Goal: Transaction & Acquisition: Download file/media

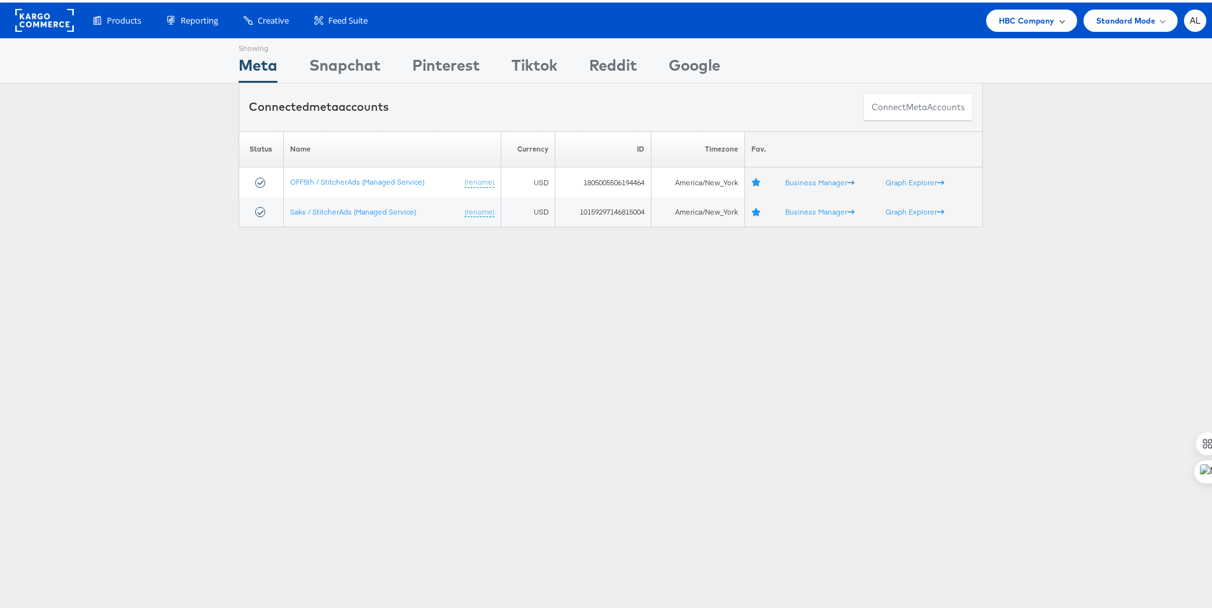
click at [1028, 20] on span "HBC Company" at bounding box center [1027, 17] width 56 height 13
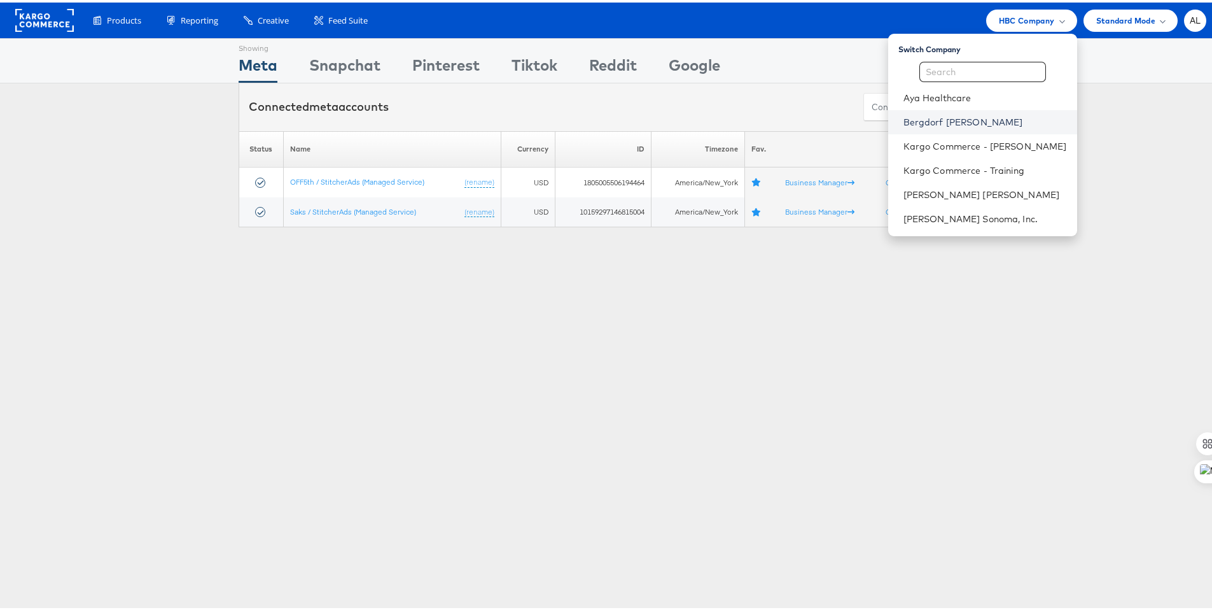
click at [940, 123] on link "Bergdorf Goodman" at bounding box center [985, 119] width 164 height 13
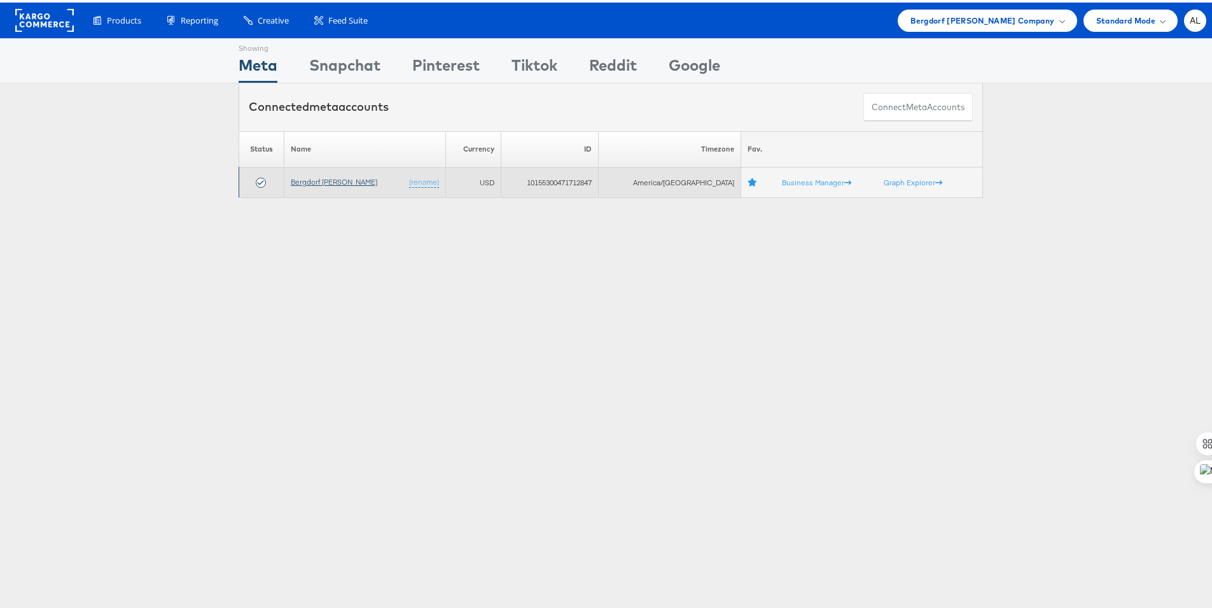
click at [318, 182] on link "Bergdorf [PERSON_NAME]" at bounding box center [334, 179] width 87 height 10
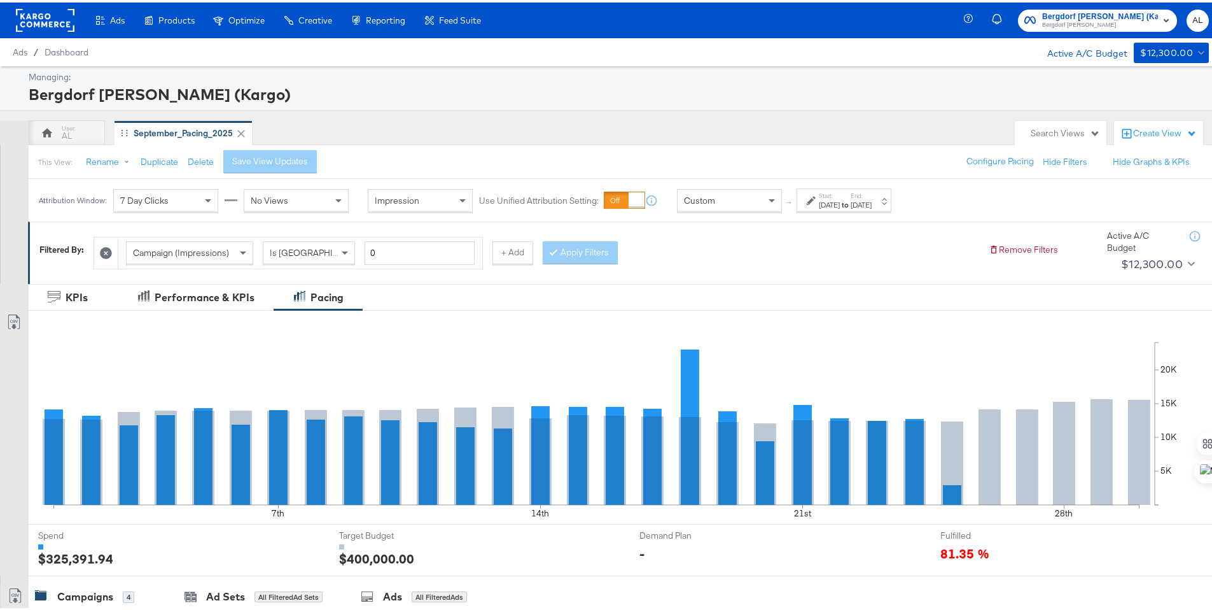
click at [810, 199] on icon at bounding box center [811, 198] width 9 height 9
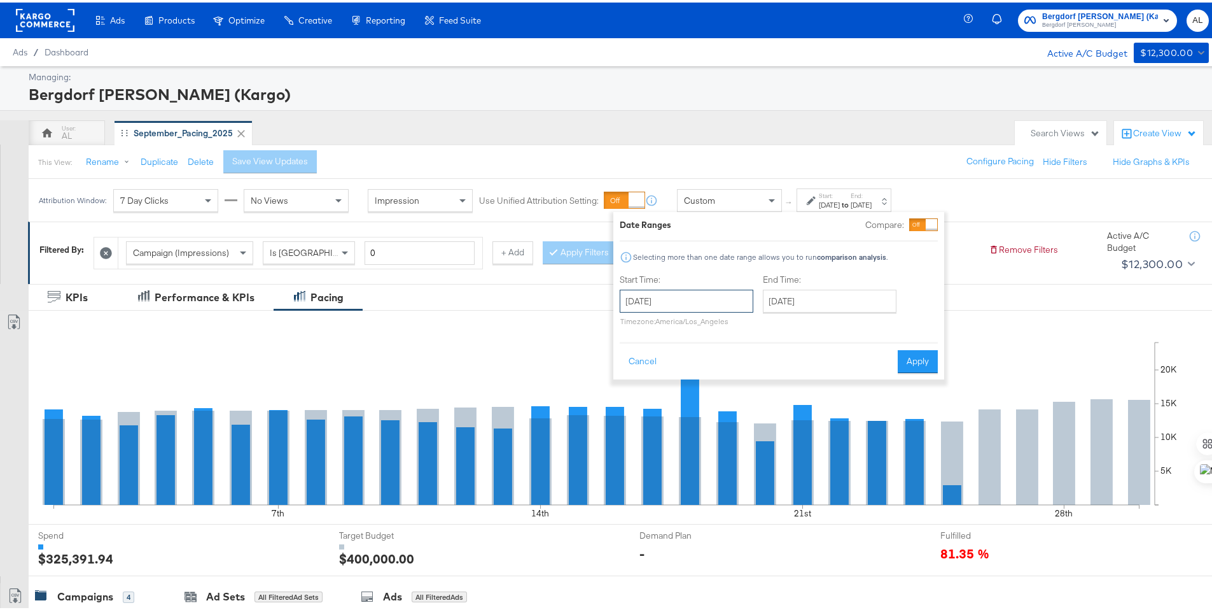
click at [726, 306] on input "[DATE]" at bounding box center [687, 298] width 134 height 23
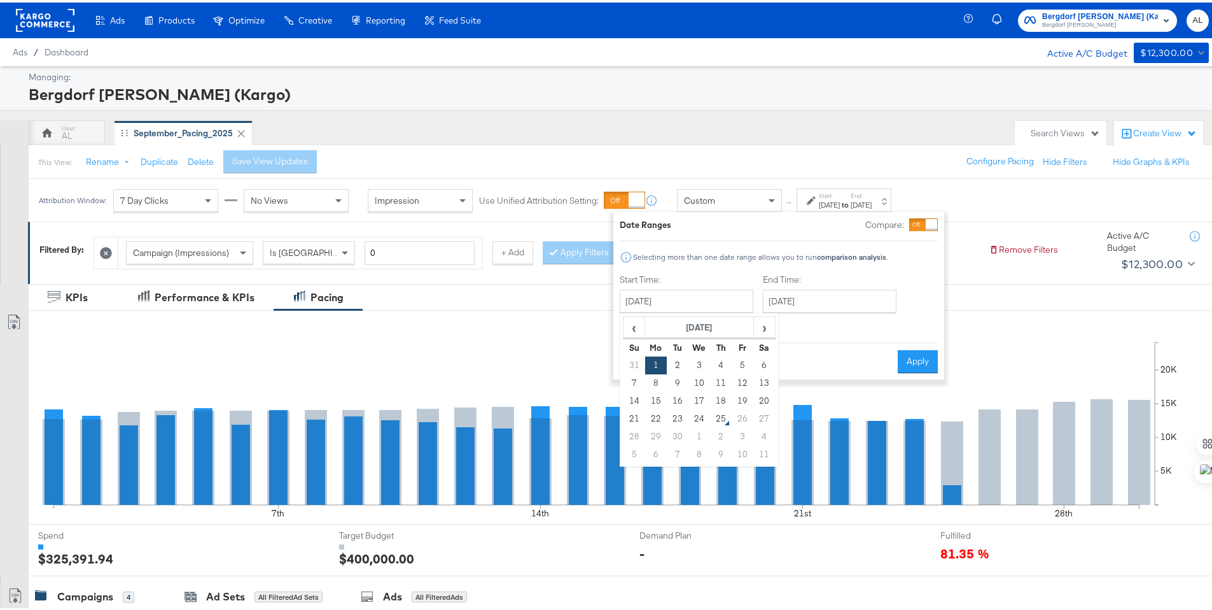
click at [640, 417] on td "21" at bounding box center [635, 416] width 22 height 18
type input "[DATE]"
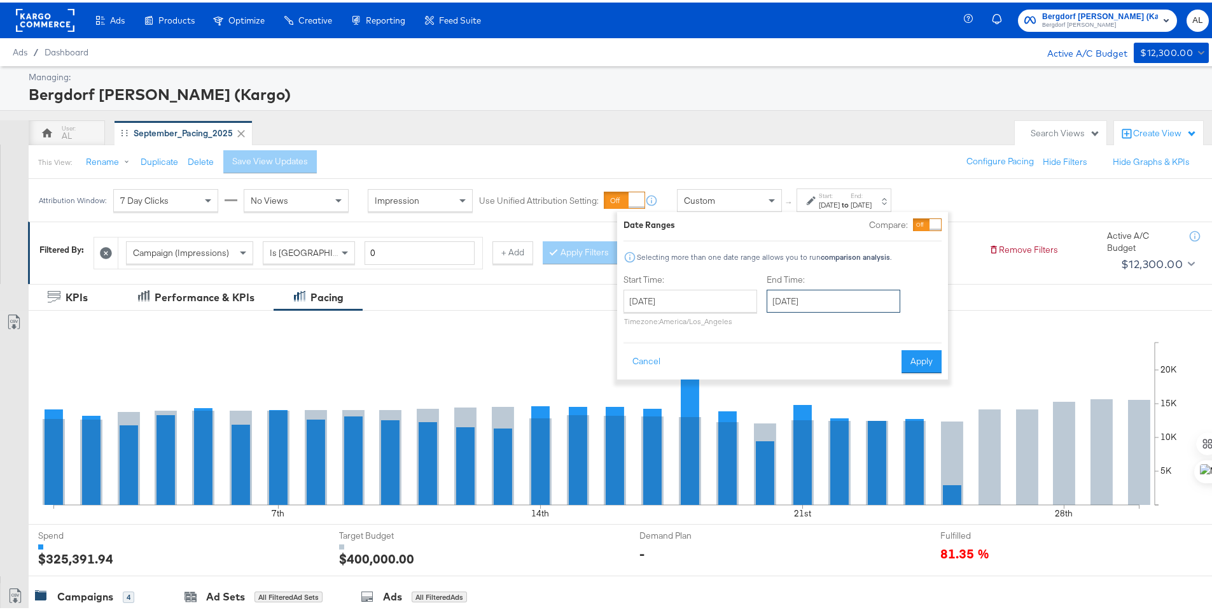
click at [823, 295] on input "[DATE]" at bounding box center [834, 298] width 134 height 23
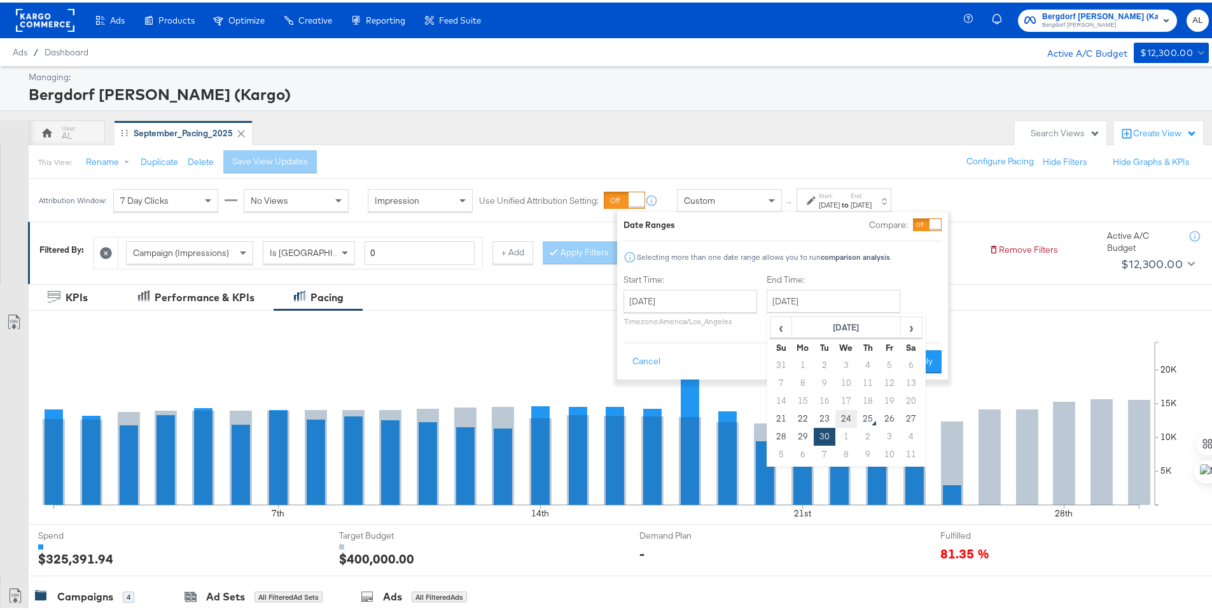
click at [849, 417] on td "24" at bounding box center [846, 416] width 22 height 18
type input "[DATE]"
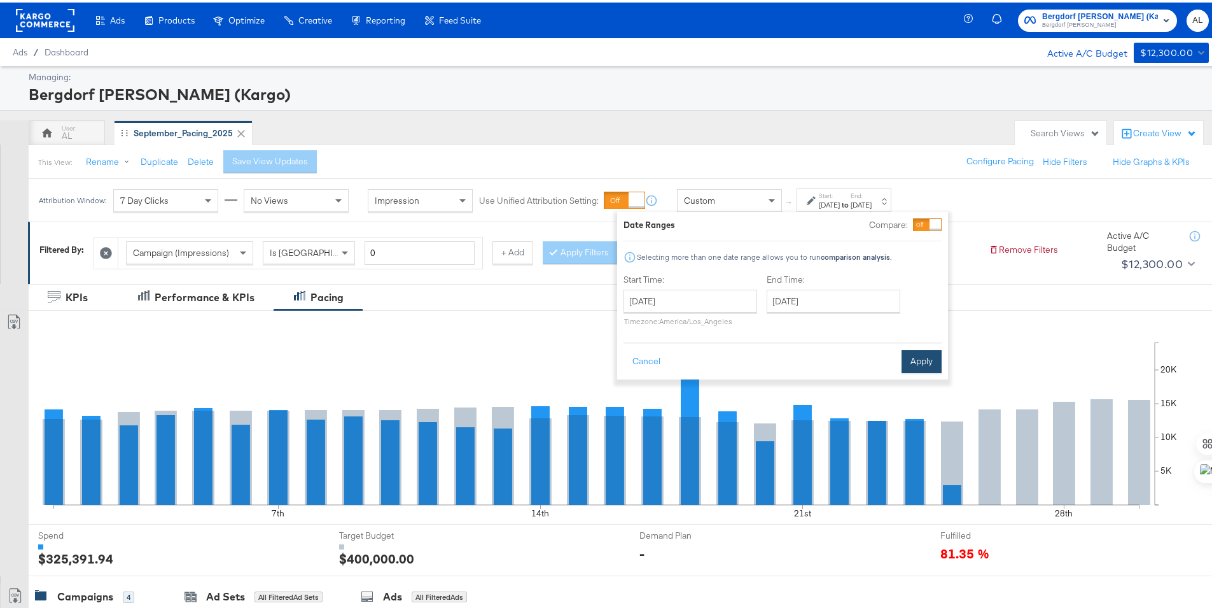
click at [915, 360] on button "Apply" at bounding box center [922, 358] width 40 height 23
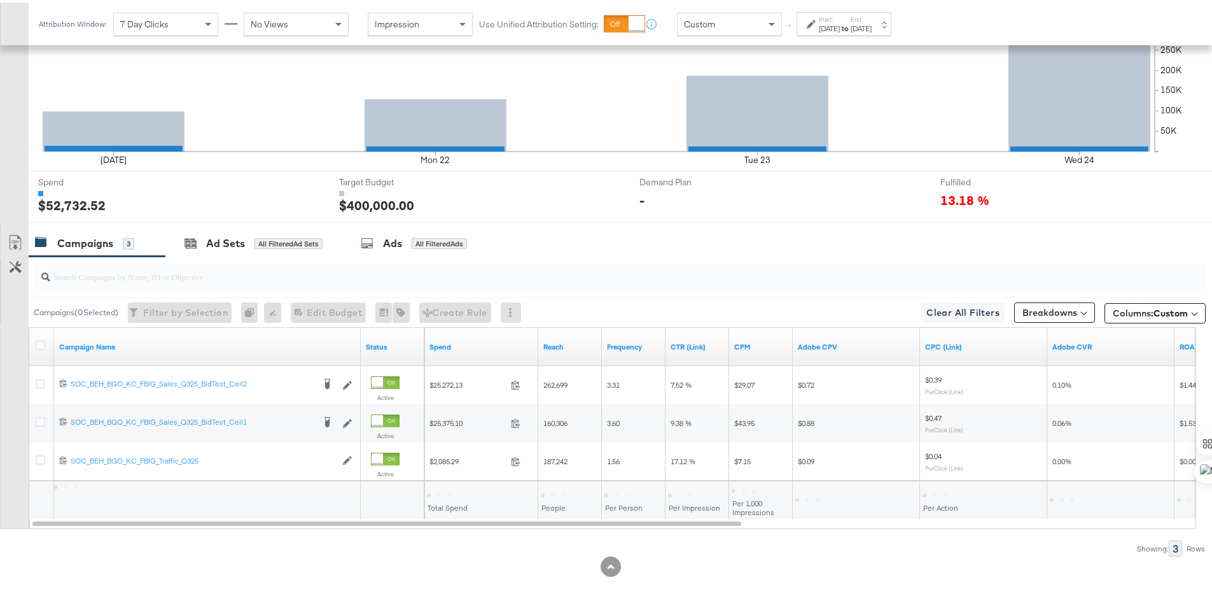
scroll to position [353, 0]
click at [1139, 312] on span "Columns: Custom" at bounding box center [1150, 310] width 75 height 13
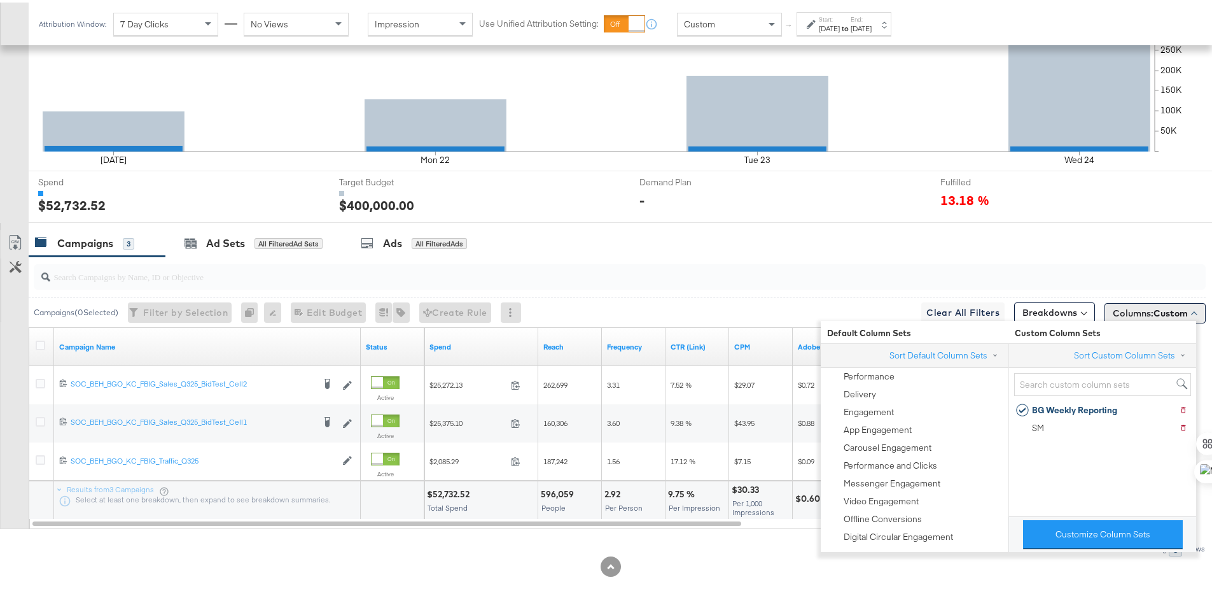
click at [1139, 312] on span "Columns: Custom" at bounding box center [1150, 310] width 75 height 13
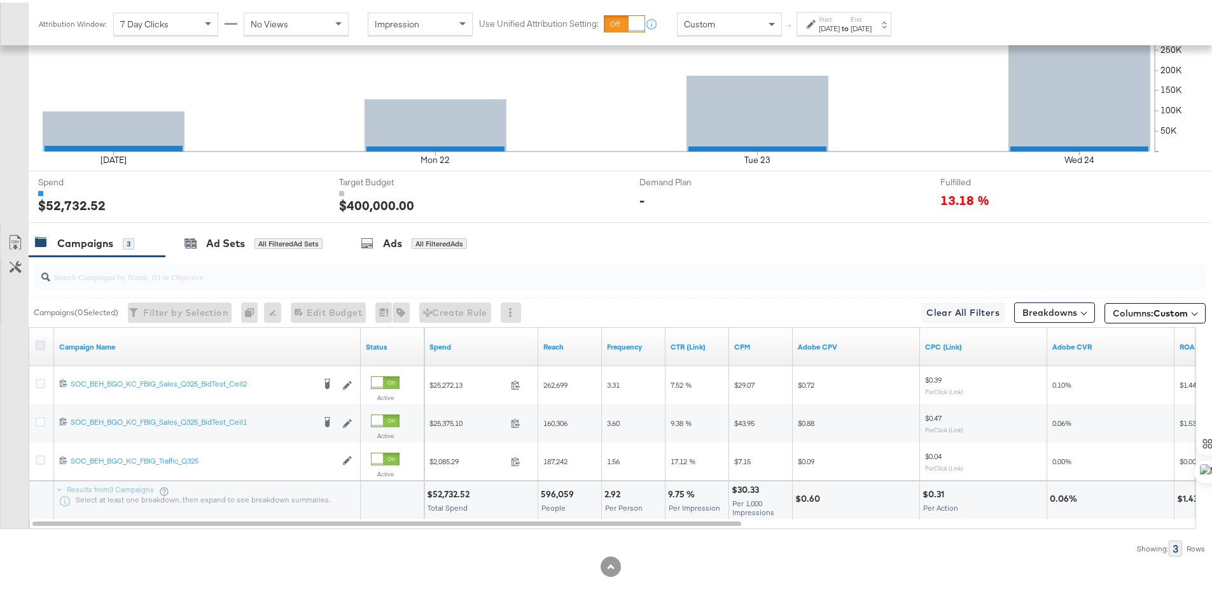
click at [36, 340] on icon at bounding box center [41, 343] width 10 height 10
click at [0, 0] on input "checkbox" at bounding box center [0, 0] width 0 height 0
click at [13, 241] on icon at bounding box center [15, 239] width 15 height 15
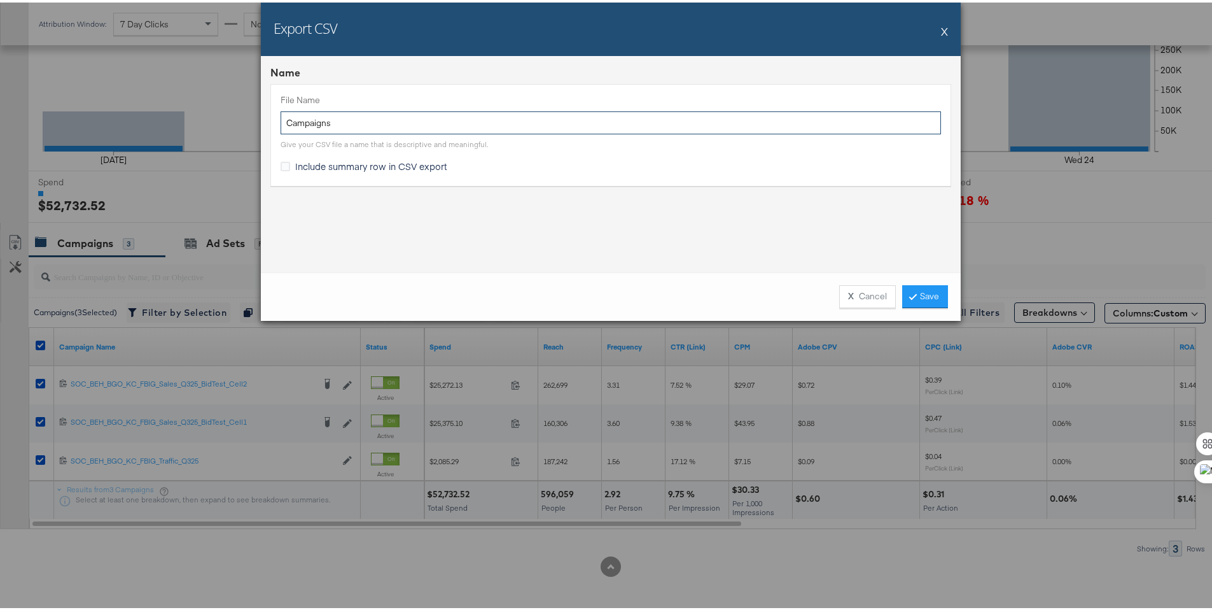
click at [282, 121] on input "Campaigns" at bounding box center [611, 121] width 660 height 24
type input "BG Campaigns"
click at [287, 164] on label "Include summary row in CSV export" at bounding box center [367, 163] width 172 height 13
click at [0, 0] on input "Include summary row in CSV export" at bounding box center [0, 0] width 0 height 0
click at [921, 294] on link "Save" at bounding box center [925, 293] width 46 height 23
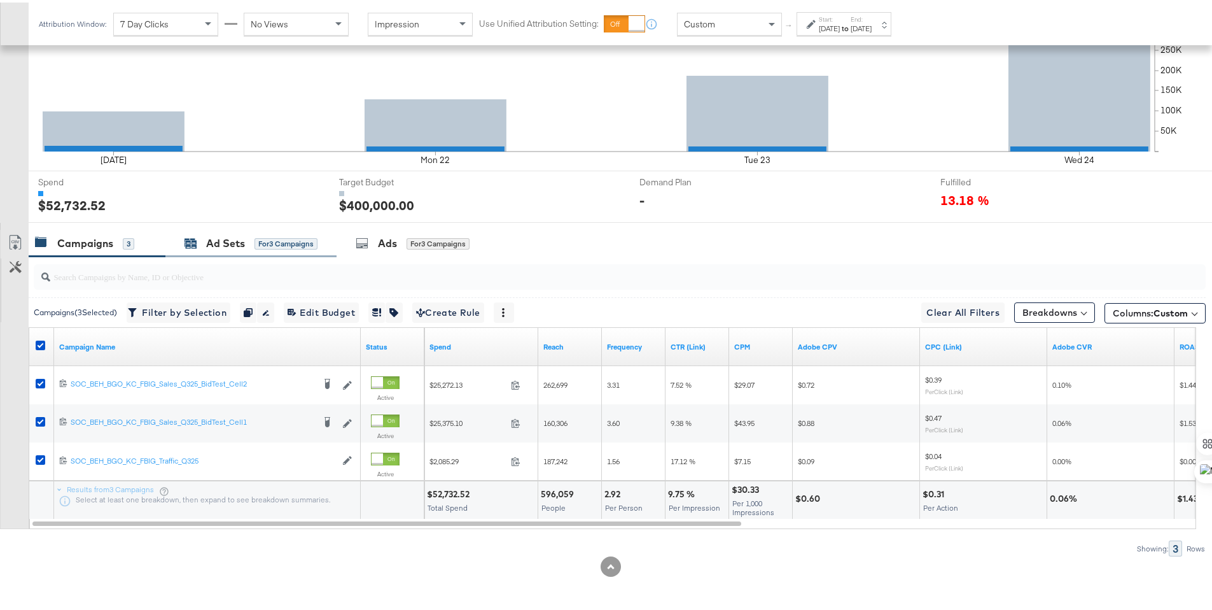
click at [235, 236] on div "Ad Sets" at bounding box center [225, 240] width 39 height 15
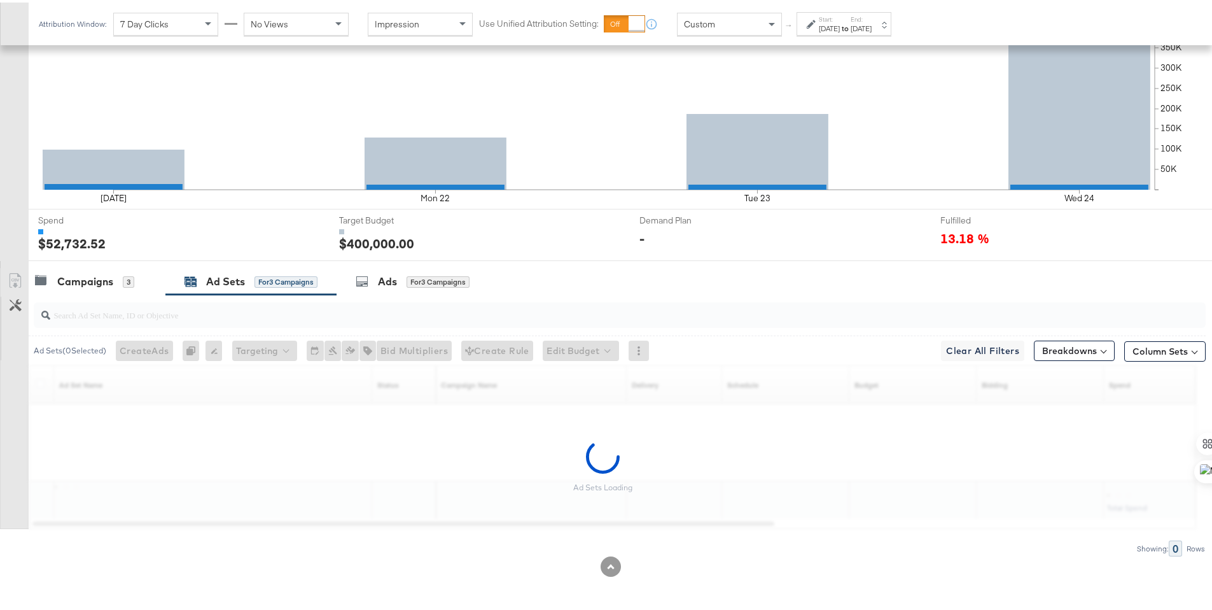
scroll to position [315, 0]
click at [1186, 372] on div "Spend Sorting Unavailable" at bounding box center [1161, 382] width 114 height 20
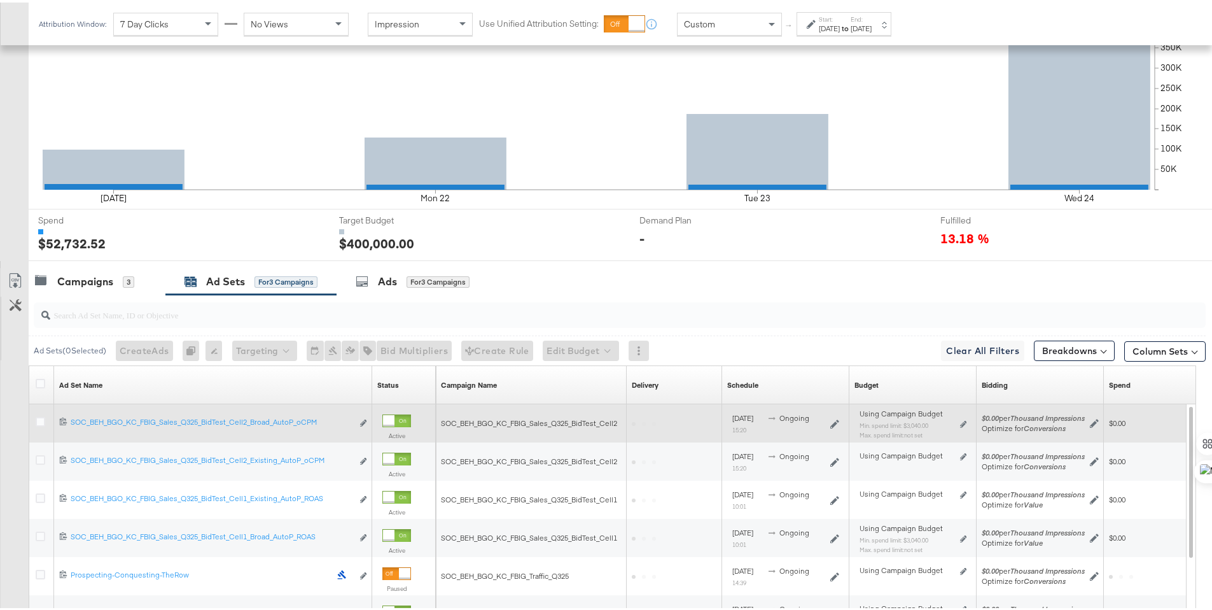
scroll to position [353, 0]
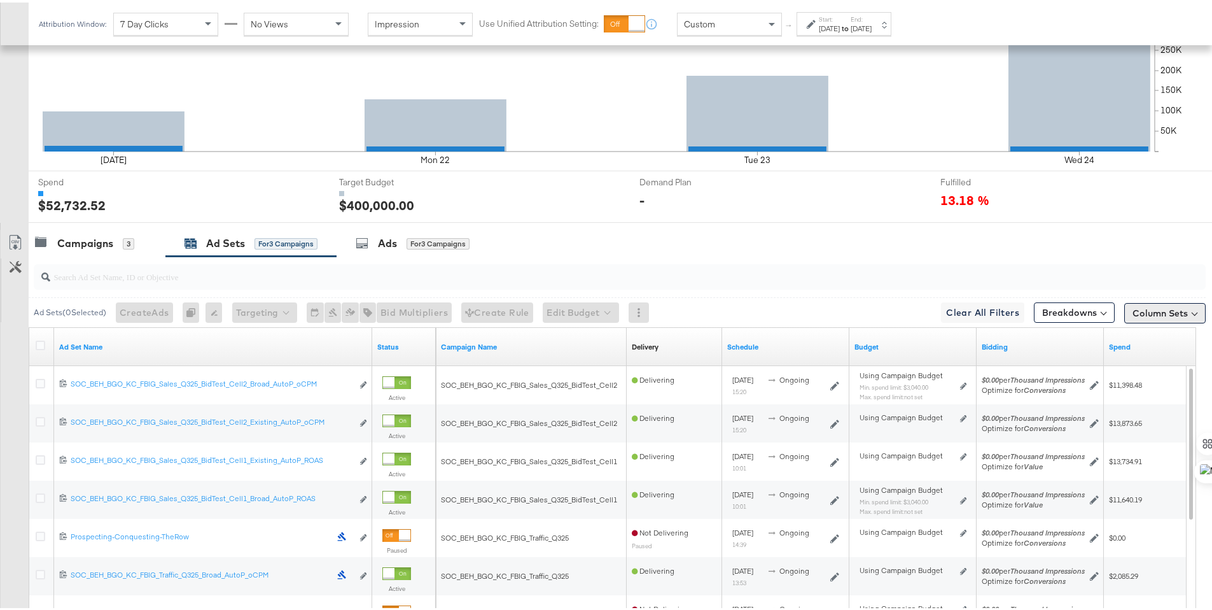
click at [1160, 316] on button "Column Sets" at bounding box center [1164, 310] width 81 height 20
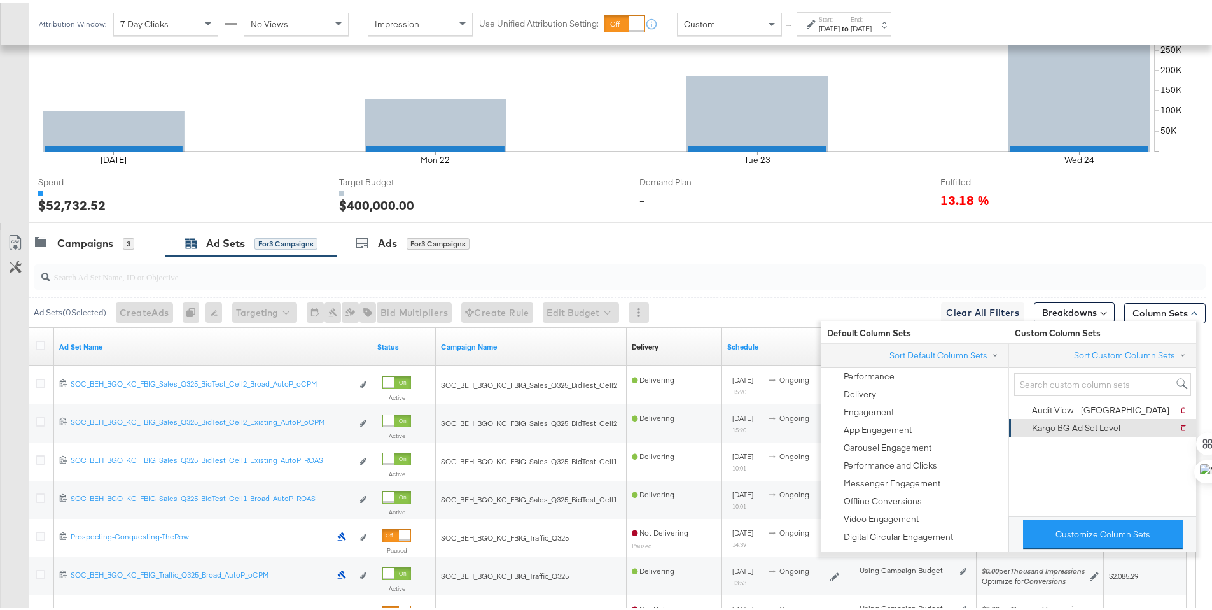
click at [1122, 422] on div "Kargo BG Ad Set Level Delete Kargo BG Ad Set Level" at bounding box center [1101, 425] width 171 height 18
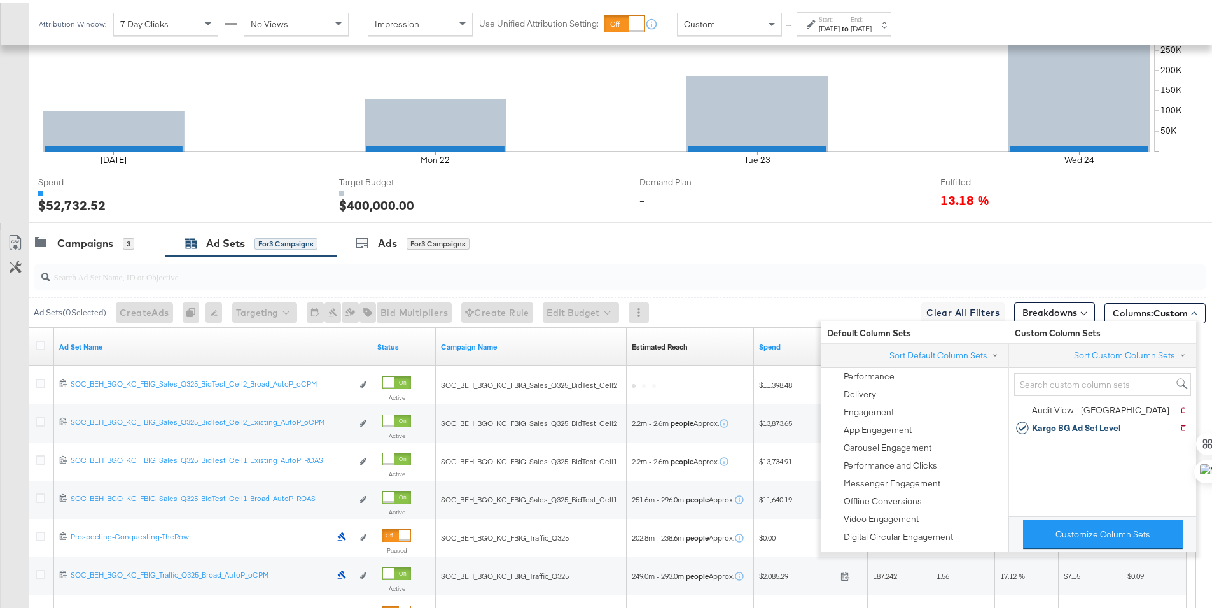
click at [788, 239] on div "Campaigns 3 Ad Sets for 3 Campaigns Ads for 3 Campaigns" at bounding box center [625, 240] width 1193 height 27
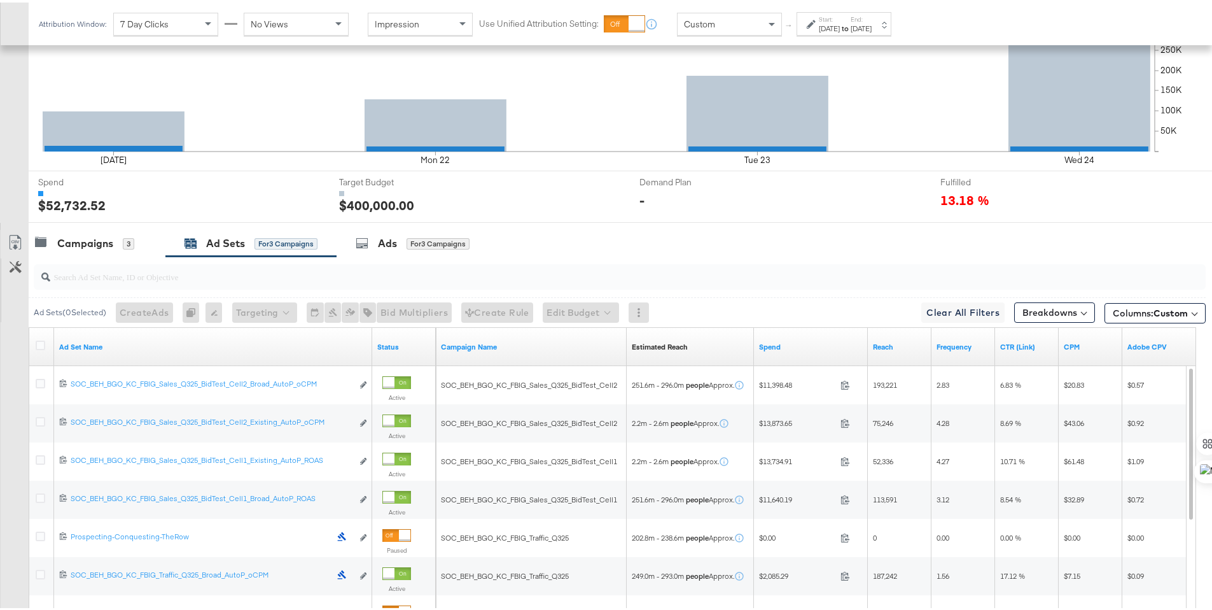
click at [41, 344] on icon at bounding box center [41, 343] width 10 height 10
click at [0, 0] on input "checkbox" at bounding box center [0, 0] width 0 height 0
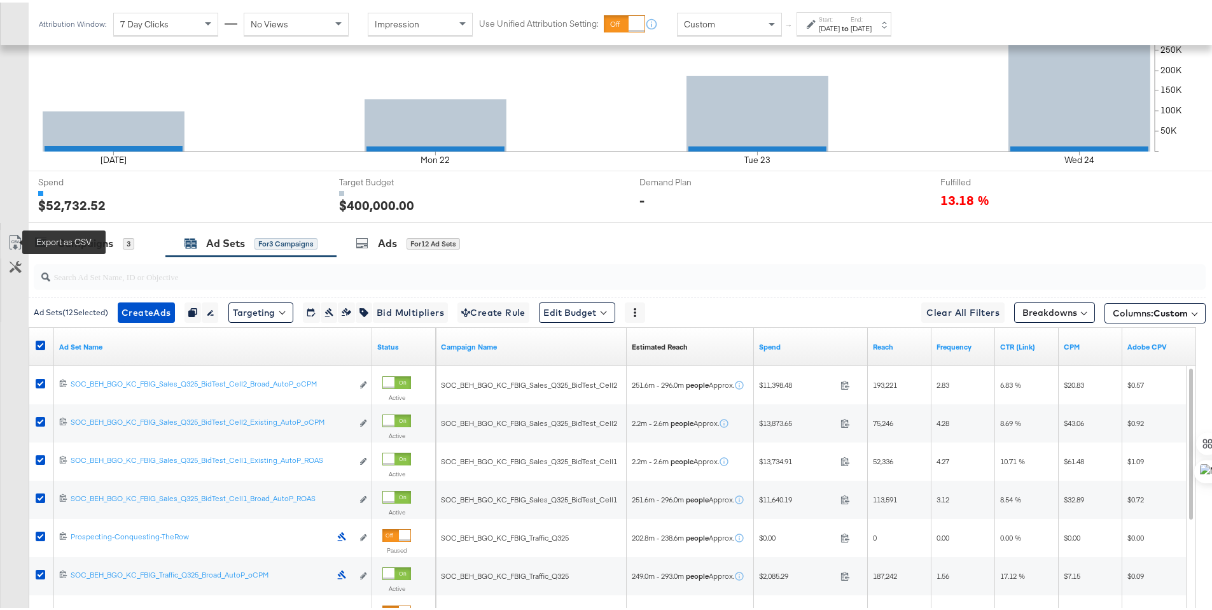
click at [15, 239] on icon at bounding box center [15, 242] width 8 height 10
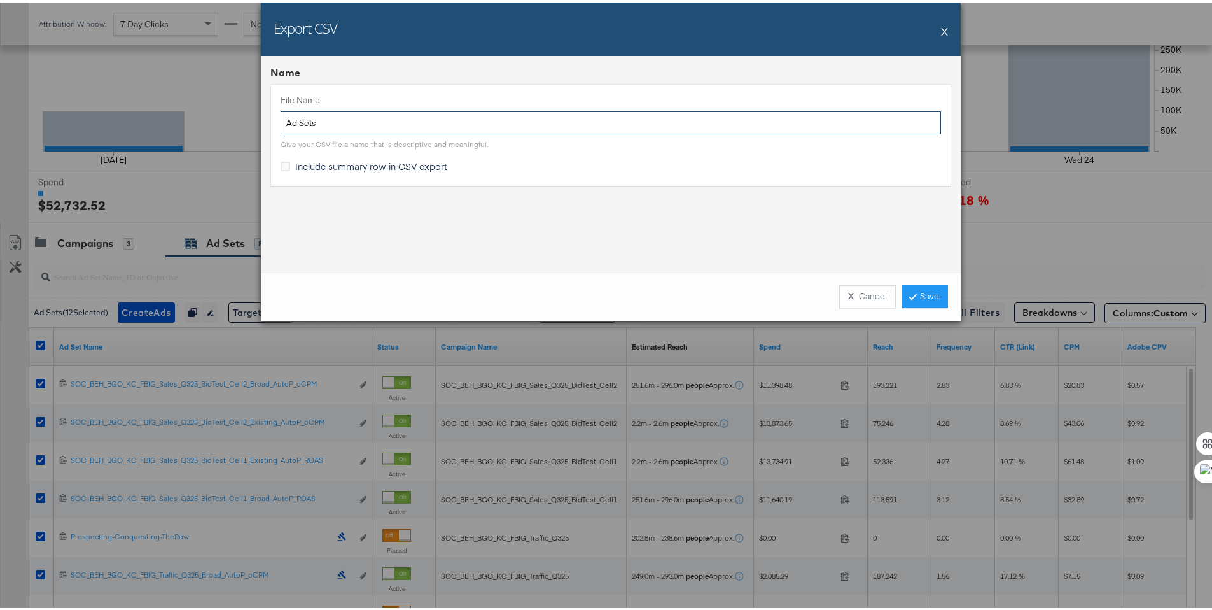
click at [282, 119] on input "Ad Sets" at bounding box center [611, 121] width 660 height 24
type input "BG Ad Sets"
click at [323, 159] on span "Include summary row in CSV export" at bounding box center [371, 163] width 152 height 13
click at [0, 0] on input "Include summary row in CSV export" at bounding box center [0, 0] width 0 height 0
click at [920, 289] on link "Save" at bounding box center [925, 293] width 46 height 23
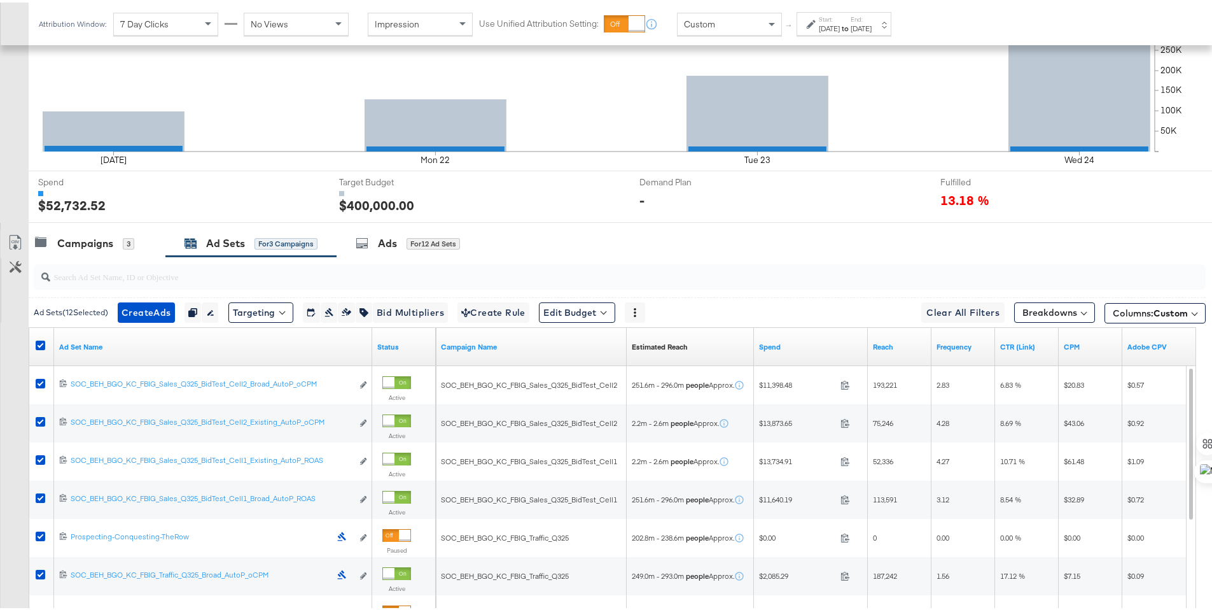
click at [97, 242] on div "Campaigns" at bounding box center [85, 240] width 56 height 15
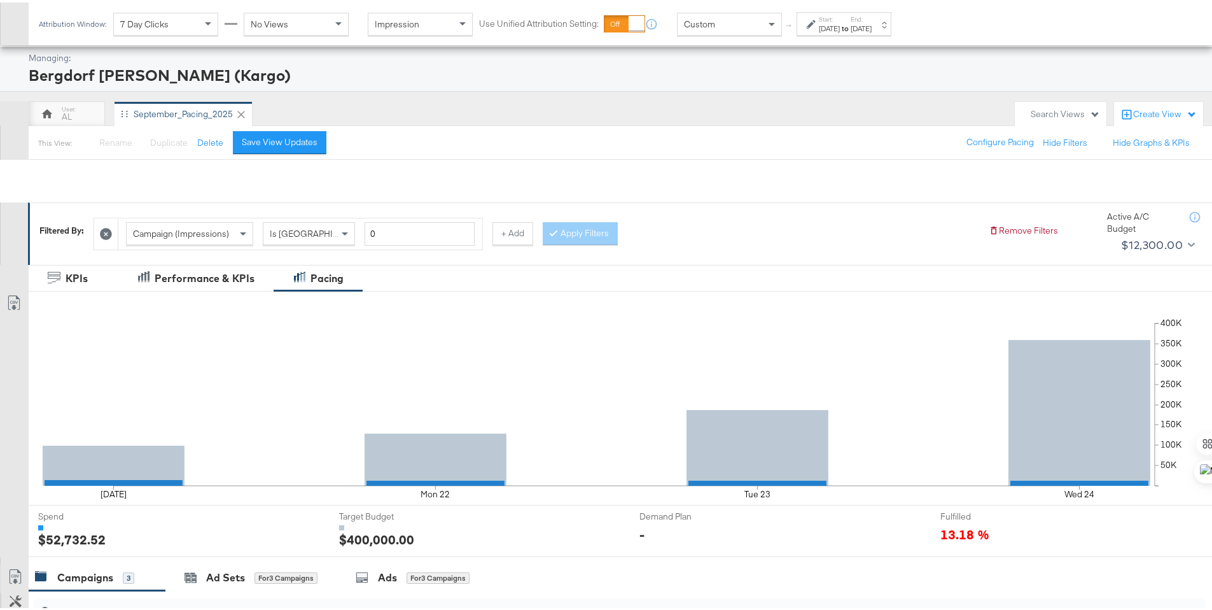
scroll to position [0, 0]
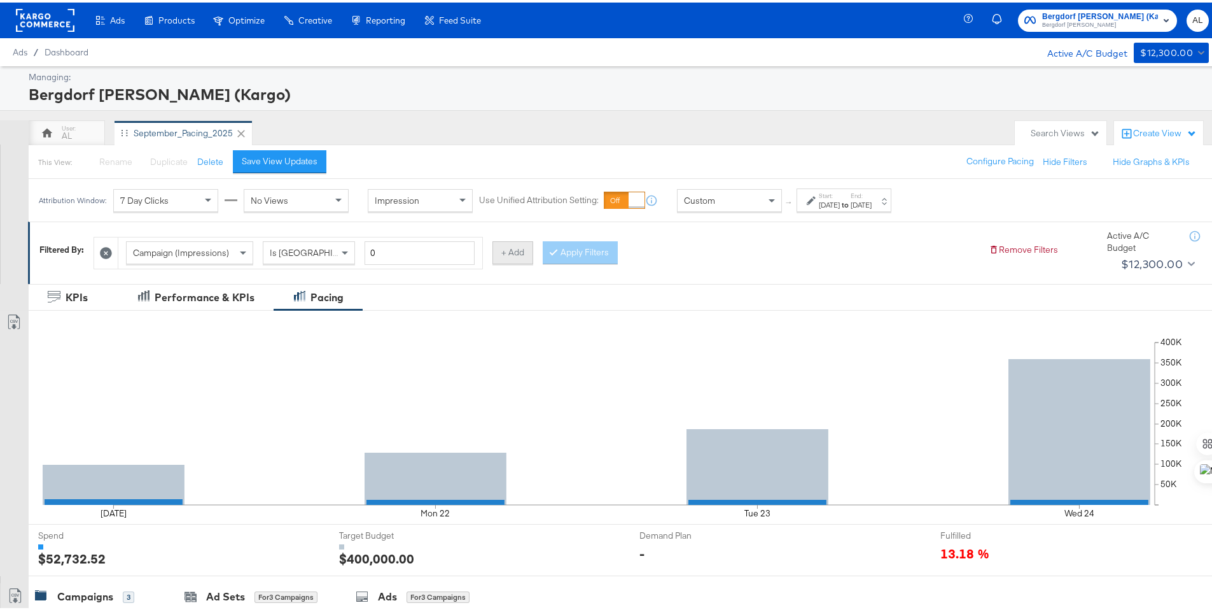
click at [494, 252] on button "+ Add" at bounding box center [512, 250] width 41 height 23
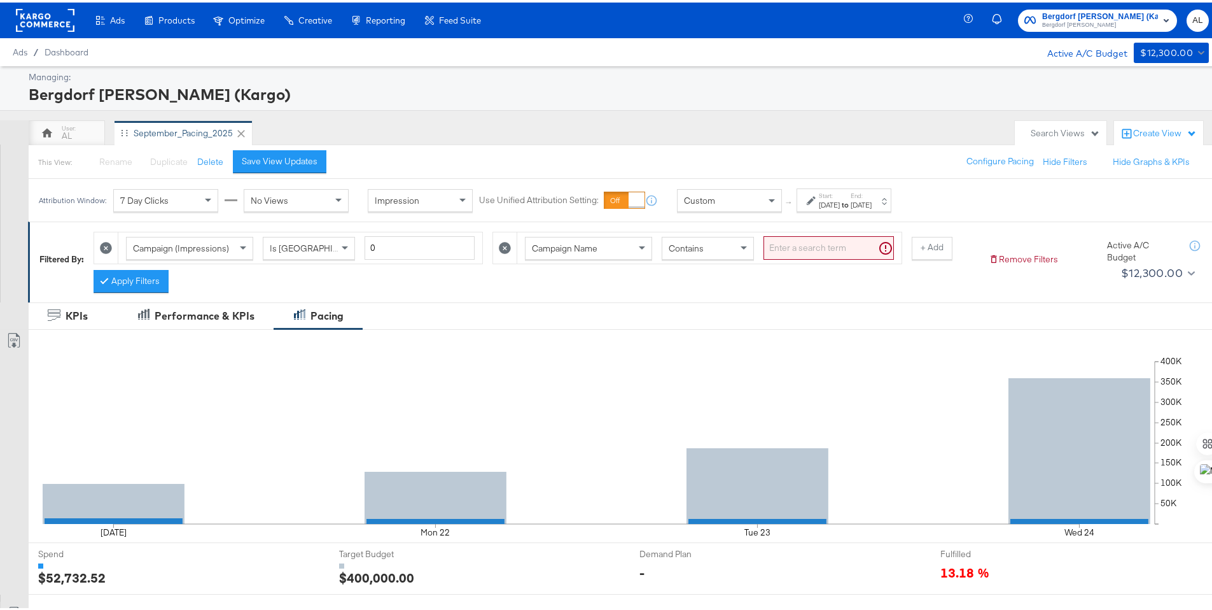
click at [703, 246] on div "Contains" at bounding box center [707, 246] width 91 height 22
click at [789, 244] on input "search" at bounding box center [828, 245] width 130 height 24
type input "traffic"
click at [119, 277] on button "Apply Filters" at bounding box center [131, 278] width 75 height 23
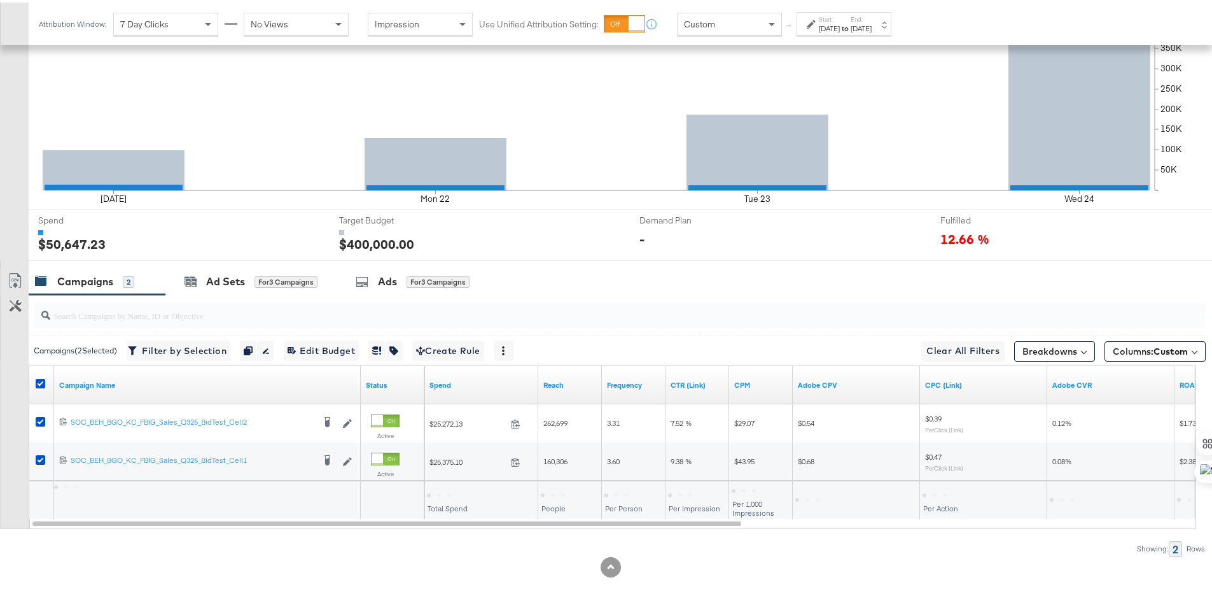
scroll to position [333, 0]
click at [38, 380] on icon at bounding box center [41, 381] width 10 height 10
click at [0, 0] on input "checkbox" at bounding box center [0, 0] width 0 height 0
click at [40, 380] on icon at bounding box center [41, 381] width 10 height 10
click at [0, 0] on input "checkbox" at bounding box center [0, 0] width 0 height 0
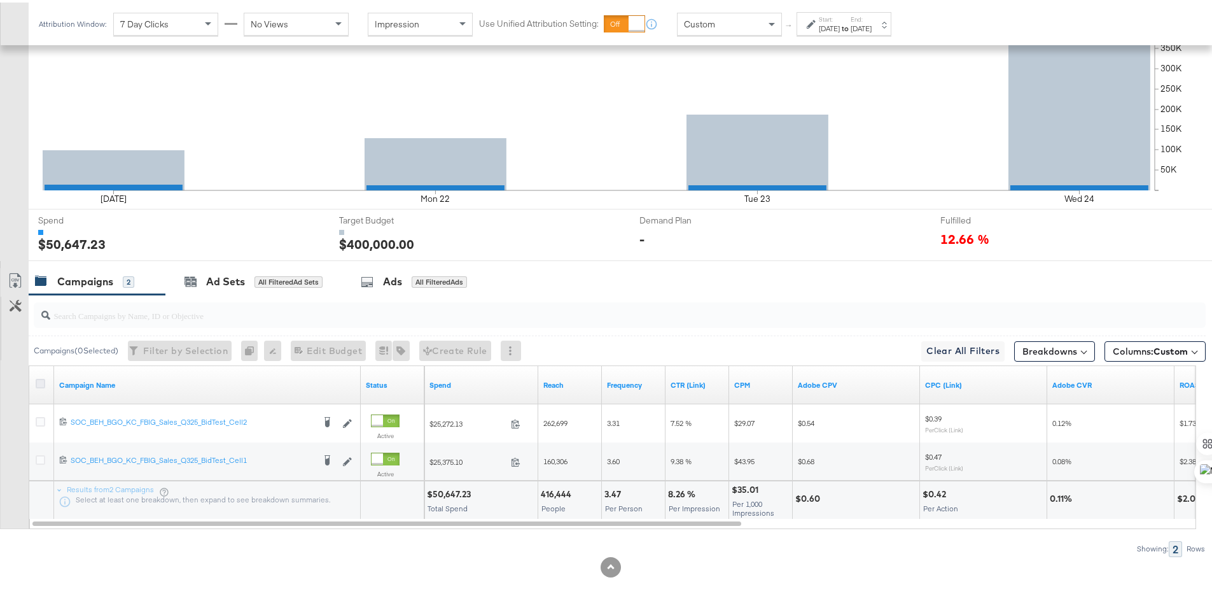
click at [40, 380] on icon at bounding box center [41, 381] width 10 height 10
click at [0, 0] on input "checkbox" at bounding box center [0, 0] width 0 height 0
click at [15, 276] on icon at bounding box center [15, 281] width 8 height 10
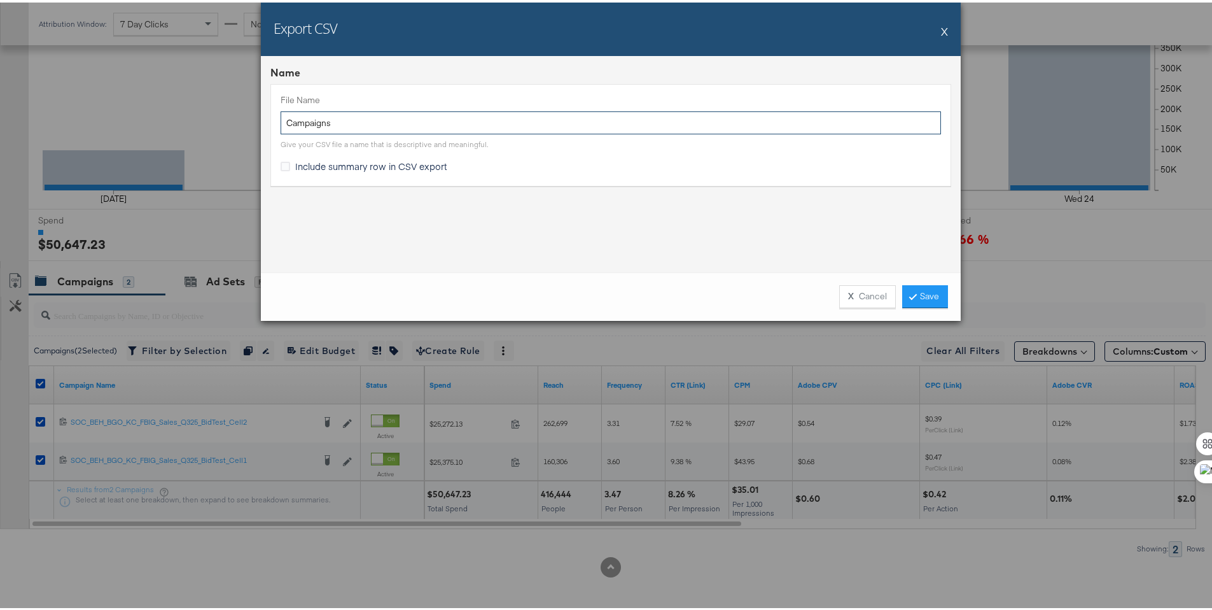
click at [281, 118] on input "Campaigns" at bounding box center [611, 121] width 660 height 24
type input "BG NT Campaigns"
click at [306, 174] on div "File Name BG NT Campaigns Give your CSV file a name that is descriptive and mea…" at bounding box center [610, 131] width 681 height 101
click at [316, 167] on span "Include summary row in CSV export" at bounding box center [371, 163] width 152 height 13
click at [0, 0] on input "Include summary row in CSV export" at bounding box center [0, 0] width 0 height 0
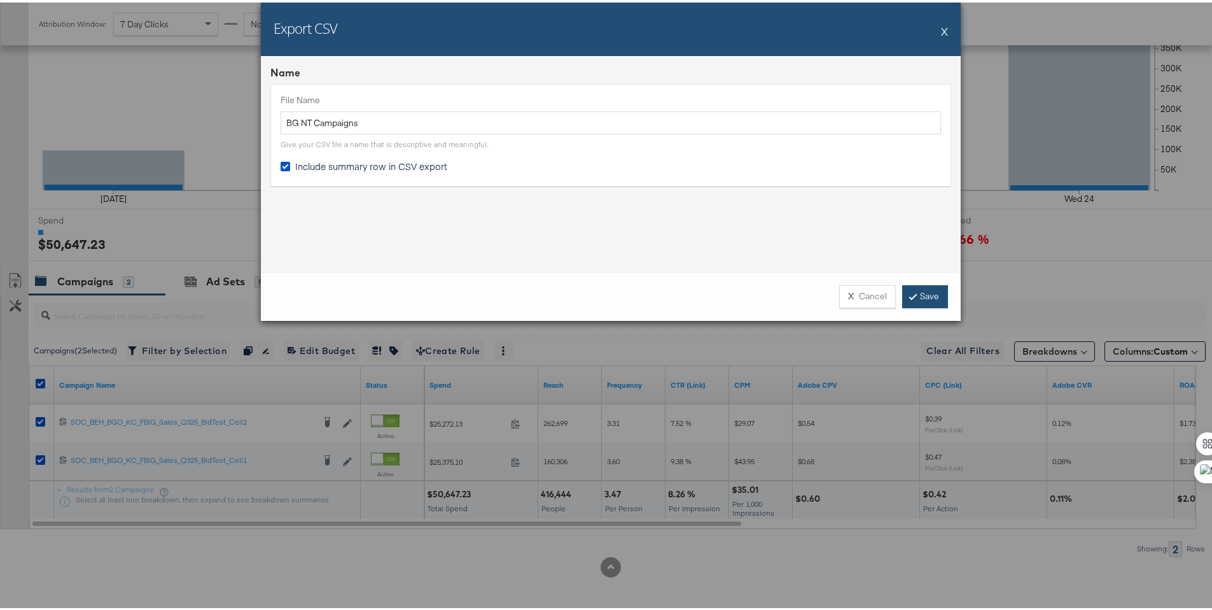
click at [916, 292] on link "Save" at bounding box center [925, 293] width 46 height 23
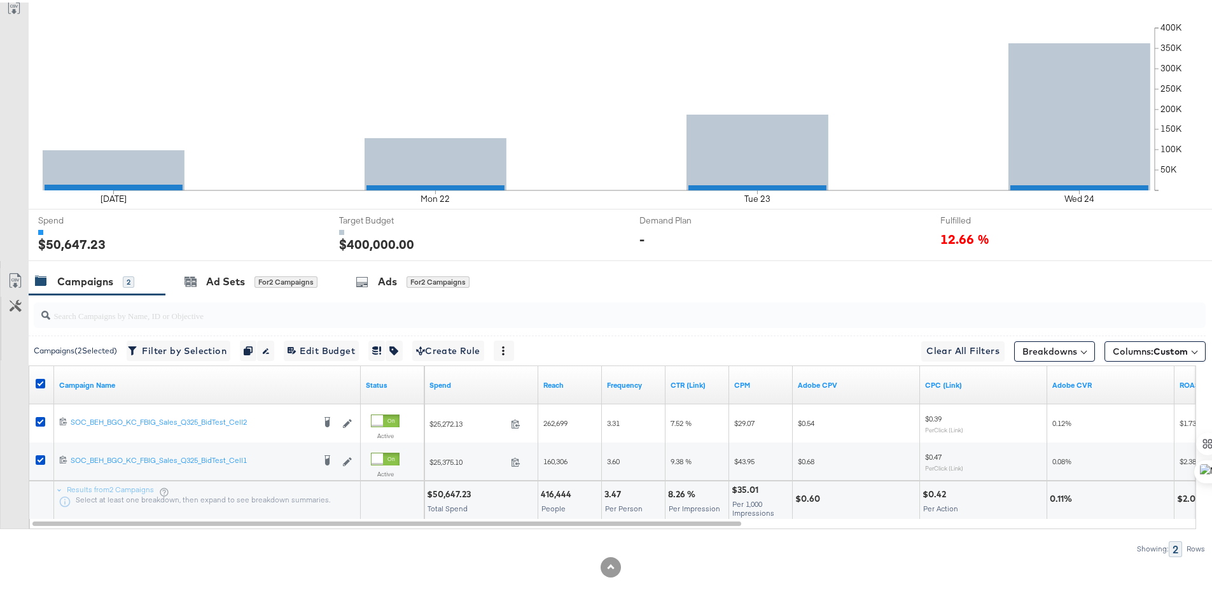
scroll to position [0, 0]
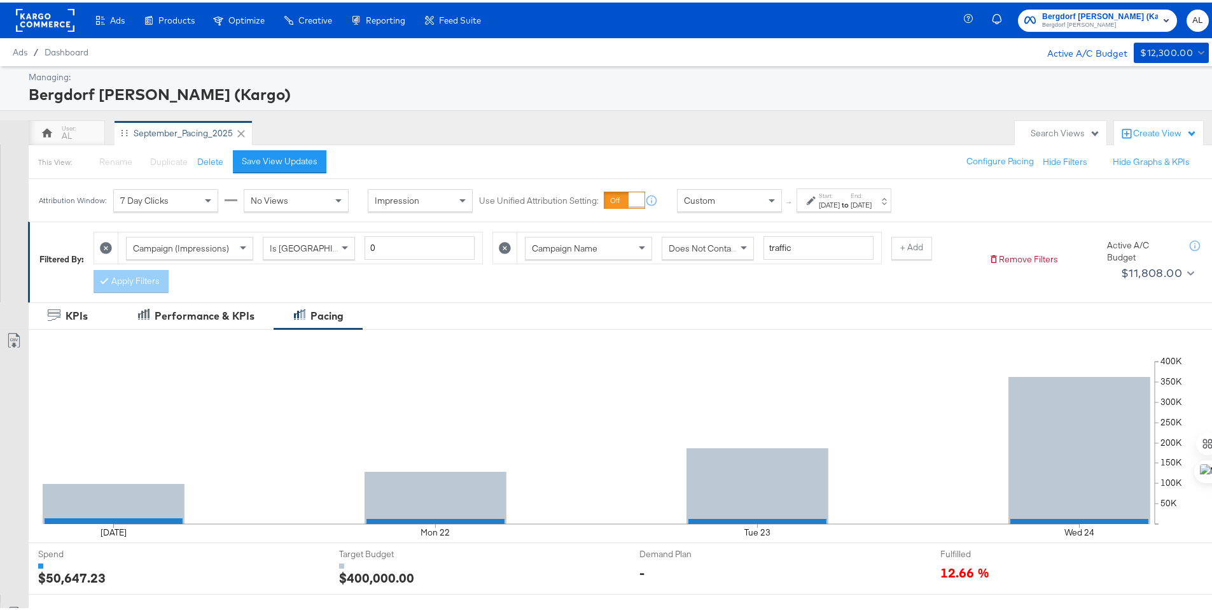
click at [39, 18] on rect at bounding box center [45, 17] width 59 height 23
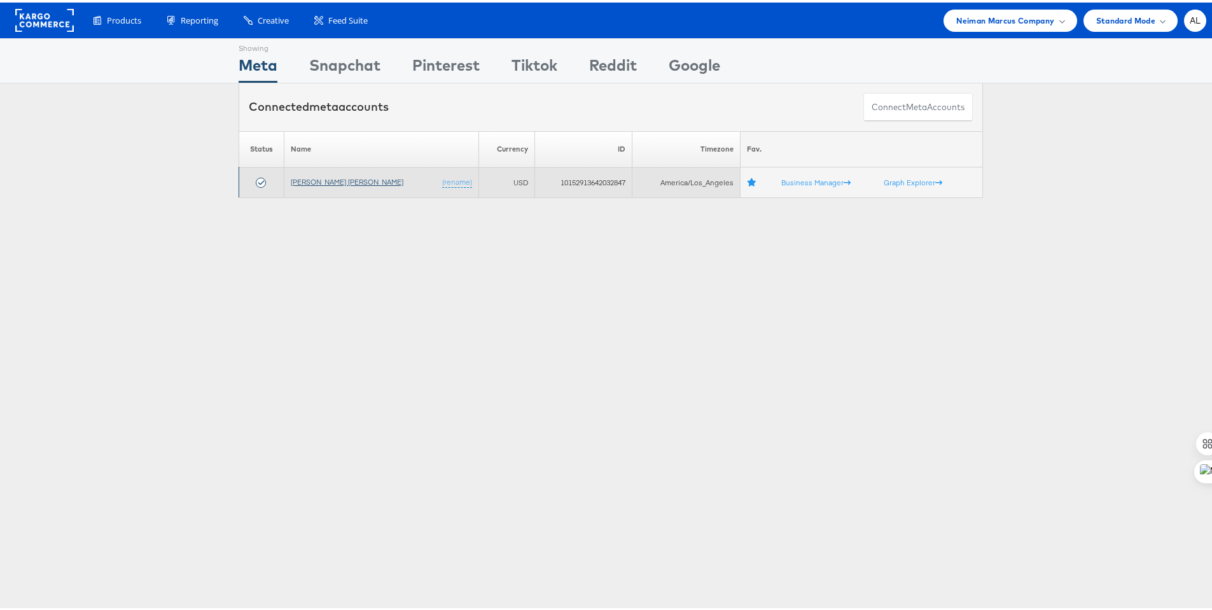
click at [321, 178] on link "[PERSON_NAME] [PERSON_NAME]" at bounding box center [347, 179] width 113 height 10
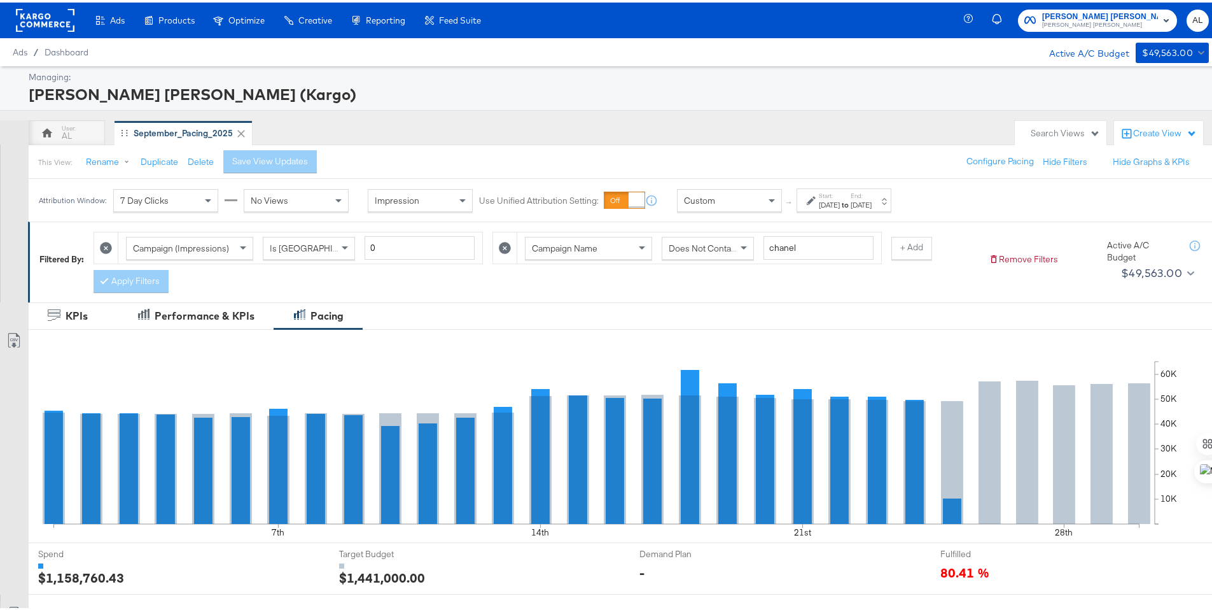
click at [840, 202] on div "[DATE]" at bounding box center [829, 202] width 21 height 10
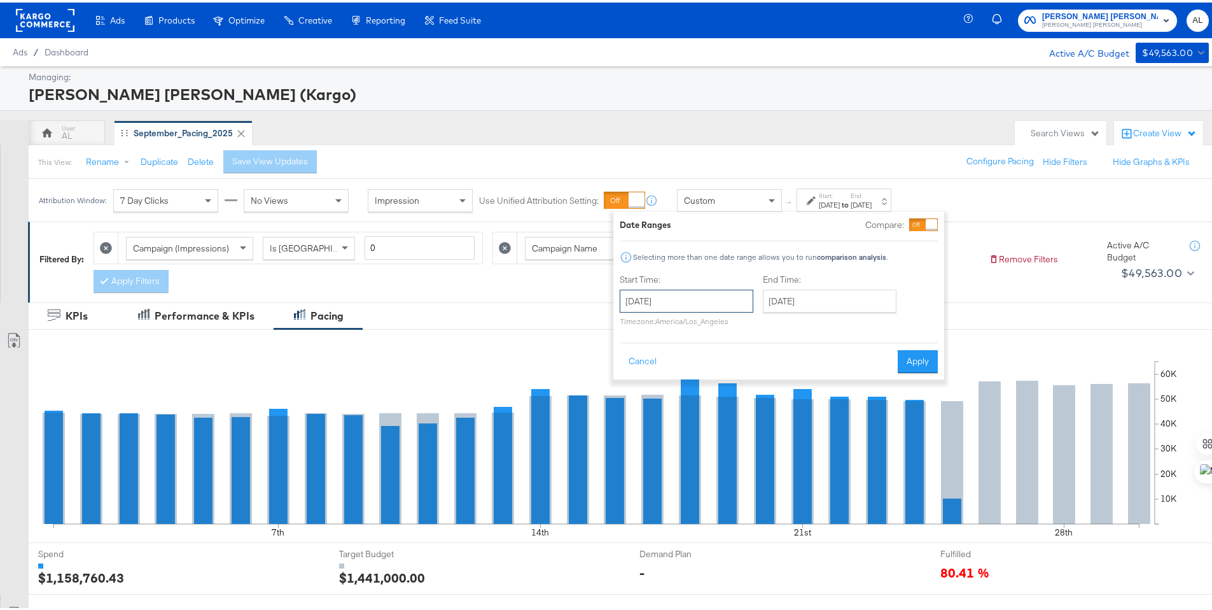
click at [702, 292] on input "[DATE]" at bounding box center [687, 298] width 134 height 23
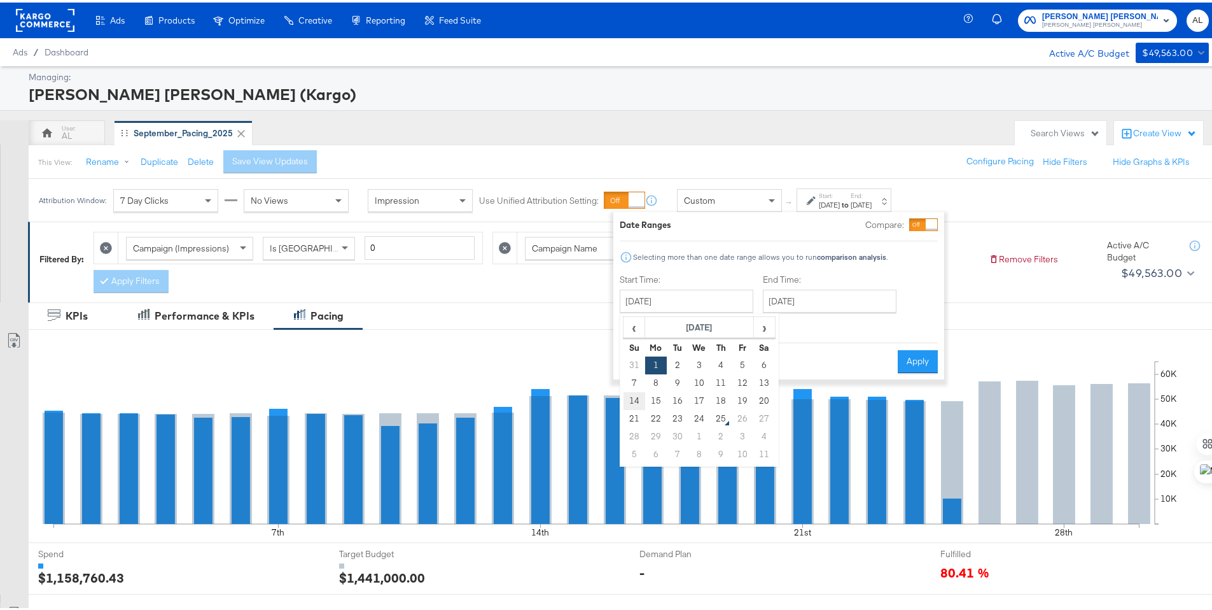
click at [640, 405] on td "14" at bounding box center [635, 398] width 22 height 18
type input "[DATE]"
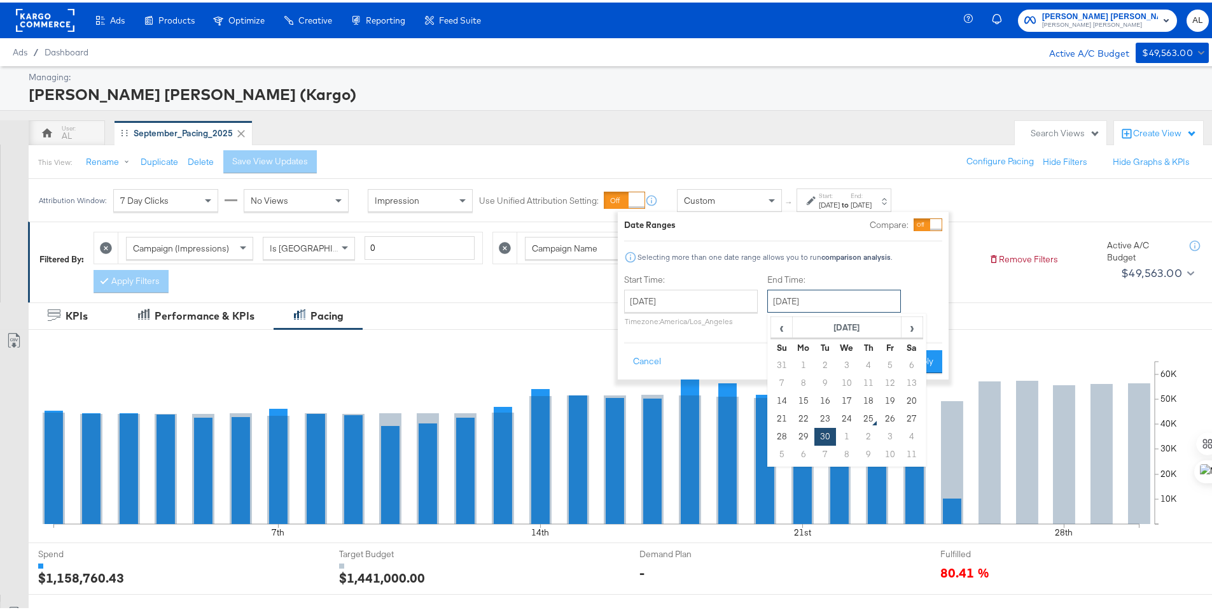
click at [809, 306] on input "[DATE]" at bounding box center [834, 298] width 134 height 23
click at [777, 409] on td "21" at bounding box center [782, 416] width 22 height 18
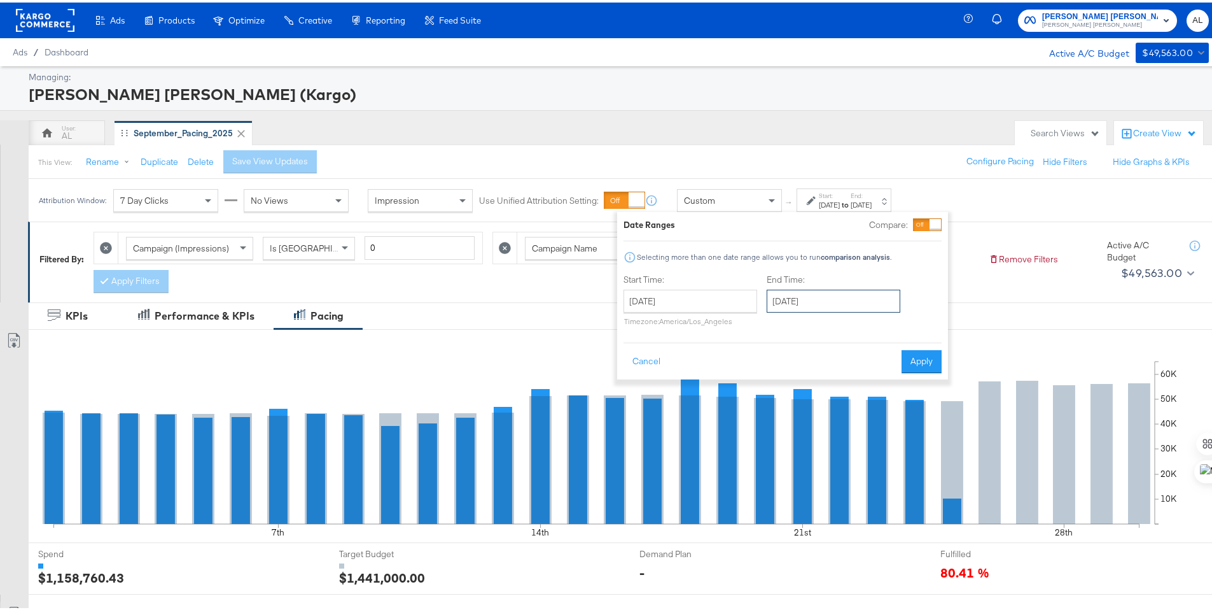
click at [813, 307] on input "[DATE]" at bounding box center [834, 298] width 134 height 23
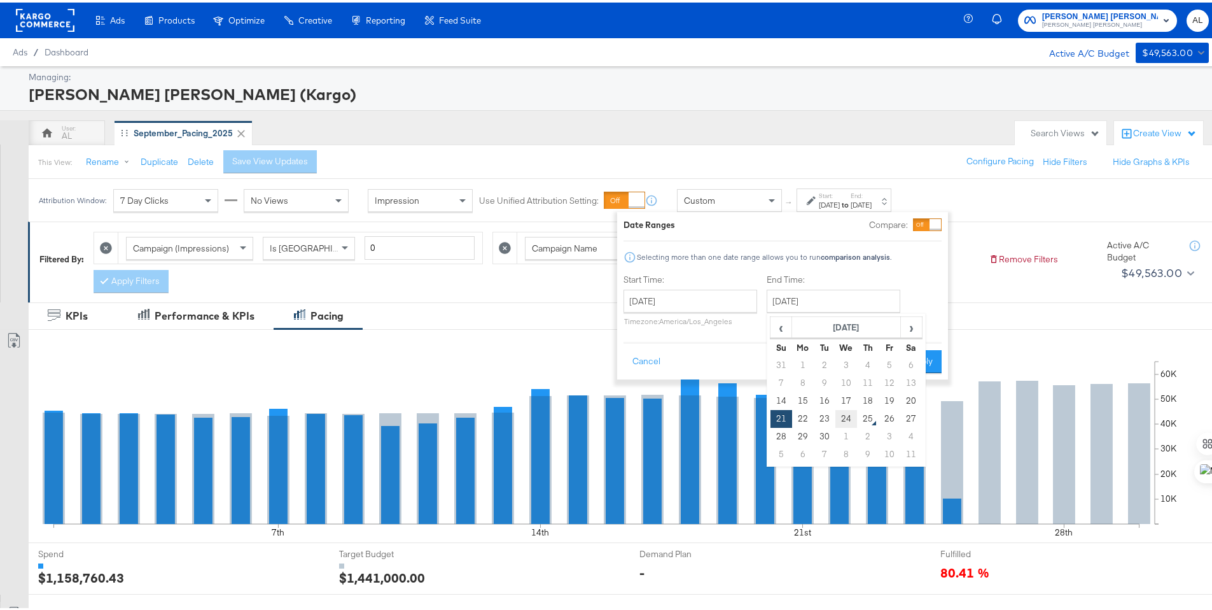
click at [851, 417] on td "24" at bounding box center [846, 416] width 22 height 18
type input "[DATE]"
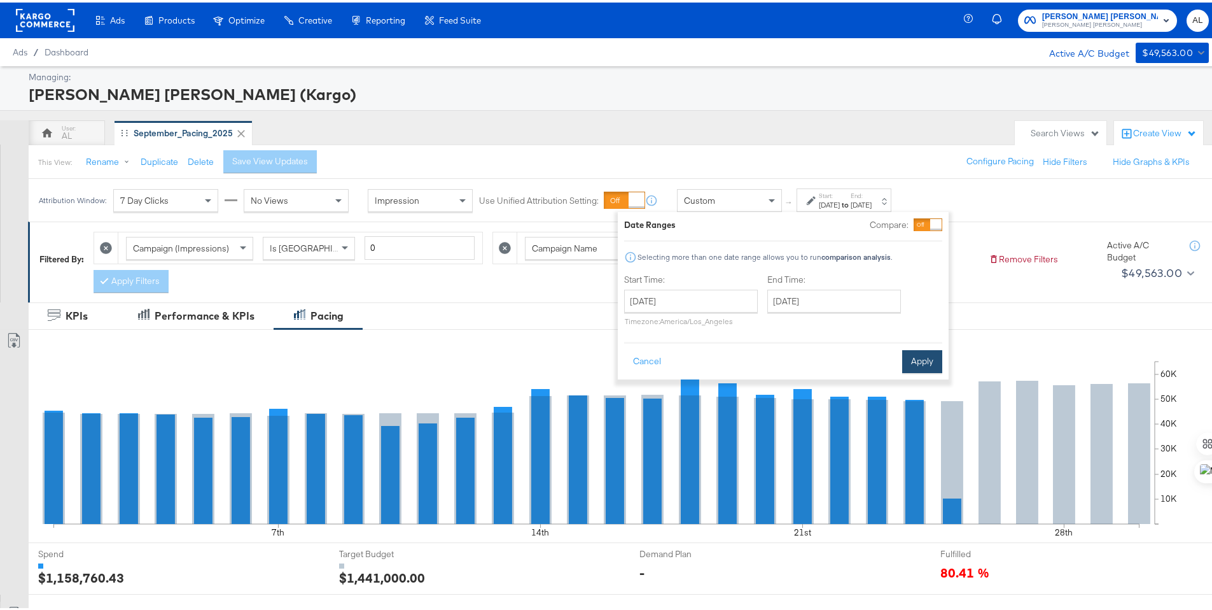
click at [933, 356] on button "Apply" at bounding box center [922, 358] width 40 height 23
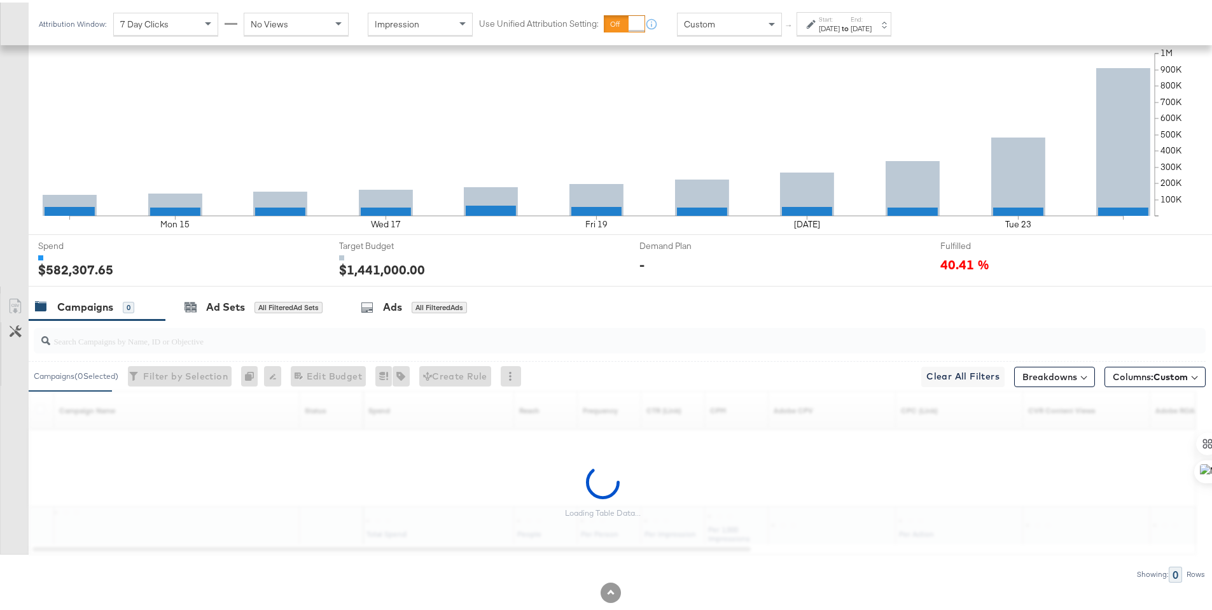
scroll to position [333, 0]
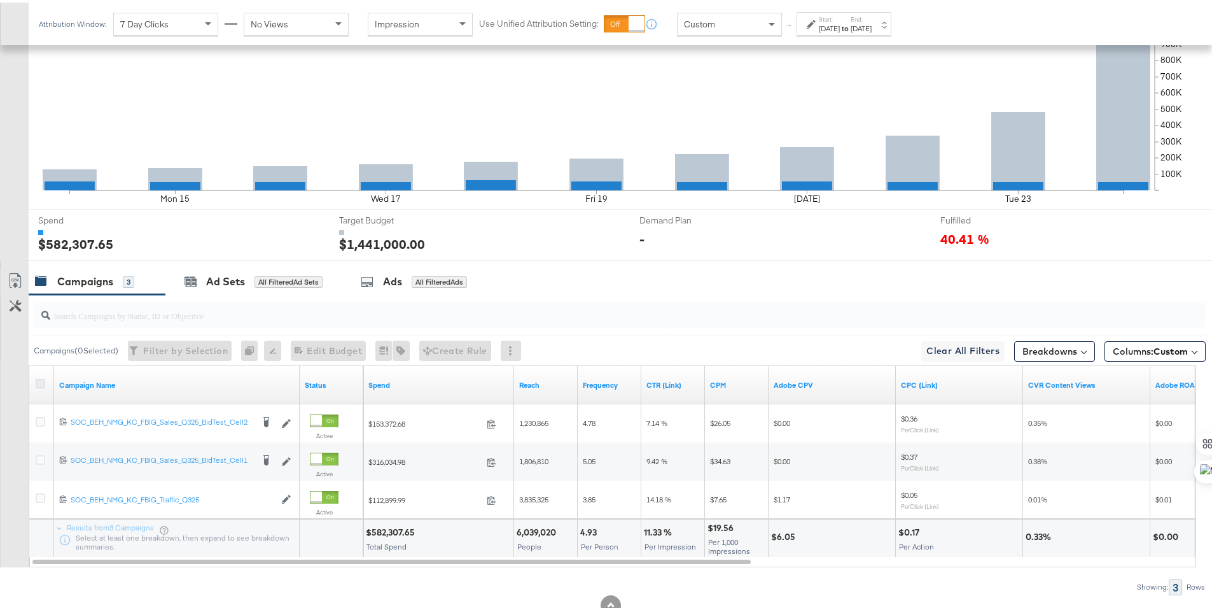
click at [43, 378] on icon at bounding box center [41, 381] width 10 height 10
click at [0, 0] on input "checkbox" at bounding box center [0, 0] width 0 height 0
click at [1117, 345] on span "Columns: Custom" at bounding box center [1150, 348] width 75 height 13
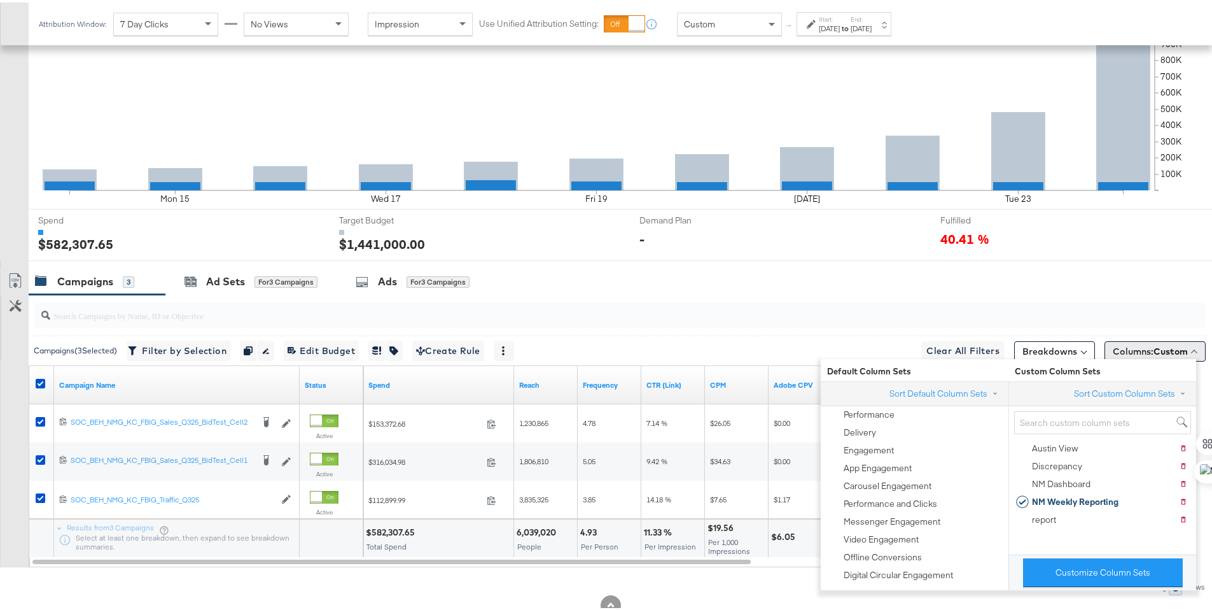
click at [1117, 345] on span "Columns: Custom" at bounding box center [1150, 348] width 75 height 13
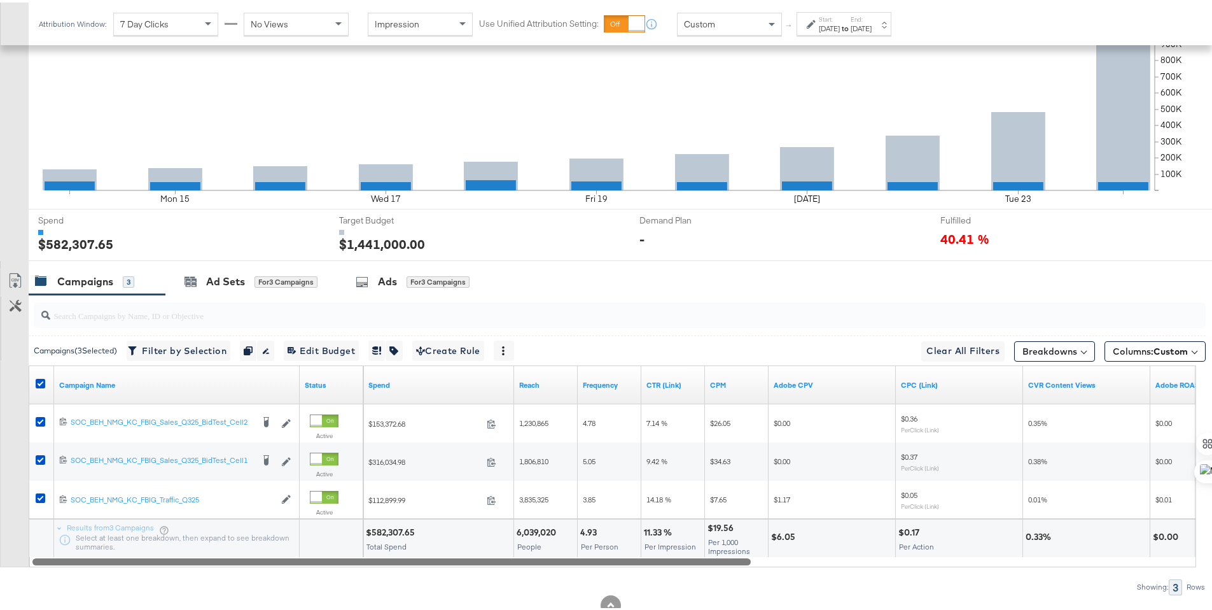
drag, startPoint x: 747, startPoint y: 558, endPoint x: 302, endPoint y: 522, distance: 446.2
click at [302, 522] on div "Campaign Name Status Spend Reach Frequency CTR (Link) CPM Adobe CPV CPC (Link) …" at bounding box center [612, 464] width 1167 height 202
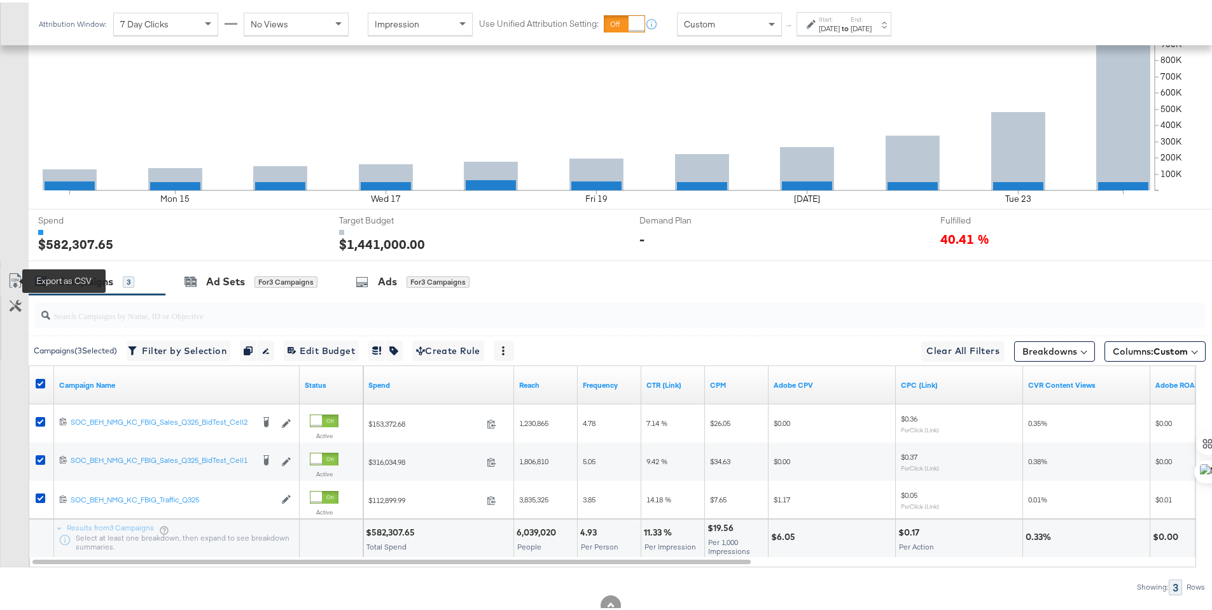
click at [18, 282] on icon at bounding box center [15, 277] width 15 height 15
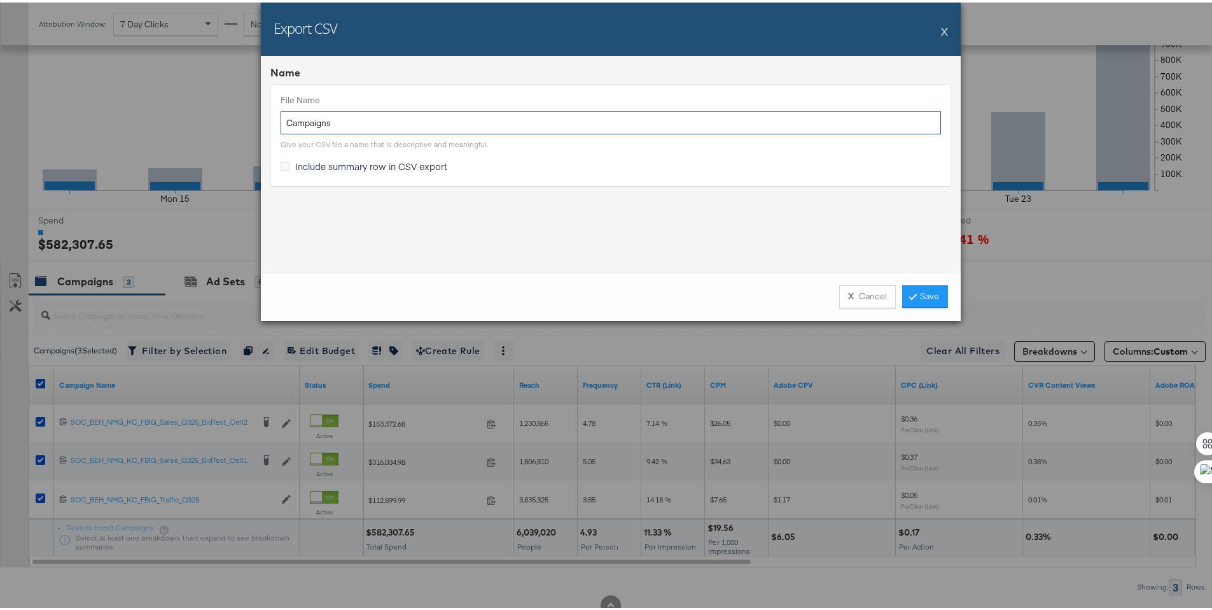
click at [284, 126] on input "Campaigns" at bounding box center [611, 121] width 660 height 24
click at [283, 122] on input "Campaigns" at bounding box center [611, 121] width 660 height 24
type input "NM Campaigns"
click at [303, 163] on span "Include summary row in CSV export" at bounding box center [371, 163] width 152 height 13
click at [0, 0] on input "Include summary row in CSV export" at bounding box center [0, 0] width 0 height 0
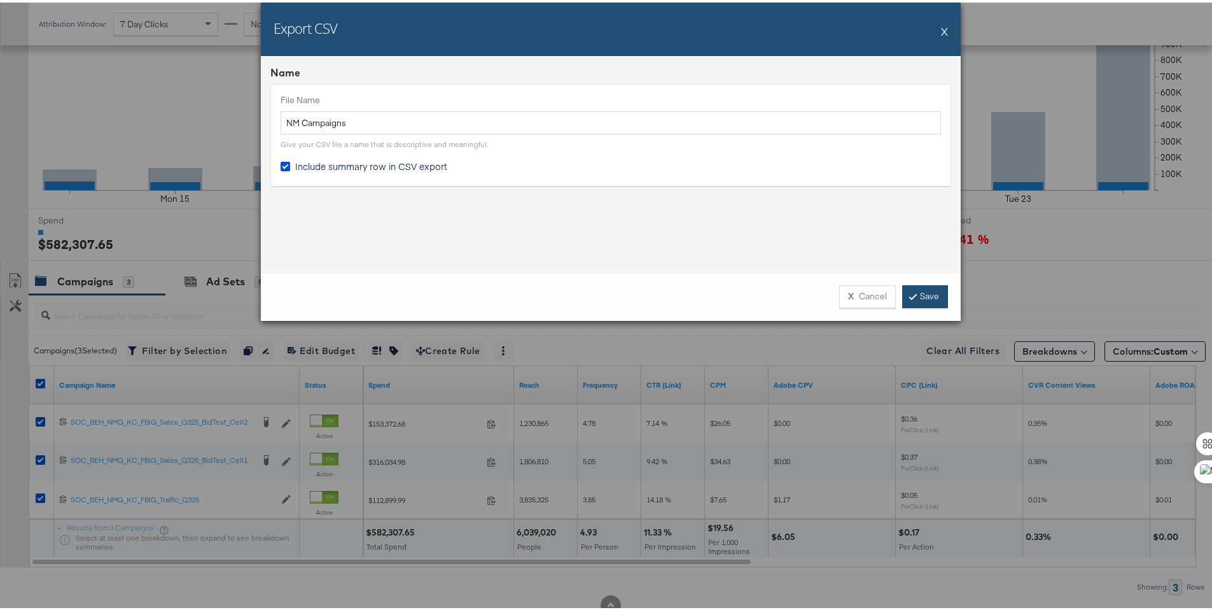
click at [934, 291] on link "Save" at bounding box center [925, 293] width 46 height 23
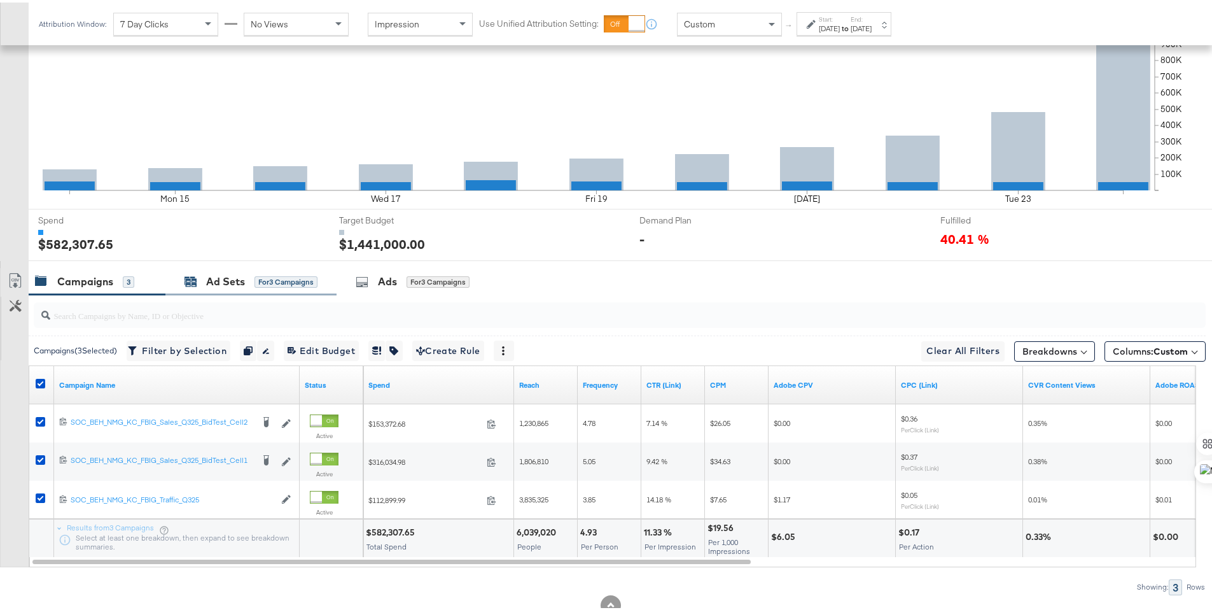
click at [212, 275] on div "Ad Sets" at bounding box center [225, 279] width 39 height 15
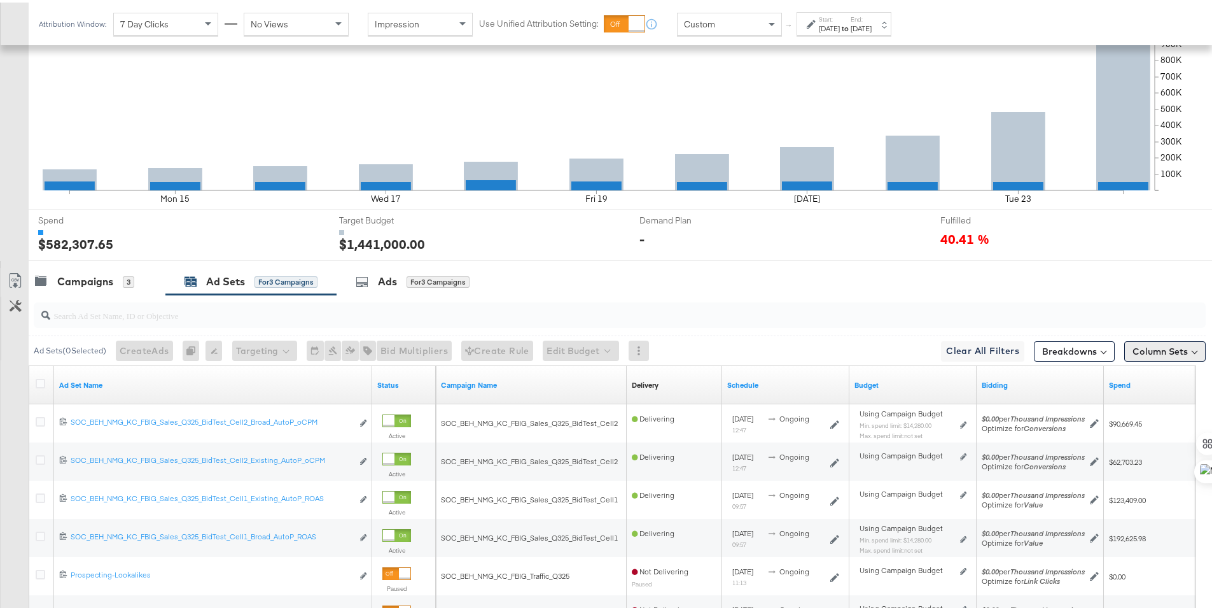
click at [1146, 354] on button "Column Sets" at bounding box center [1164, 348] width 81 height 20
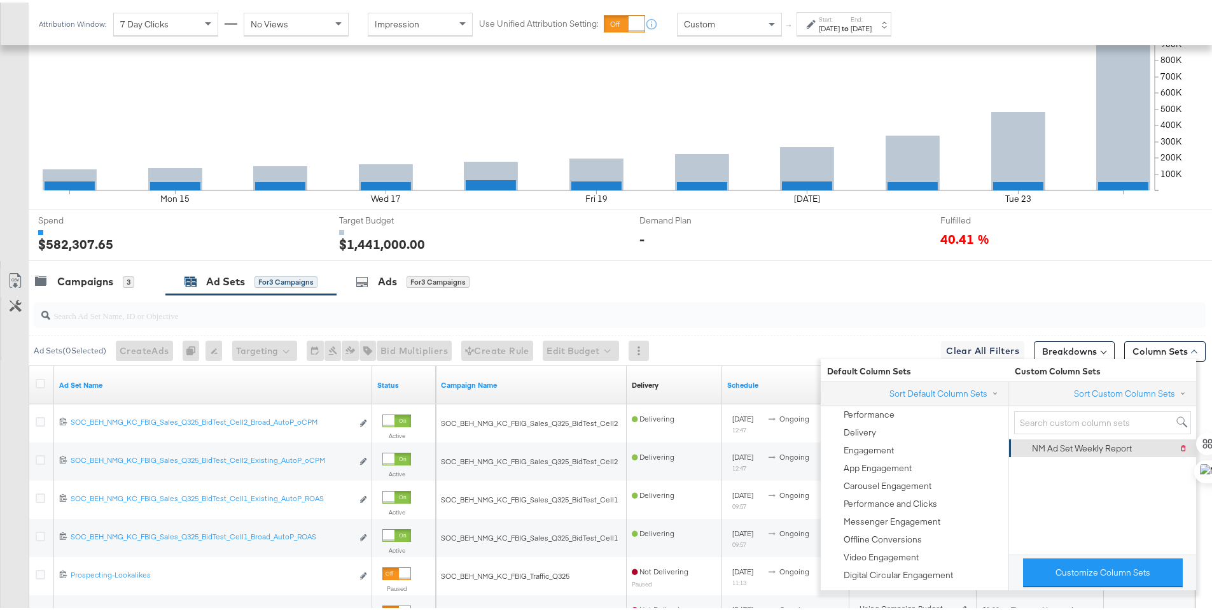
click at [1132, 442] on div "NM Ad Set Weekly Report" at bounding box center [1082, 446] width 100 height 12
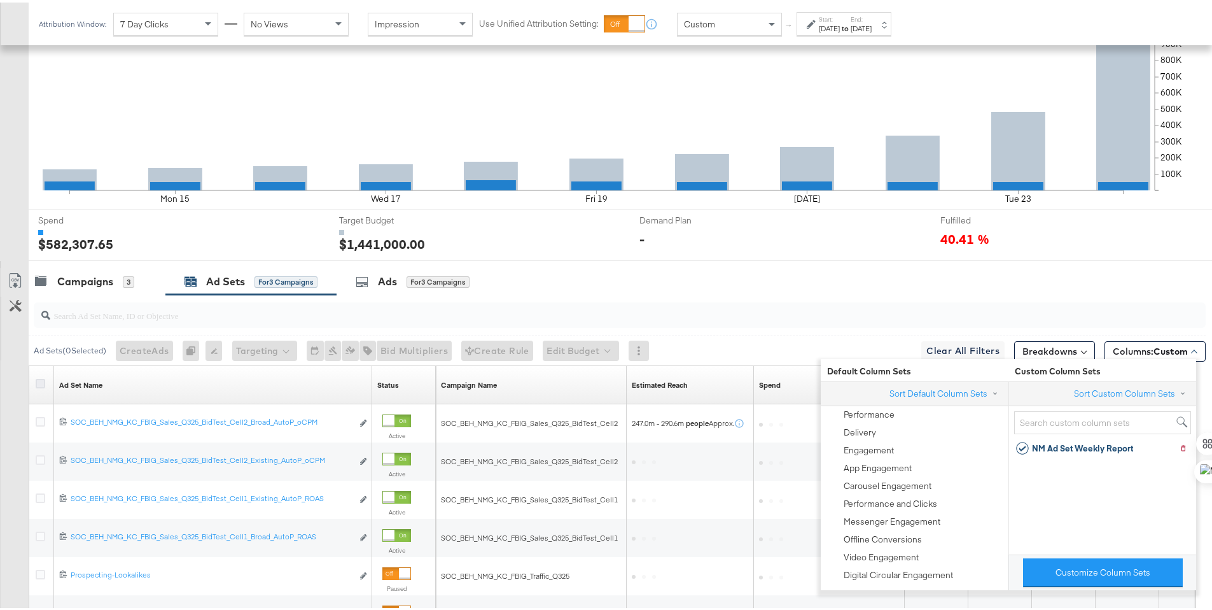
click at [41, 380] on icon at bounding box center [41, 381] width 10 height 10
click at [0, 0] on input "checkbox" at bounding box center [0, 0] width 0 height 0
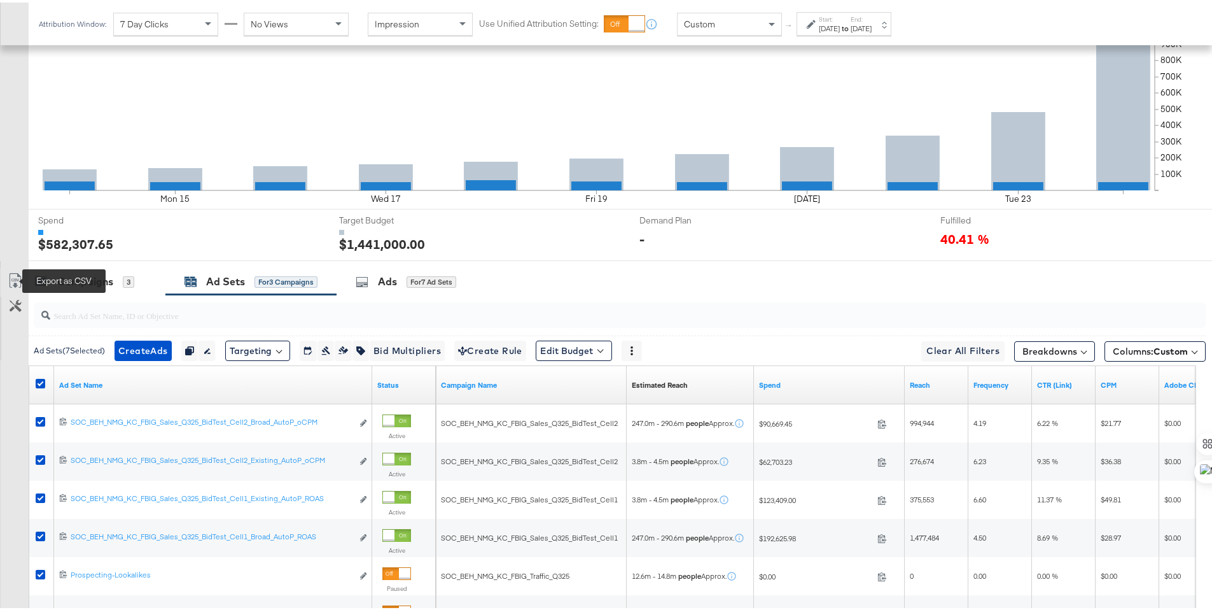
click at [16, 272] on icon at bounding box center [15, 277] width 15 height 15
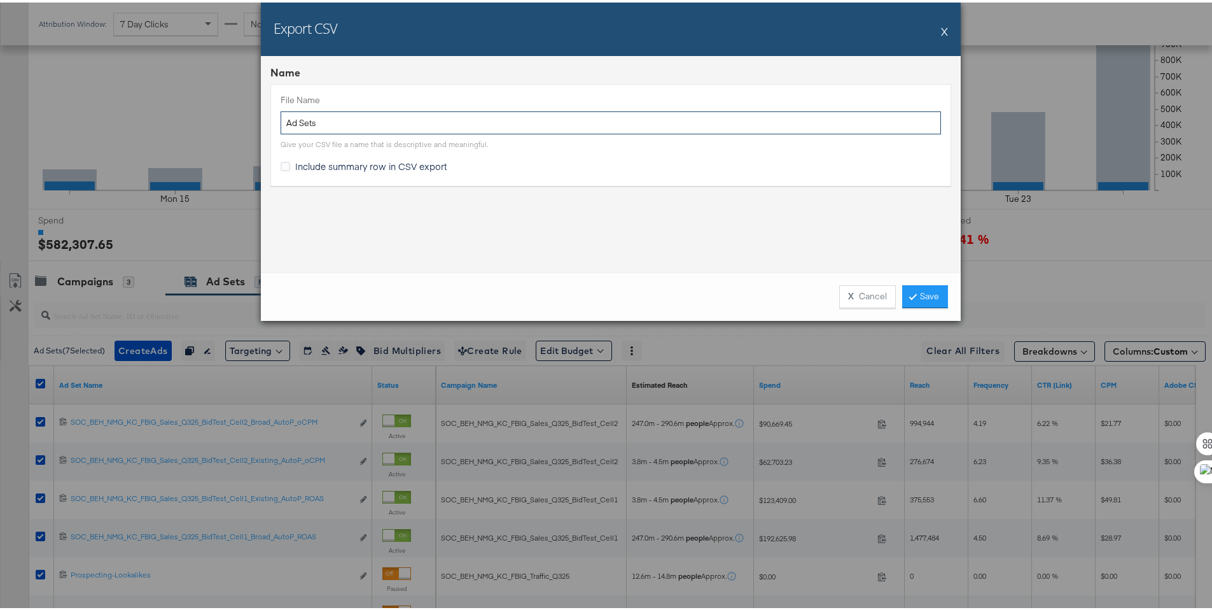
click at [283, 116] on input "Ad Sets" at bounding box center [611, 121] width 660 height 24
type input "NM Ad Sets"
click at [319, 164] on span "Include summary row in CSV export" at bounding box center [371, 163] width 152 height 13
click at [0, 0] on input "Include summary row in CSV export" at bounding box center [0, 0] width 0 height 0
click at [902, 282] on link "Save" at bounding box center [925, 293] width 46 height 23
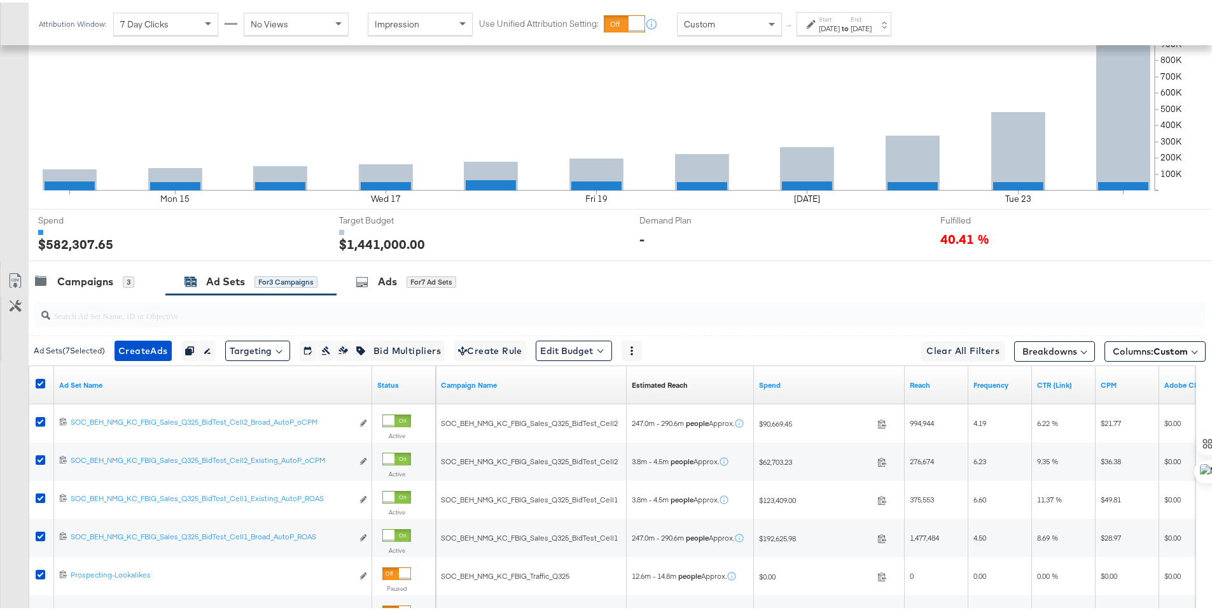
click at [872, 21] on div "[DATE]" at bounding box center [861, 26] width 21 height 10
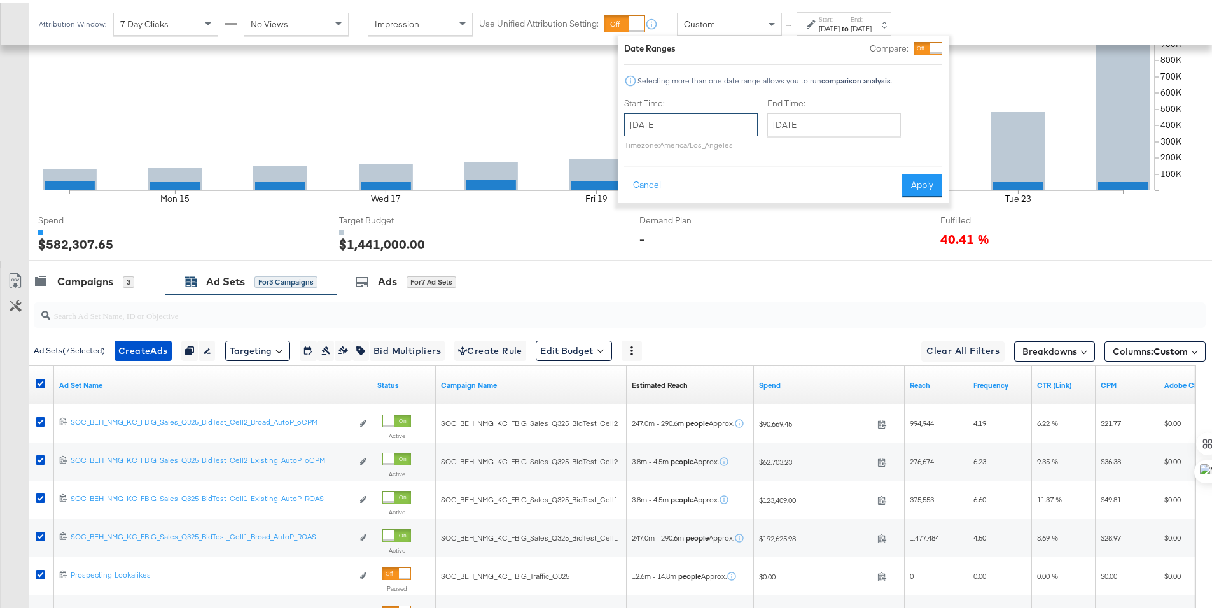
click at [739, 120] on input "[DATE]" at bounding box center [691, 122] width 134 height 23
click at [639, 238] on td "21" at bounding box center [639, 240] width 22 height 18
type input "[DATE]"
click at [923, 181] on button "Apply" at bounding box center [922, 182] width 40 height 23
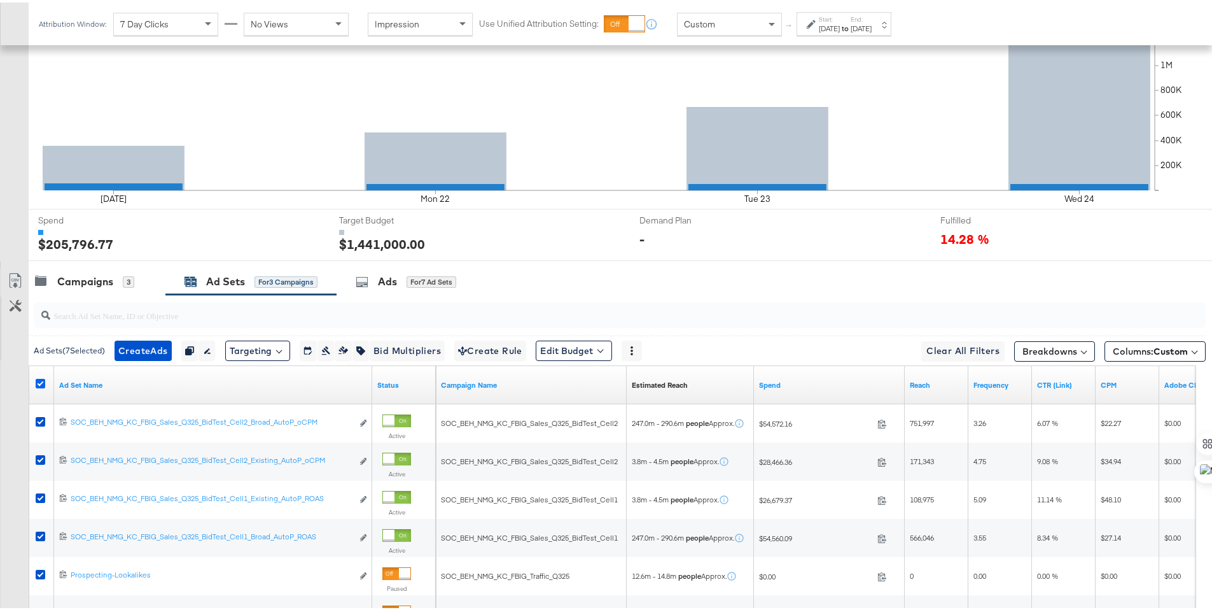
click at [39, 381] on icon at bounding box center [41, 381] width 10 height 10
click at [0, 0] on input "checkbox" at bounding box center [0, 0] width 0 height 0
click at [42, 380] on icon at bounding box center [41, 381] width 10 height 10
click at [0, 0] on input "checkbox" at bounding box center [0, 0] width 0 height 0
click at [1170, 351] on span "Custom" at bounding box center [1170, 348] width 34 height 11
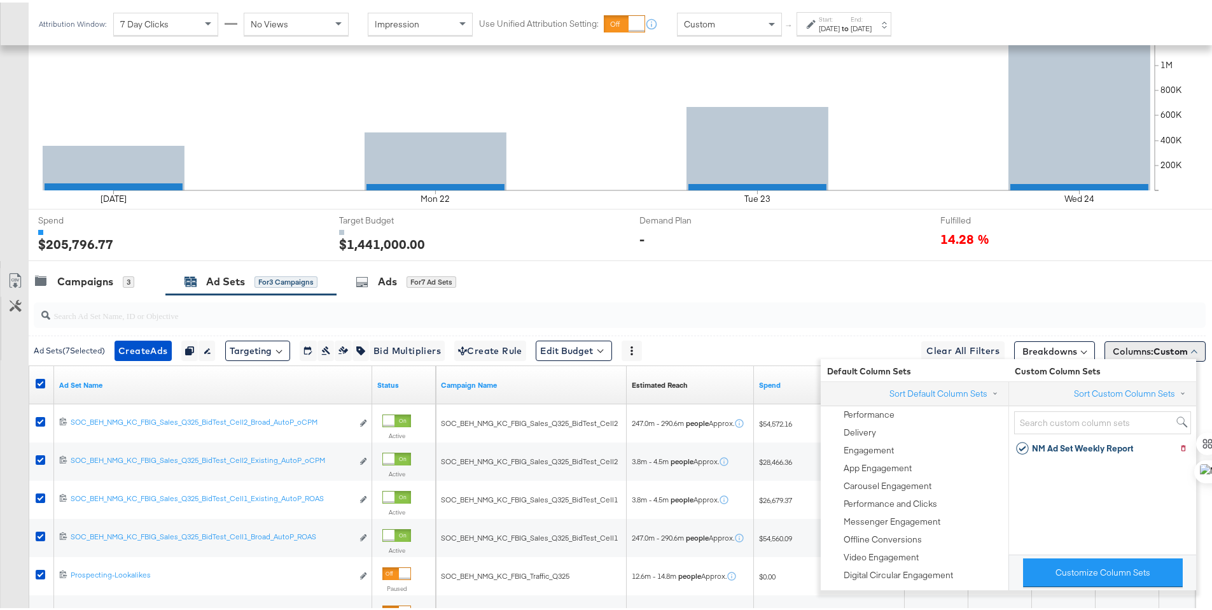
click at [1170, 351] on span "Custom" at bounding box center [1170, 348] width 34 height 11
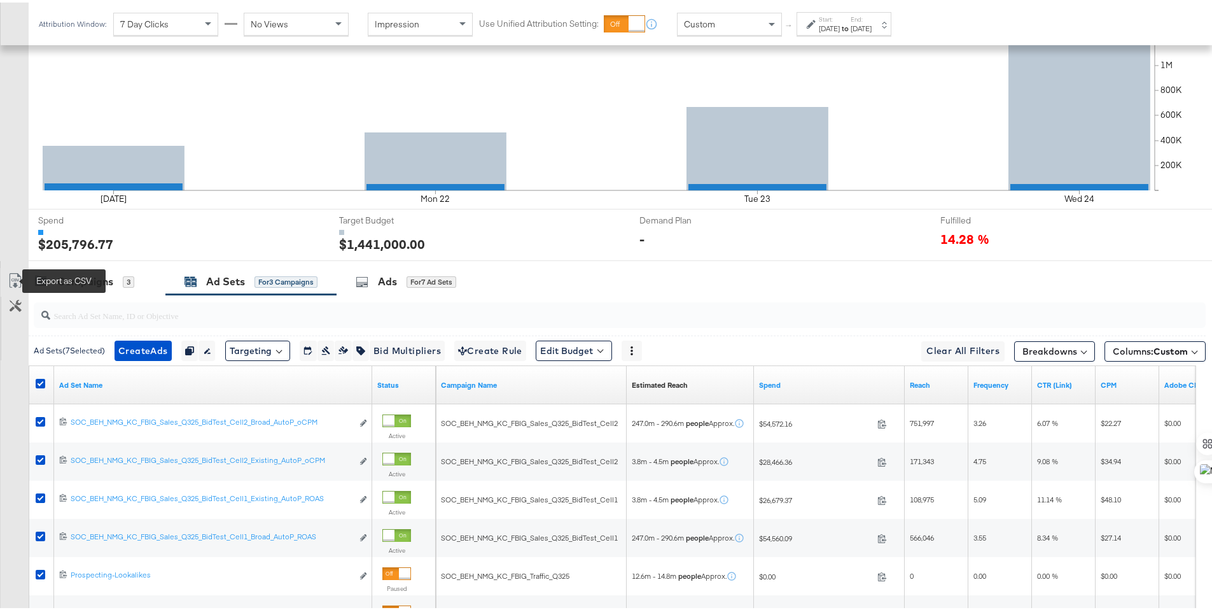
click at [9, 279] on icon at bounding box center [15, 277] width 15 height 15
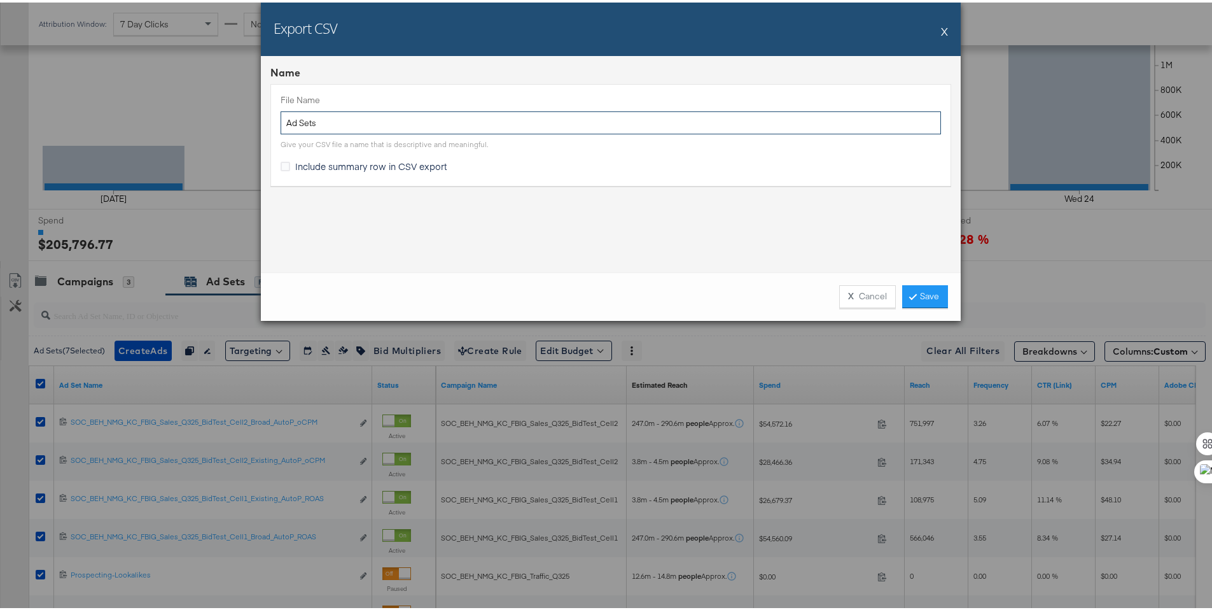
click at [282, 121] on input "Ad Sets" at bounding box center [611, 121] width 660 height 24
type input "NM MW Ad Sets"
drag, startPoint x: 311, startPoint y: 164, endPoint x: 412, endPoint y: 181, distance: 102.0
click at [311, 164] on span "Include summary row in CSV export" at bounding box center [371, 163] width 152 height 13
click at [0, 0] on input "Include summary row in CSV export" at bounding box center [0, 0] width 0 height 0
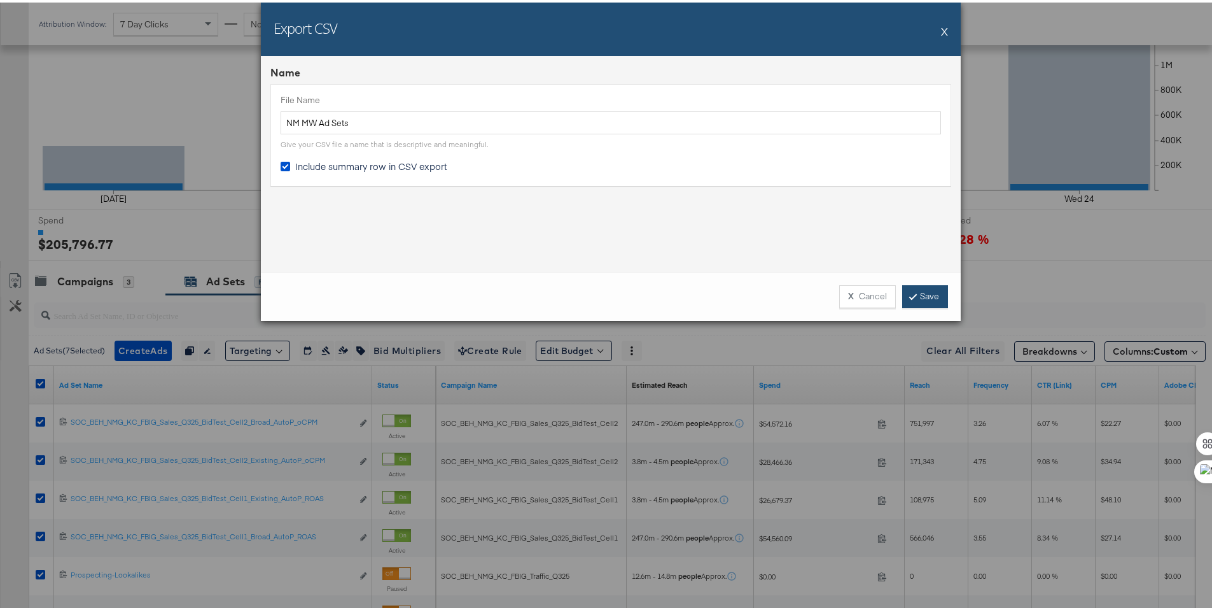
click at [926, 290] on link "Save" at bounding box center [925, 293] width 46 height 23
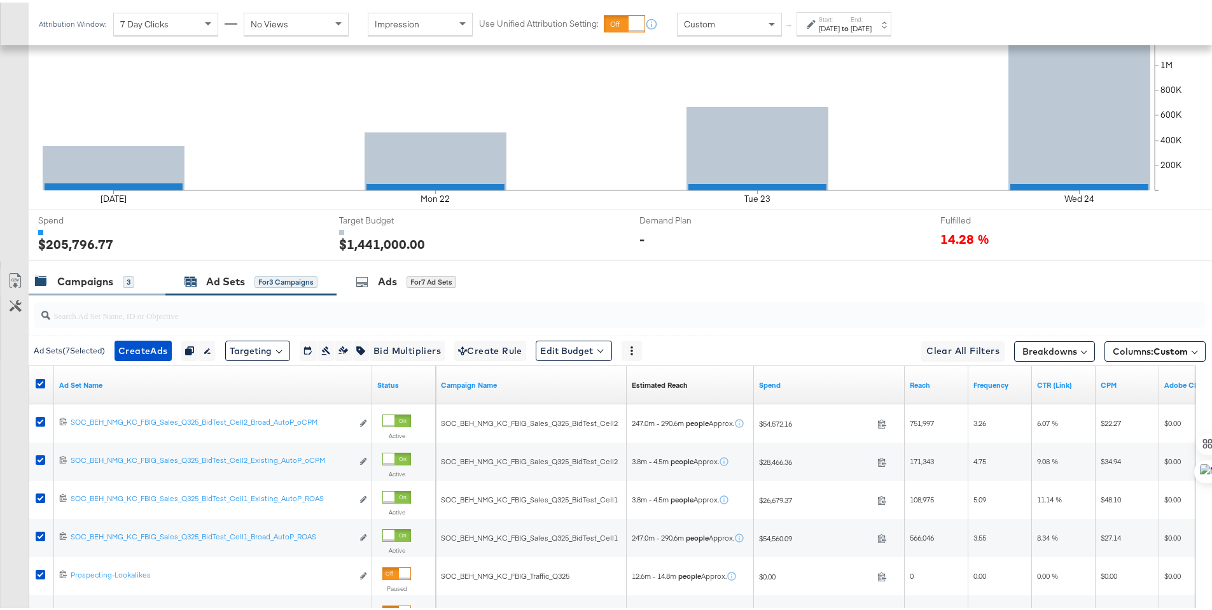
click at [85, 277] on div "Campaigns" at bounding box center [85, 279] width 56 height 15
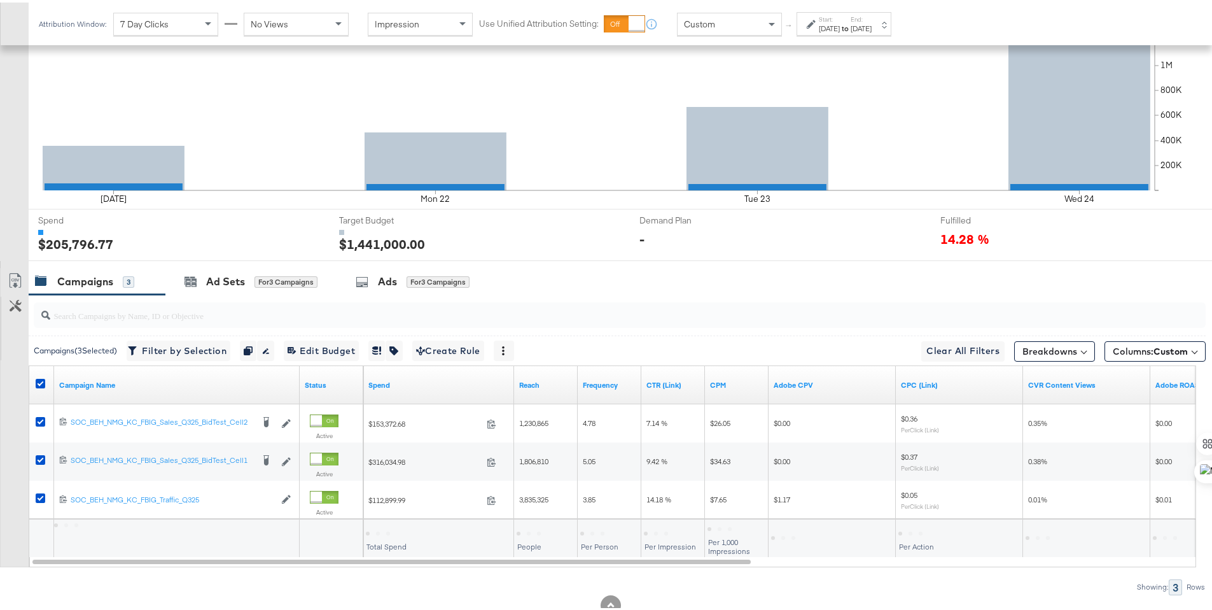
click at [6, 277] on link "Export as CSV" at bounding box center [15, 279] width 29 height 29
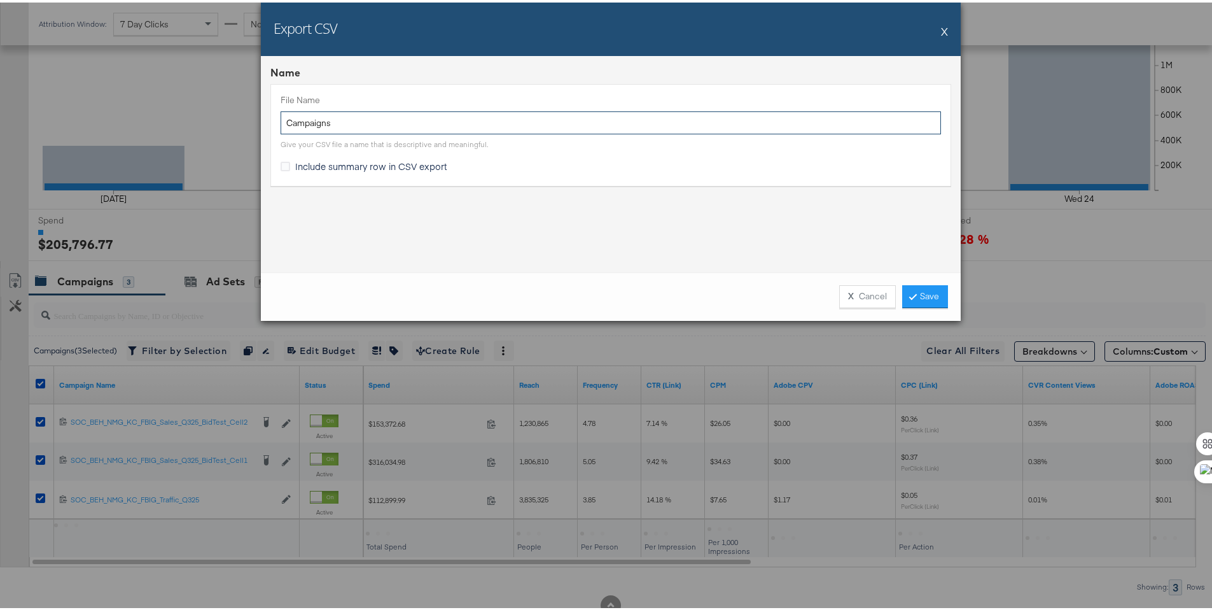
click at [282, 125] on input "Campaigns" at bounding box center [611, 121] width 660 height 24
type input "NM MW Campaigns"
drag, startPoint x: 411, startPoint y: 166, endPoint x: 541, endPoint y: 185, distance: 131.7
click at [412, 167] on span "Include summary row in CSV export" at bounding box center [371, 163] width 152 height 13
click at [0, 0] on input "Include summary row in CSV export" at bounding box center [0, 0] width 0 height 0
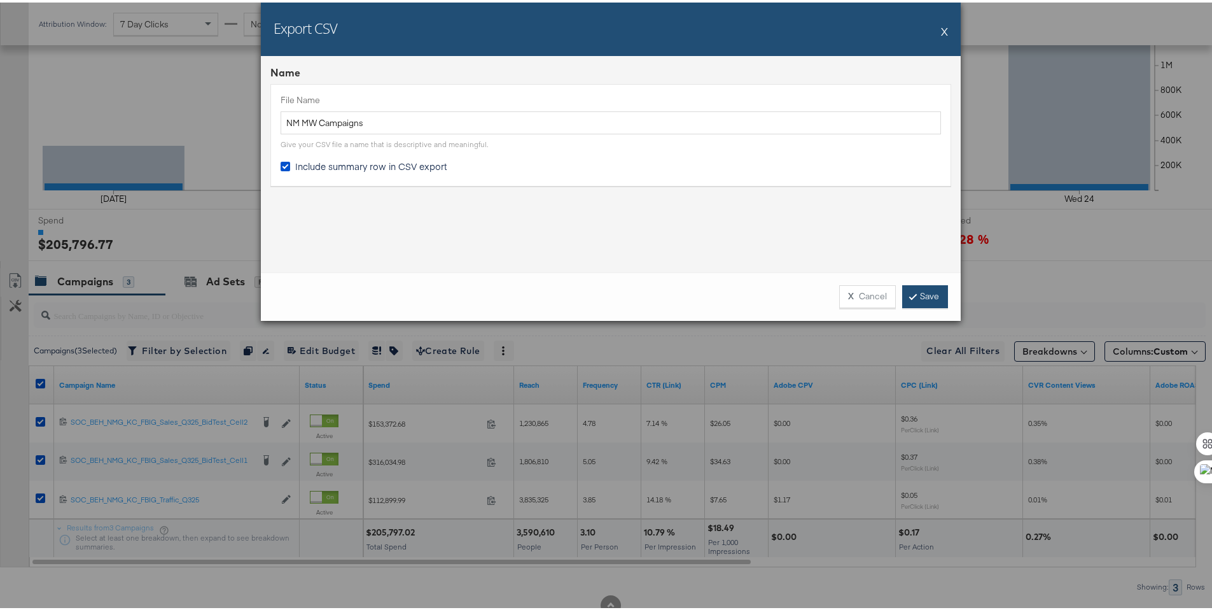
click at [916, 293] on link "Save" at bounding box center [925, 293] width 46 height 23
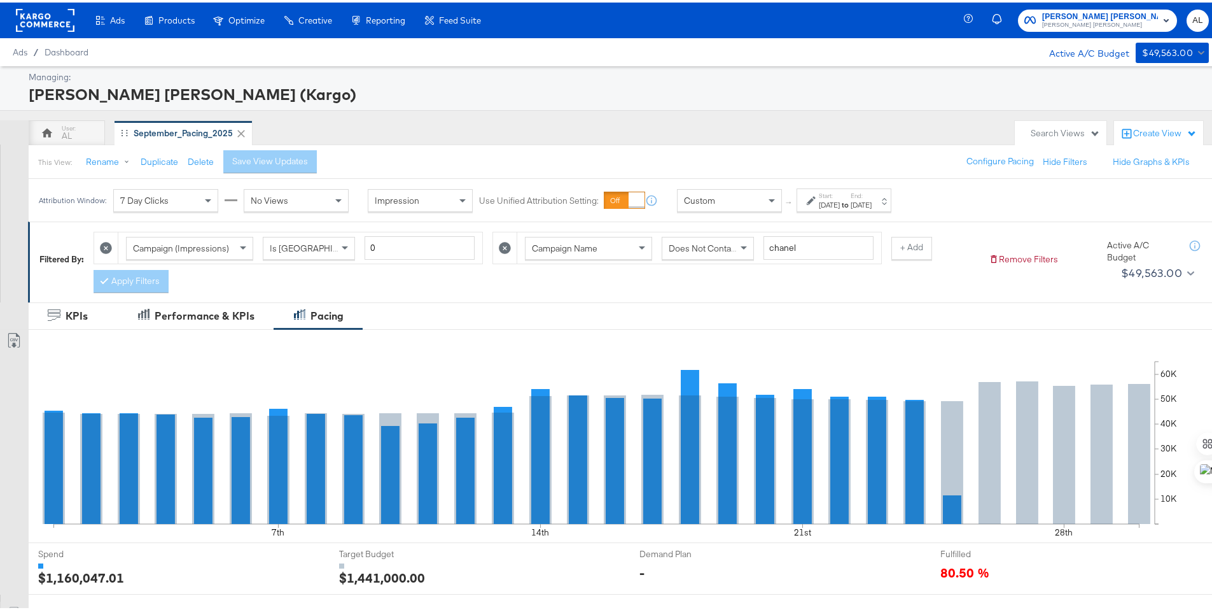
click at [840, 205] on div "[DATE]" at bounding box center [829, 202] width 21 height 10
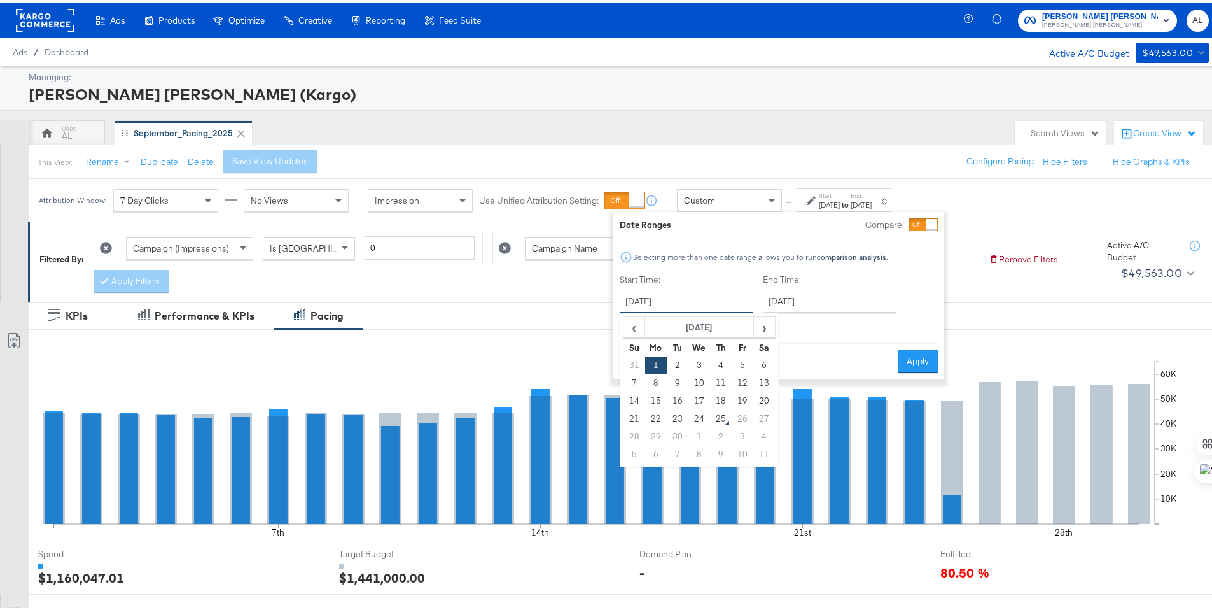
click at [706, 297] on input "[DATE]" at bounding box center [687, 298] width 134 height 23
click at [635, 408] on td "21" at bounding box center [635, 416] width 22 height 18
type input "[DATE]"
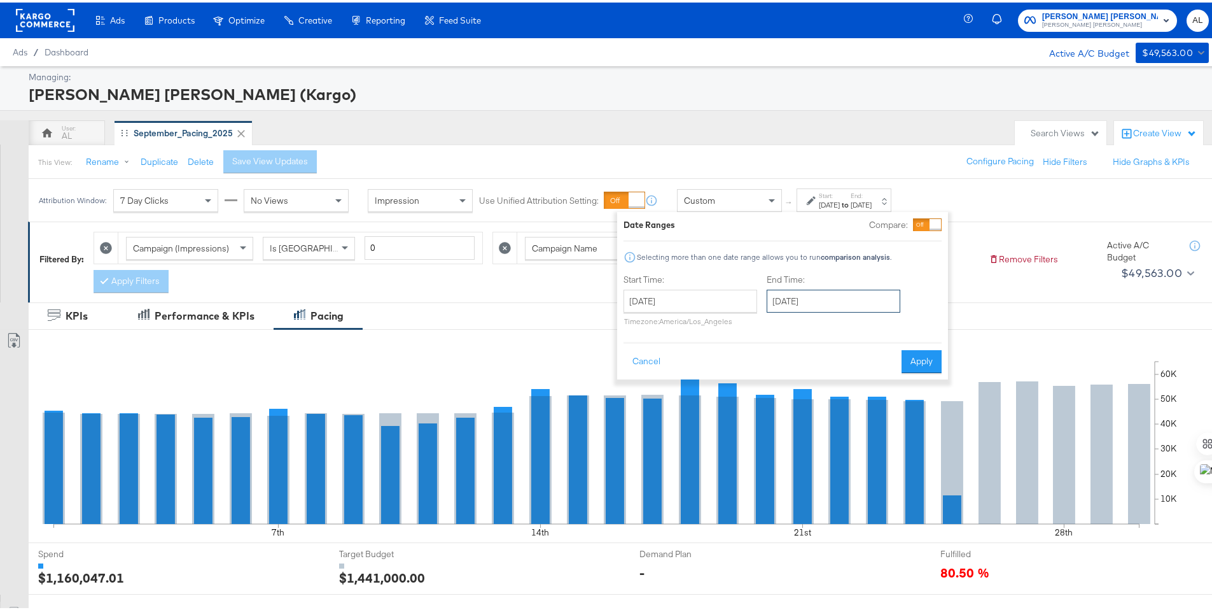
click at [791, 300] on input "[DATE]" at bounding box center [834, 298] width 134 height 23
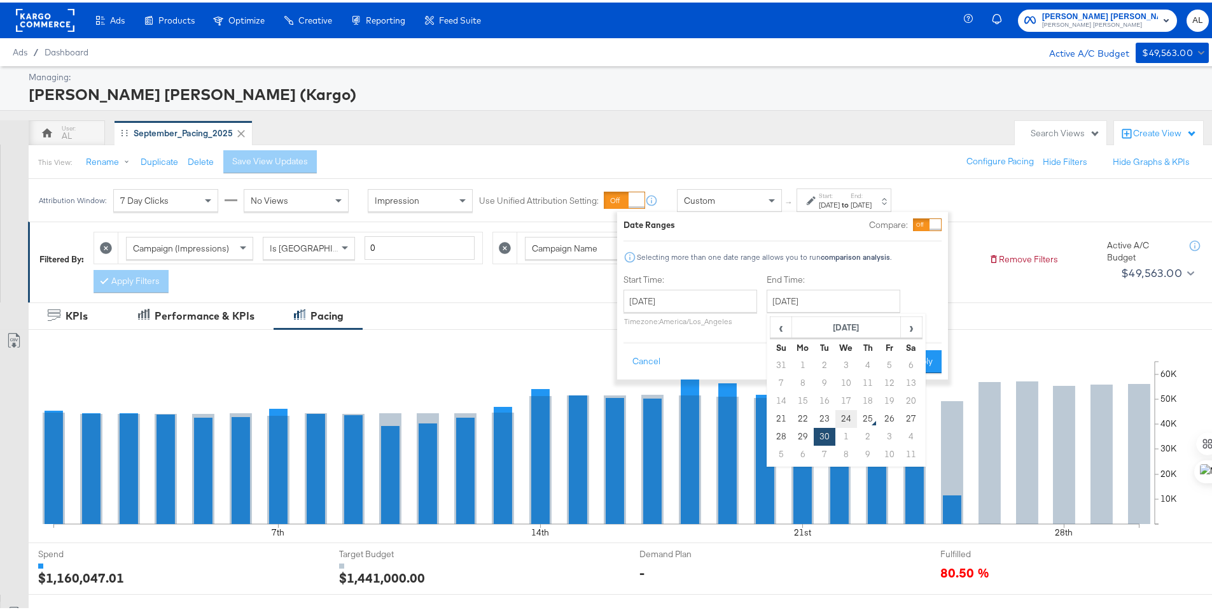
click at [842, 413] on td "24" at bounding box center [846, 416] width 22 height 18
type input "[DATE]"
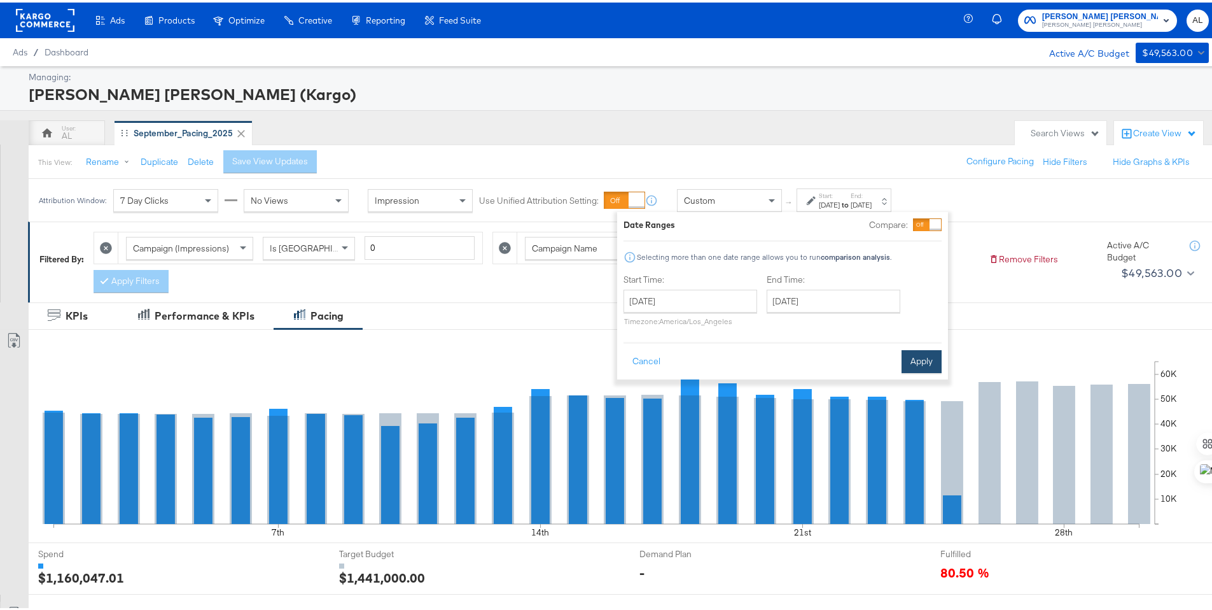
click at [916, 358] on button "Apply" at bounding box center [922, 358] width 40 height 23
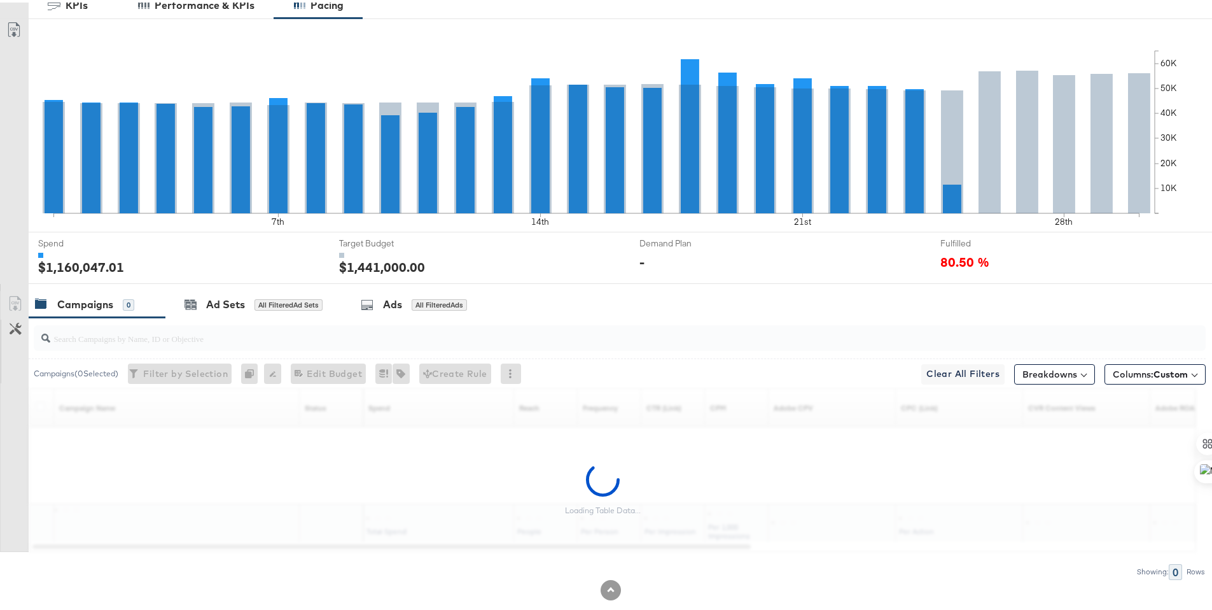
scroll to position [333, 0]
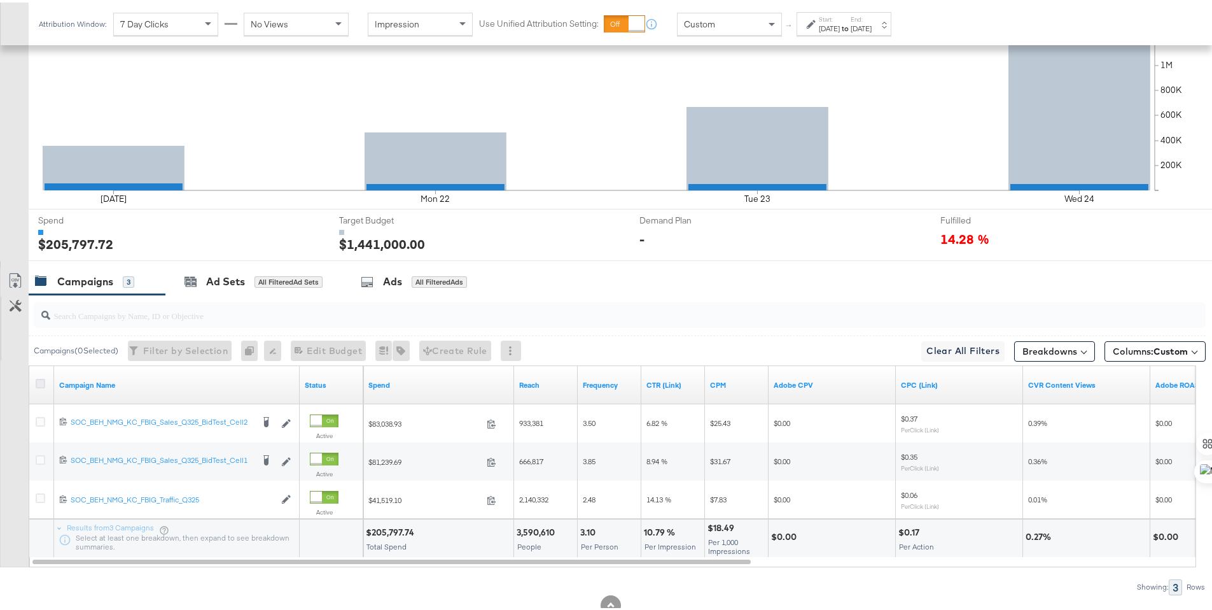
click at [41, 379] on icon at bounding box center [41, 381] width 10 height 10
click at [0, 0] on input "checkbox" at bounding box center [0, 0] width 0 height 0
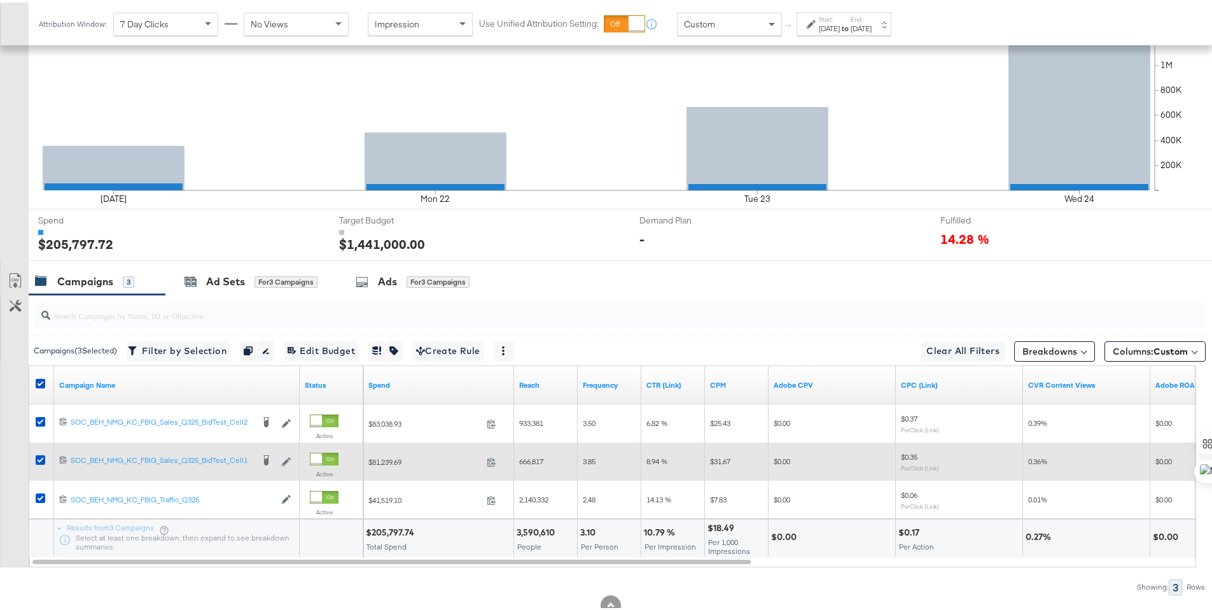
click at [391, 460] on span "$81,239.69" at bounding box center [424, 459] width 113 height 10
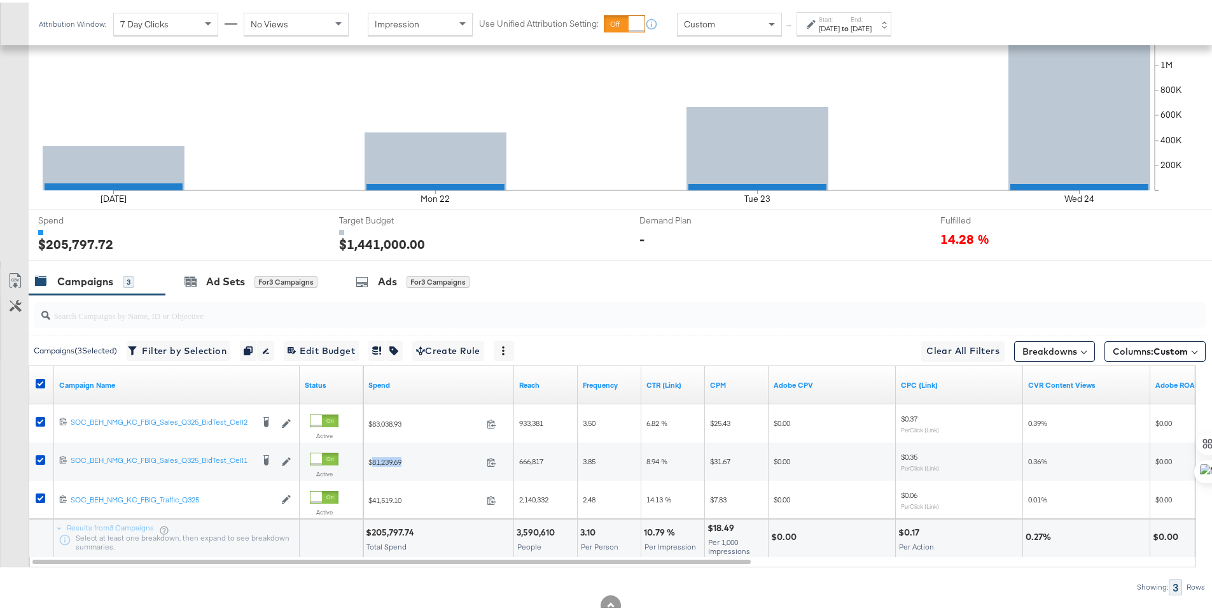
copy span "81,239.69"
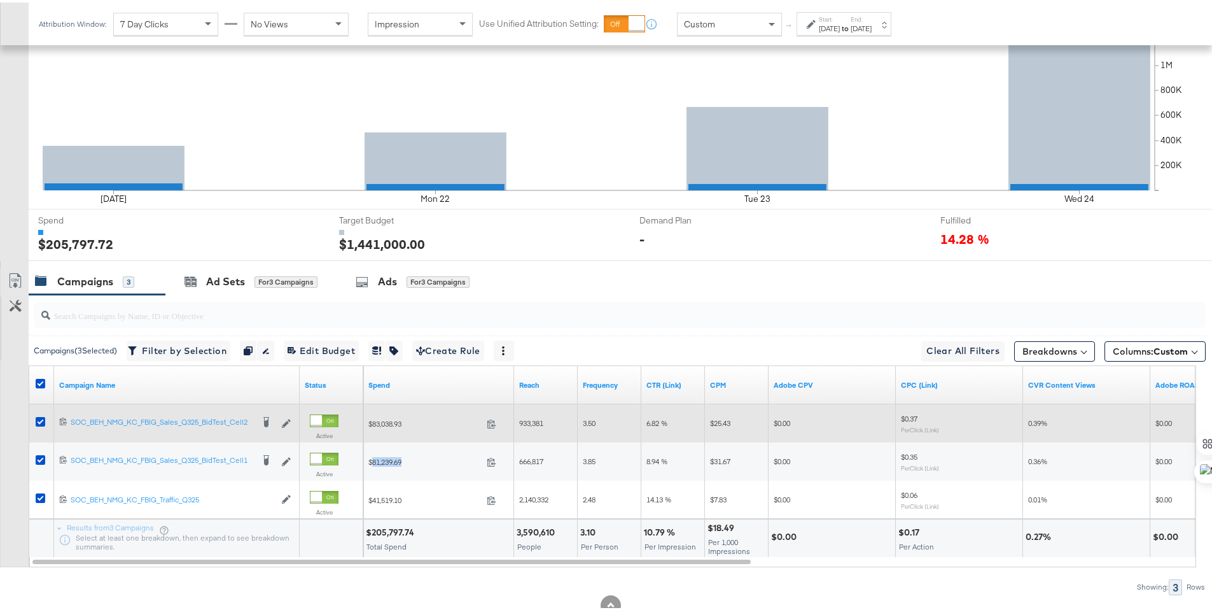
click at [377, 424] on span "$83,038.93" at bounding box center [424, 421] width 113 height 10
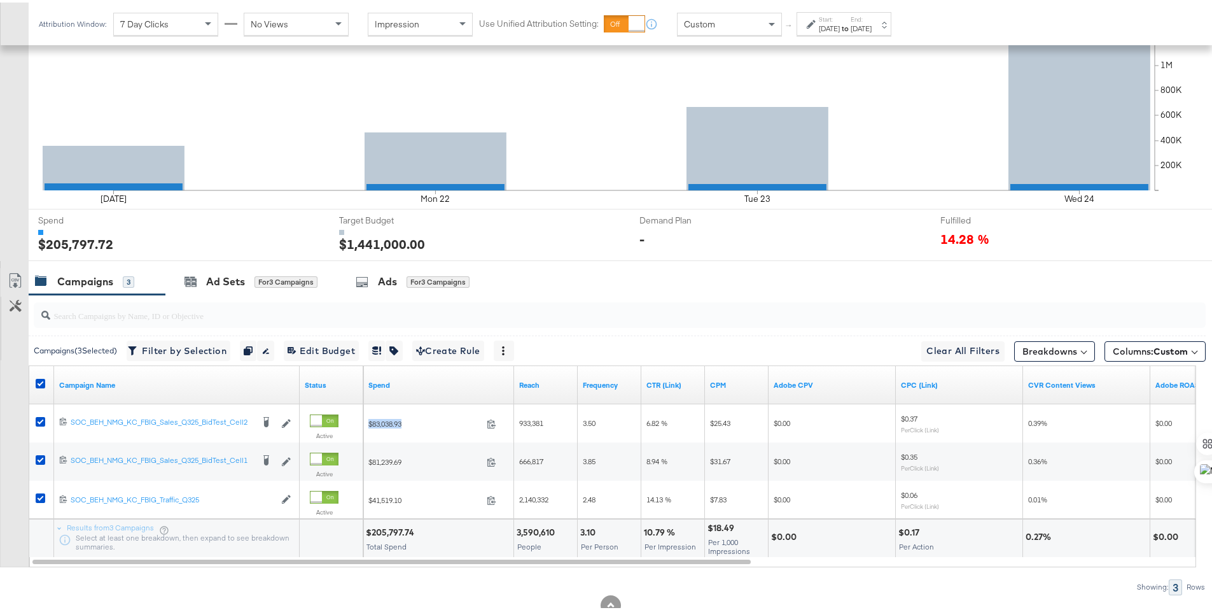
copy div "$83,038.93"
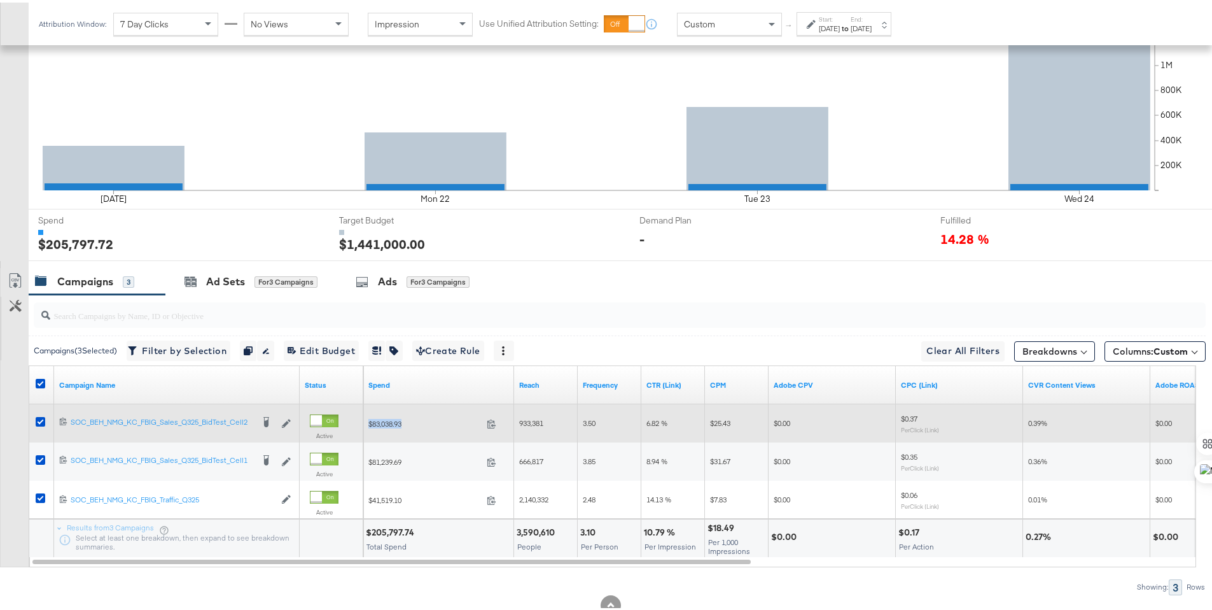
click at [532, 421] on span "933,381" at bounding box center [531, 420] width 24 height 10
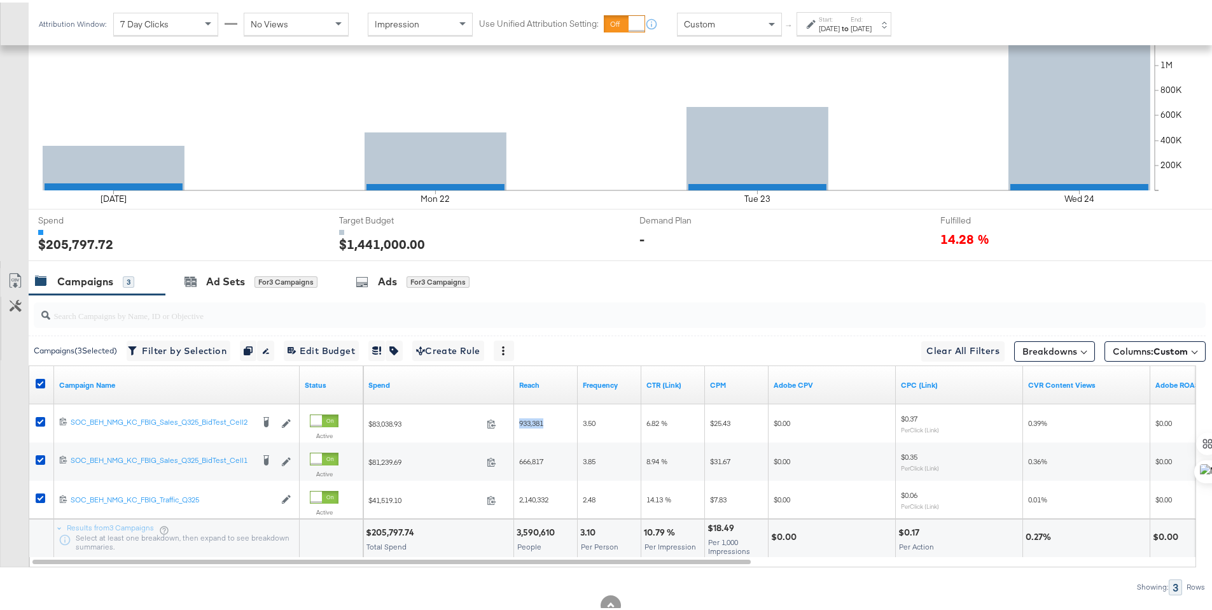
copy span "933,381"
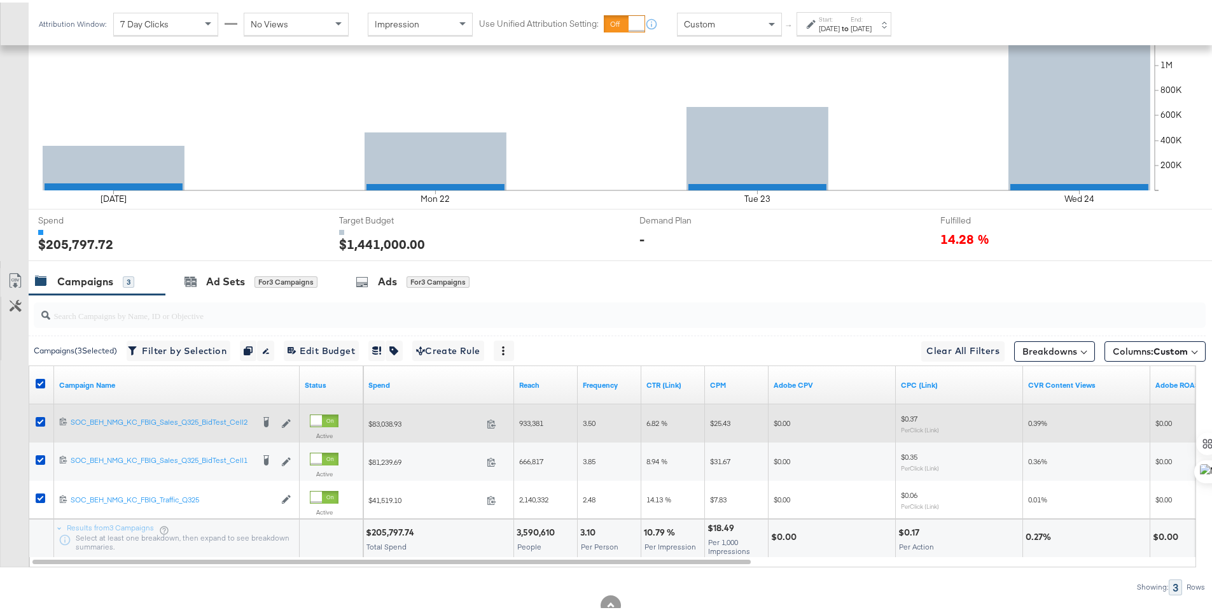
click at [590, 422] on span "3.50" at bounding box center [589, 420] width 13 height 10
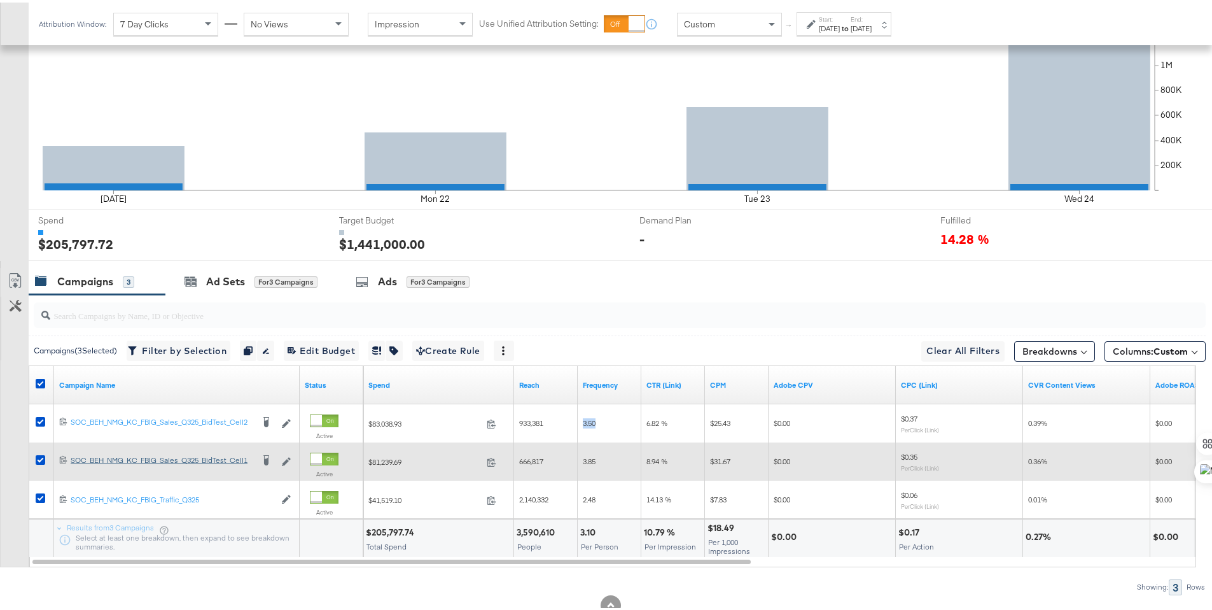
copy span "3.50"
click at [528, 459] on span "666,817" at bounding box center [531, 459] width 24 height 10
copy span "666,817"
click at [590, 461] on span "3.85" at bounding box center [589, 459] width 13 height 10
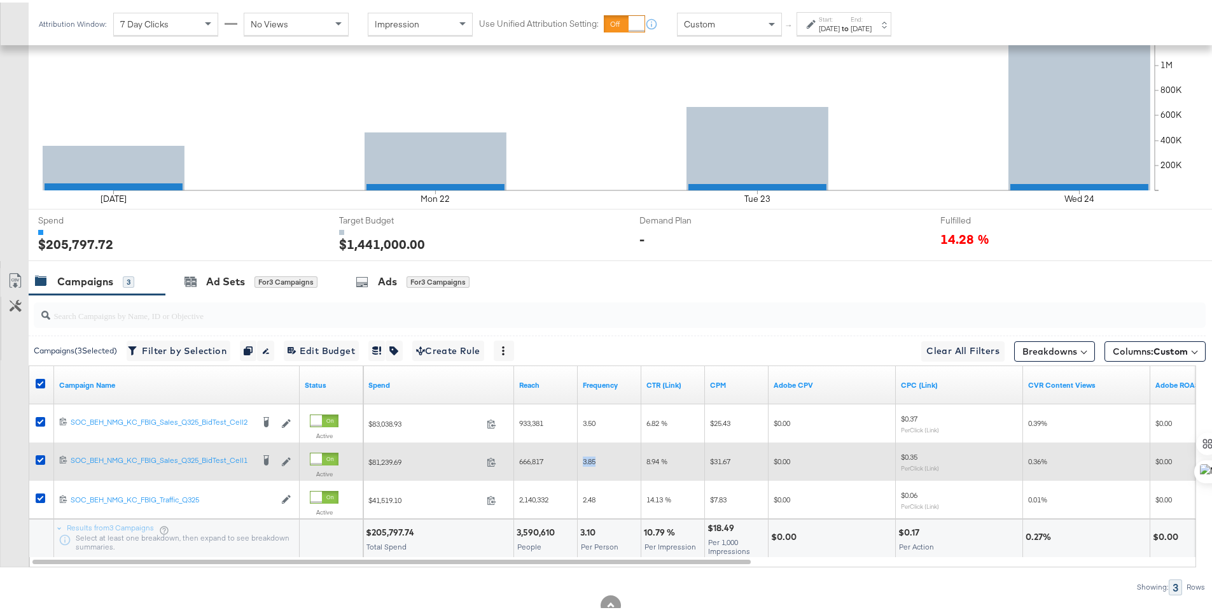
click at [590, 461] on span "3.85" at bounding box center [589, 459] width 13 height 10
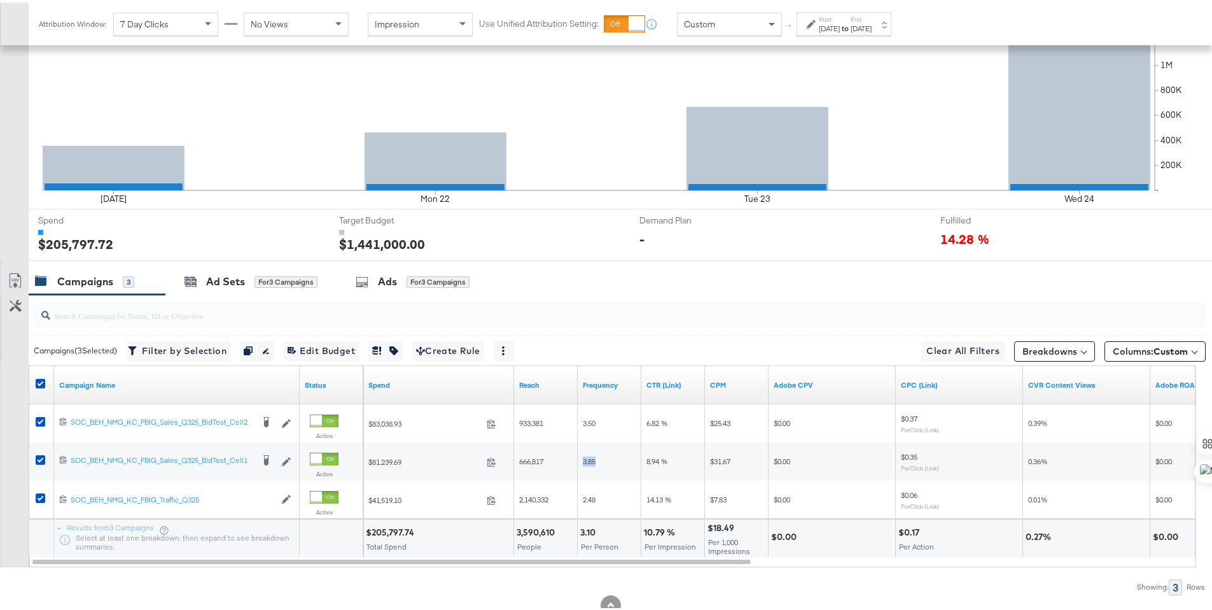
copy span "3.85"
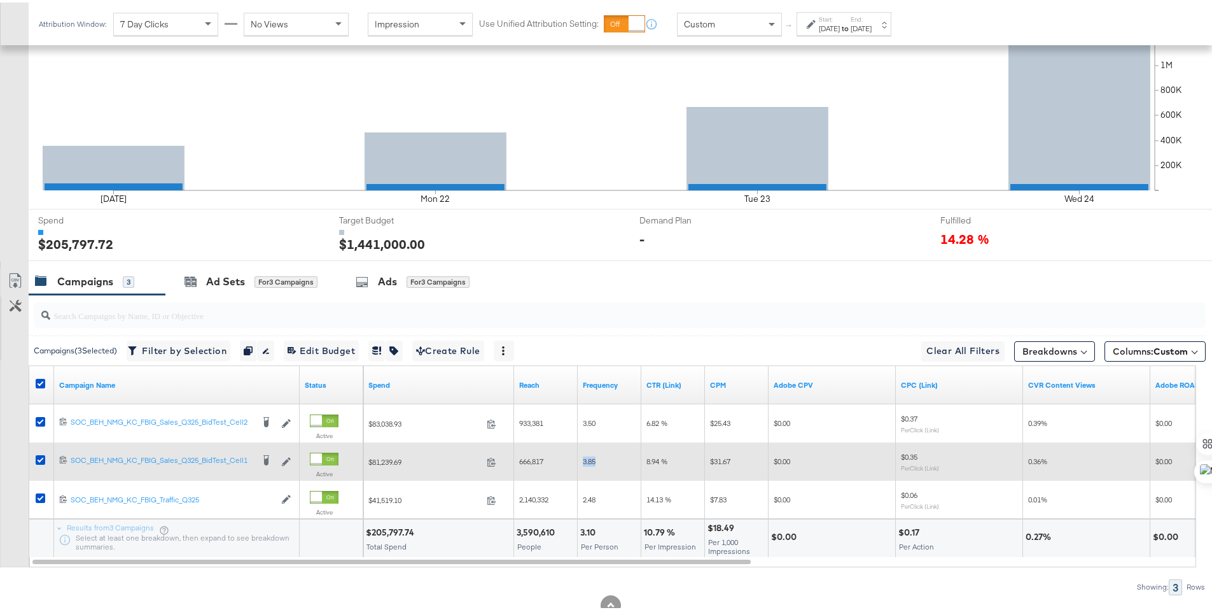
click at [720, 460] on span "$31.67" at bounding box center [720, 459] width 20 height 10
copy span "31.67"
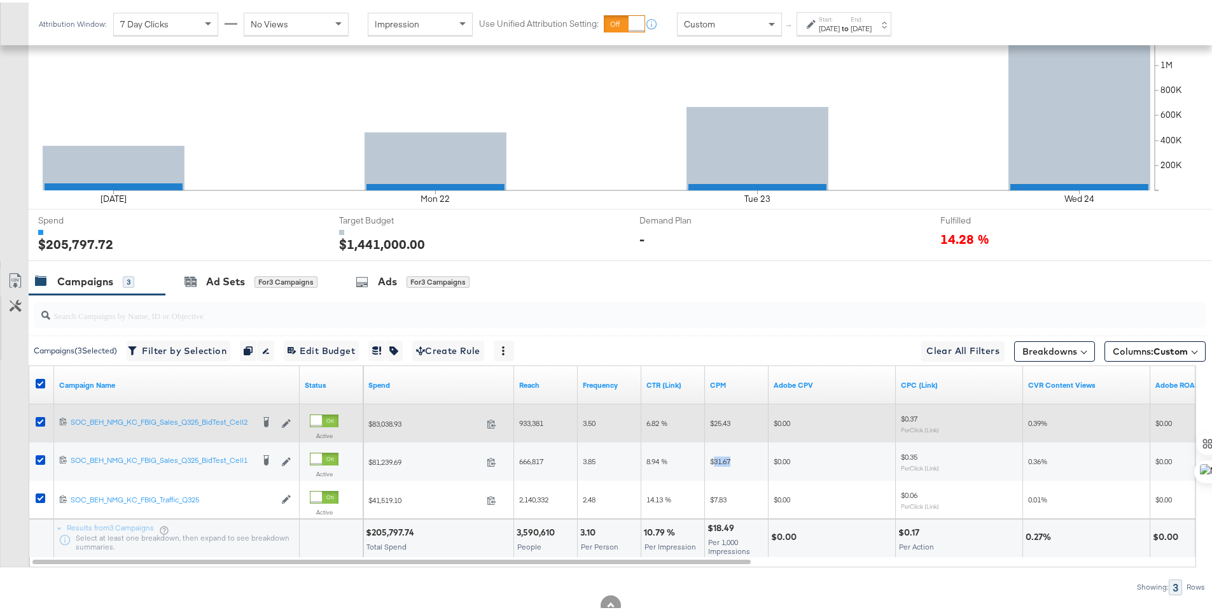
click at [720, 417] on span "$25.43" at bounding box center [720, 420] width 20 height 10
copy span "25.43"
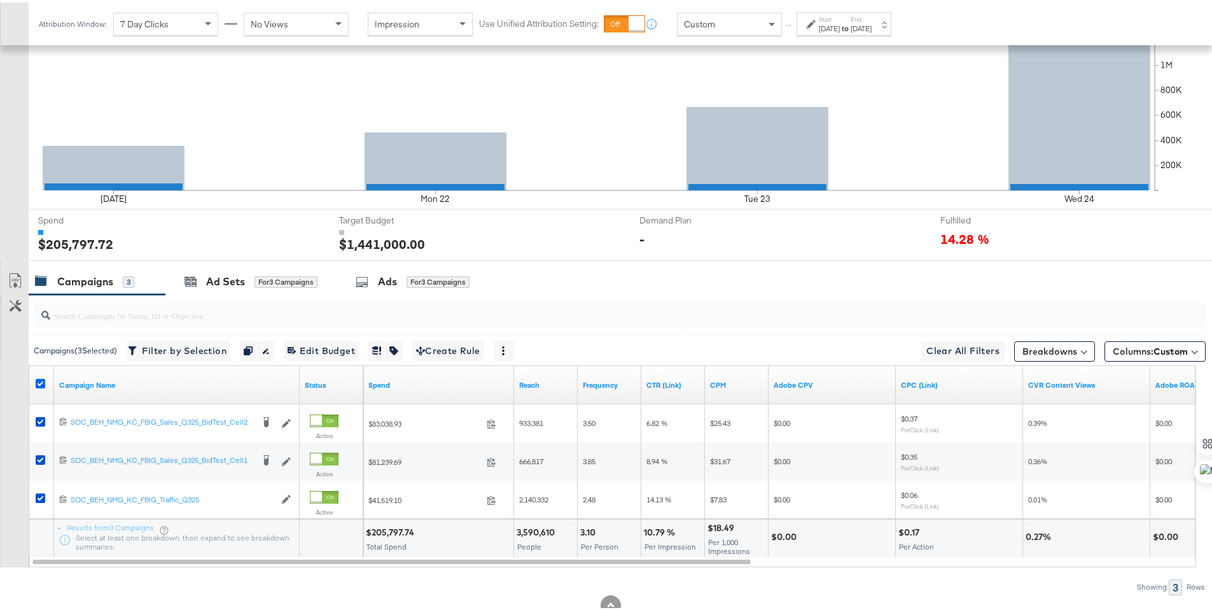
click at [39, 379] on icon at bounding box center [41, 381] width 10 height 10
click at [0, 0] on input "checkbox" at bounding box center [0, 0] width 0 height 0
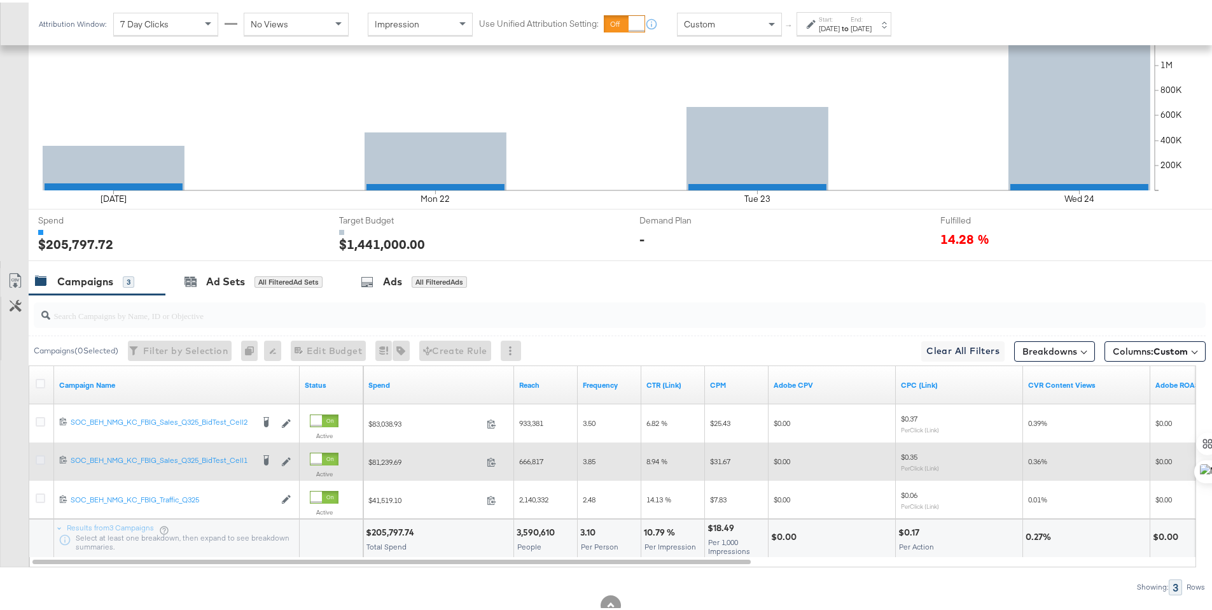
click at [44, 453] on icon at bounding box center [41, 457] width 10 height 10
click at [0, 0] on input "checkbox" at bounding box center [0, 0] width 0 height 0
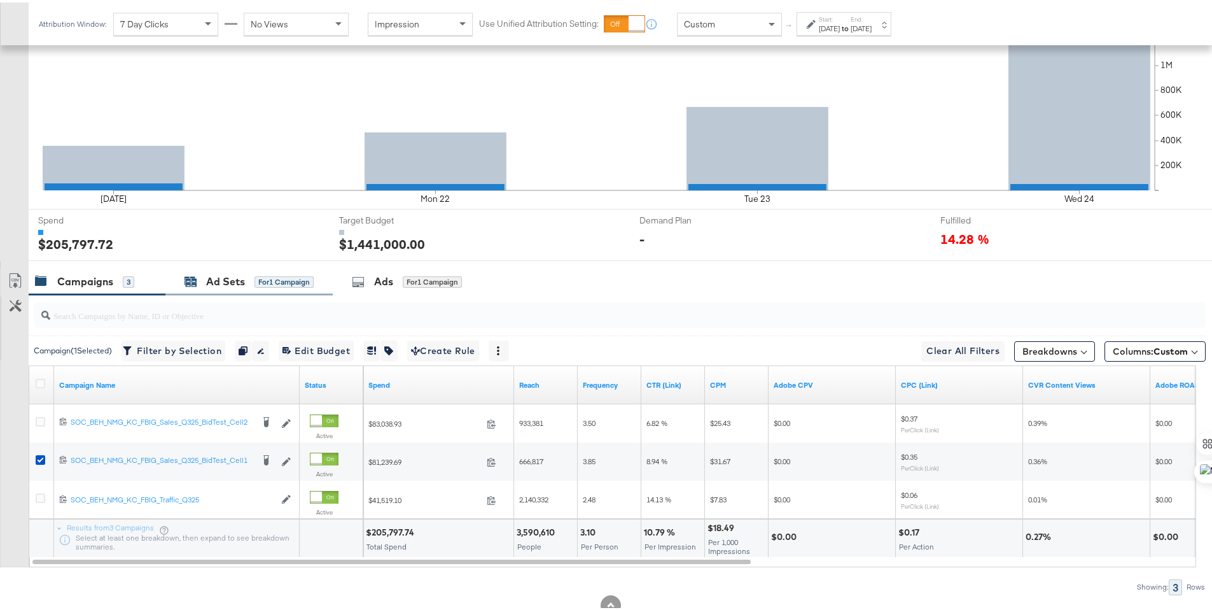
click at [193, 273] on icon at bounding box center [191, 279] width 12 height 12
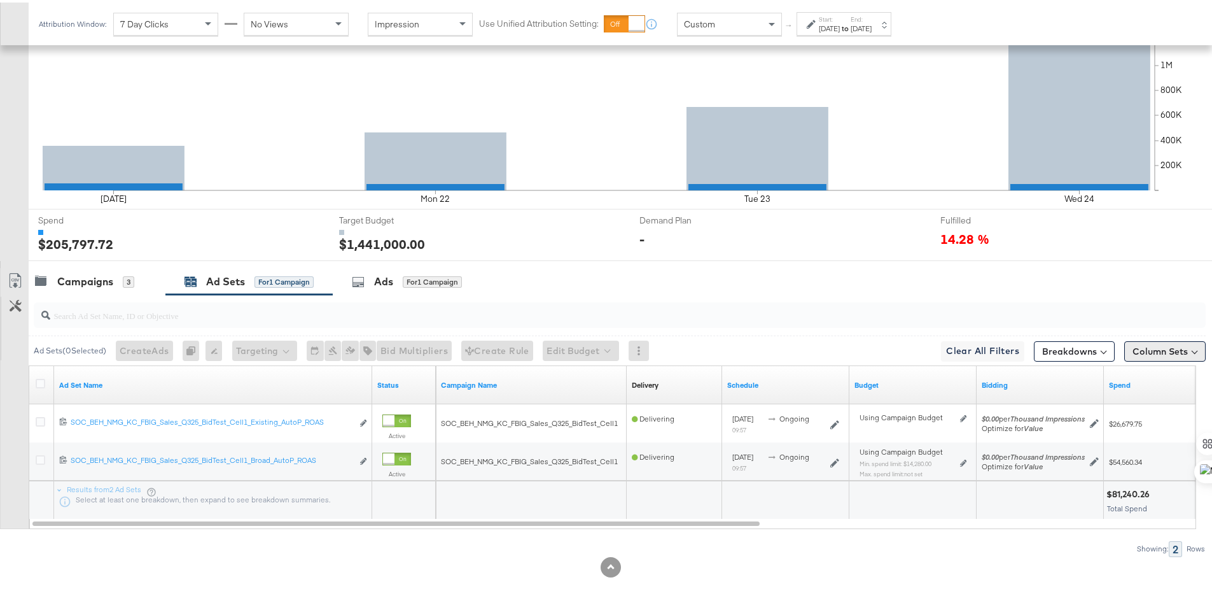
click at [1152, 341] on button "Column Sets" at bounding box center [1164, 348] width 81 height 20
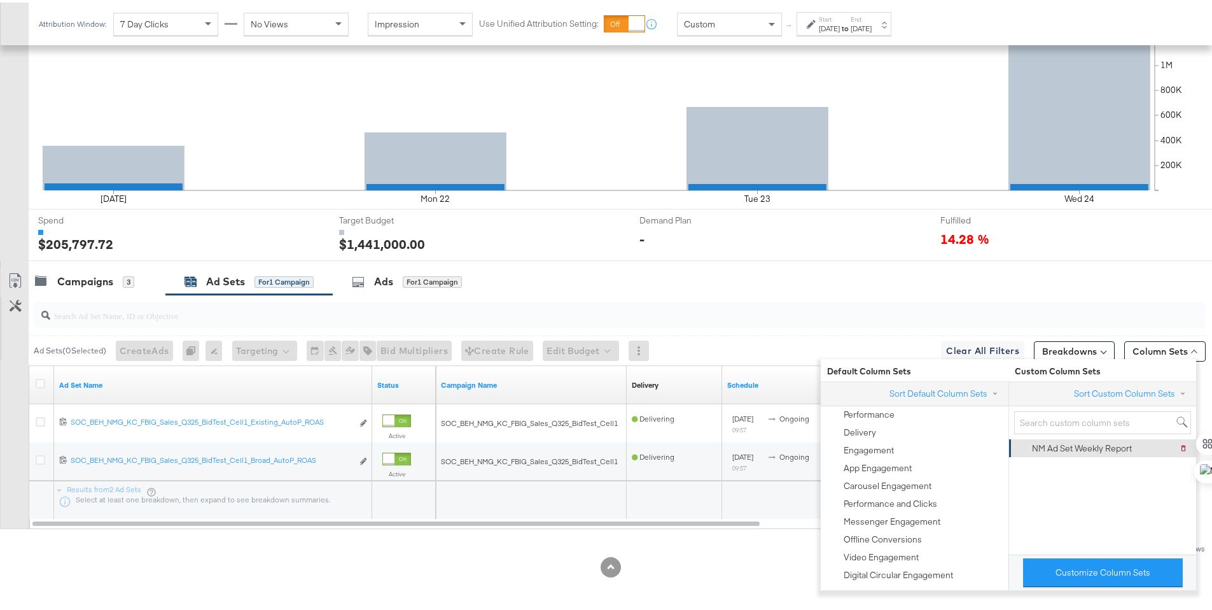
click at [1118, 450] on div "NM Ad Set Weekly Report" at bounding box center [1082, 446] width 100 height 12
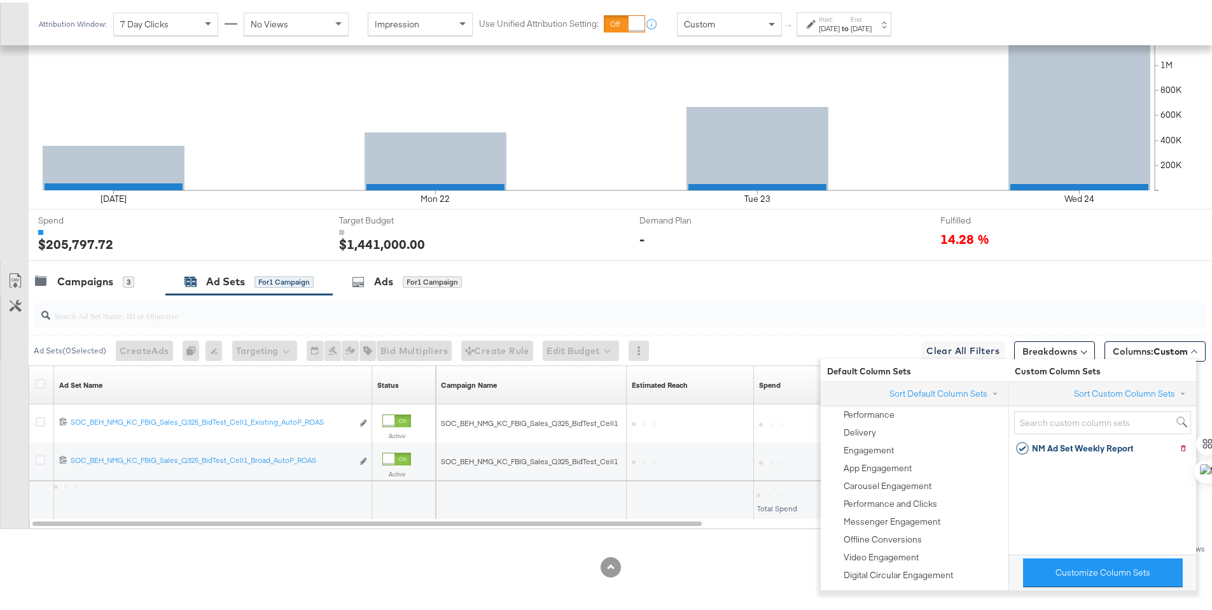
click at [758, 567] on div at bounding box center [611, 564] width 1222 height 20
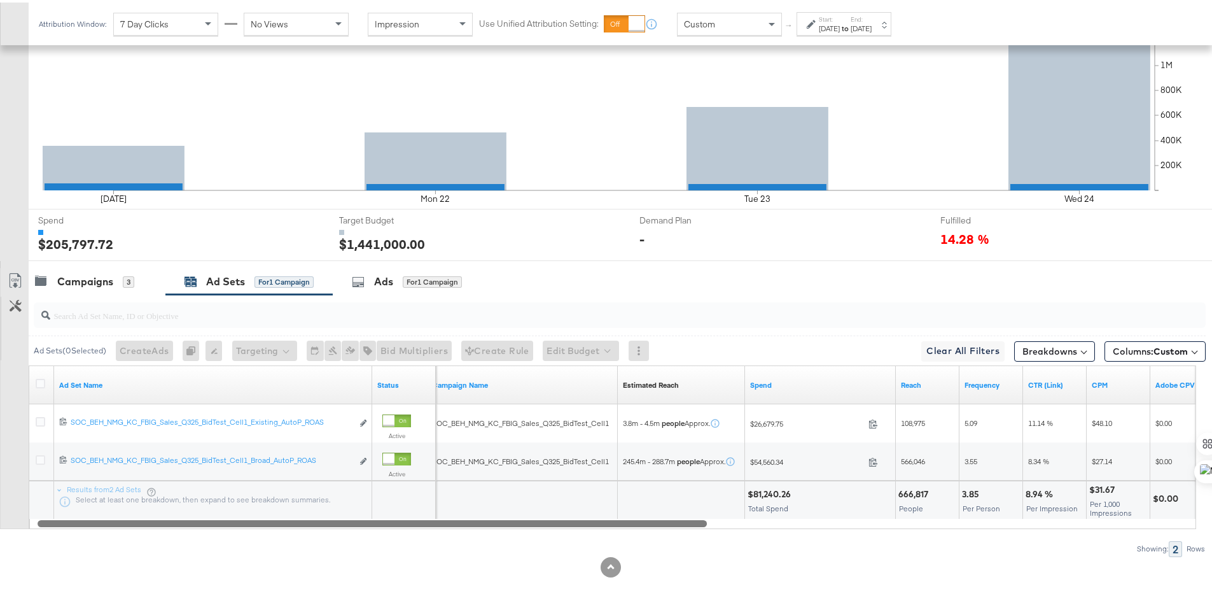
click at [698, 520] on div at bounding box center [372, 520] width 669 height 11
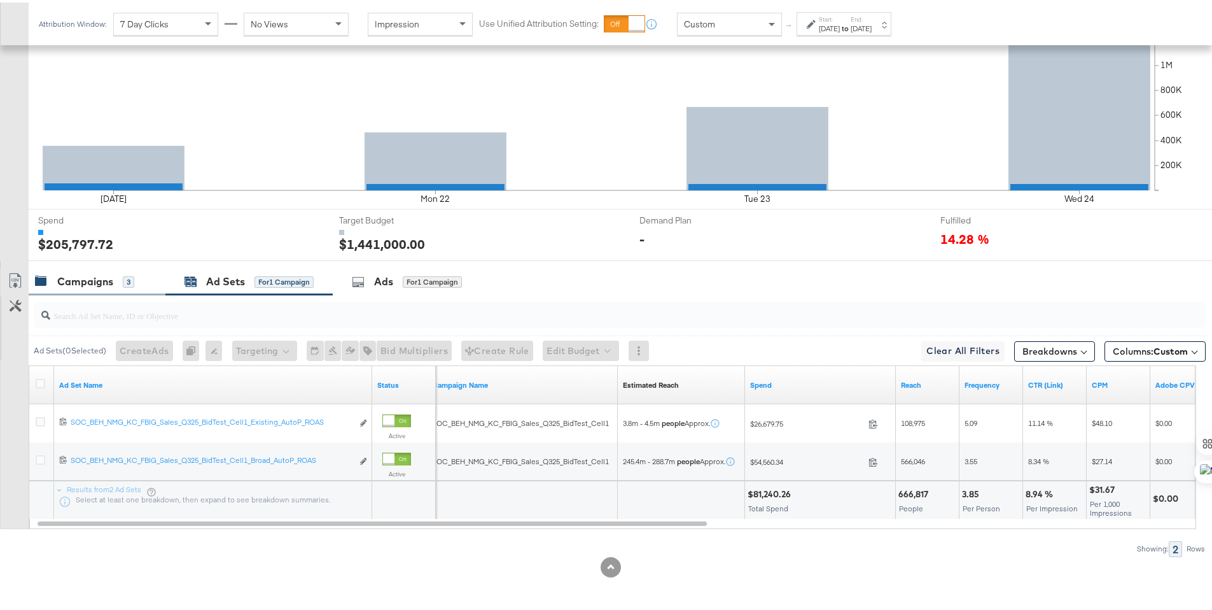
click at [91, 289] on div "Campaigns 3" at bounding box center [97, 278] width 137 height 27
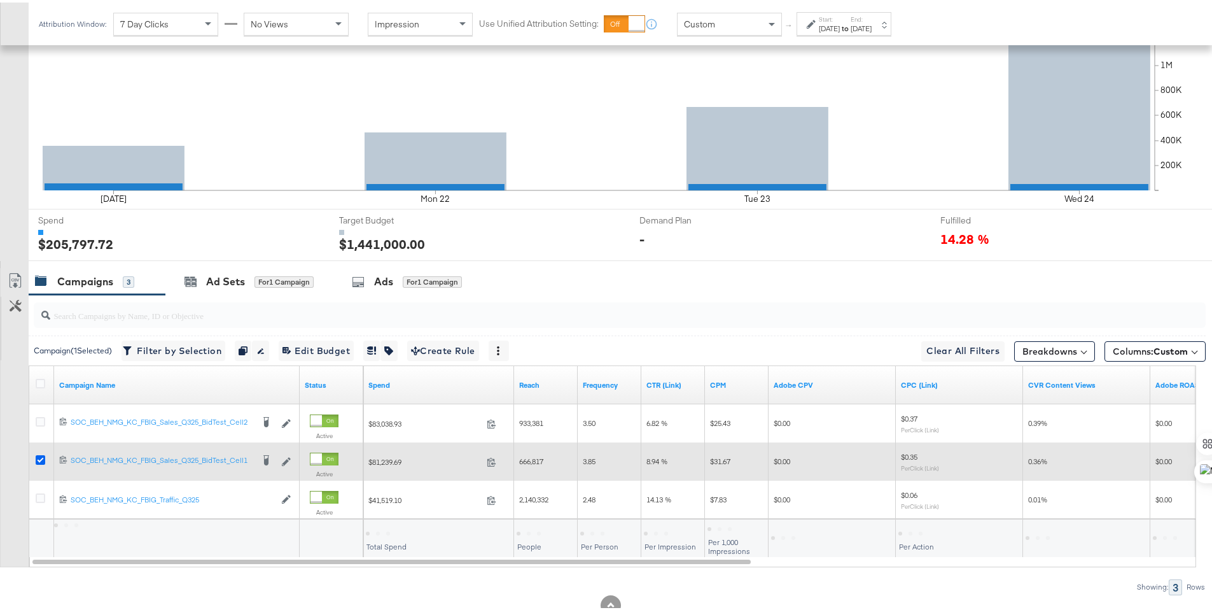
click at [41, 457] on icon at bounding box center [41, 457] width 10 height 10
click at [0, 0] on input "checkbox" at bounding box center [0, 0] width 0 height 0
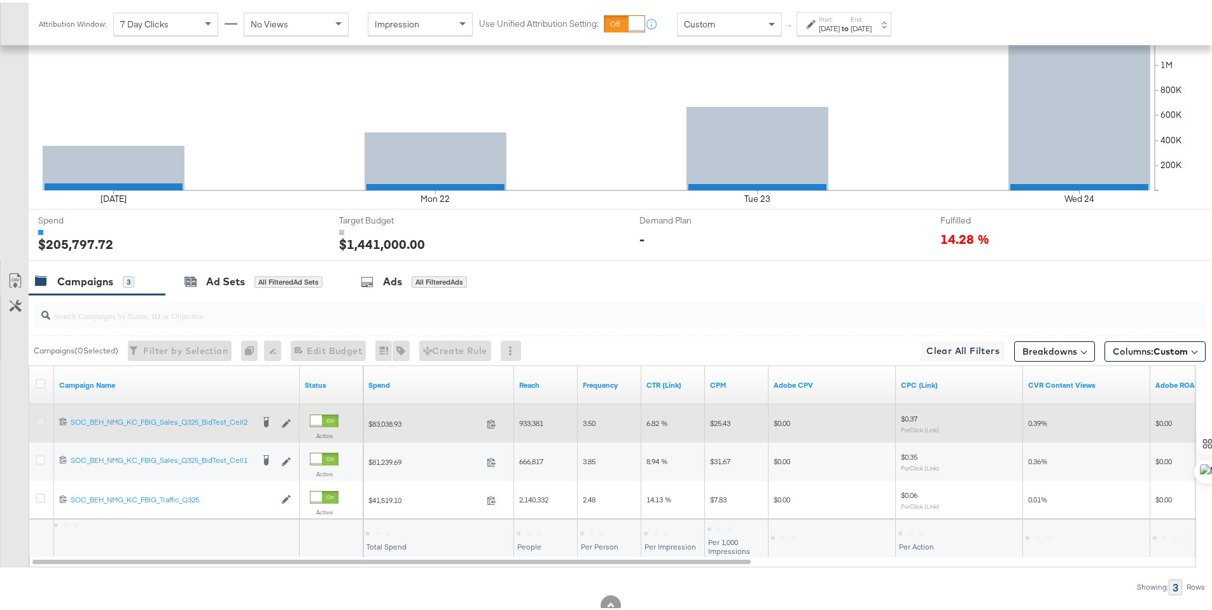
click at [39, 419] on icon at bounding box center [41, 419] width 10 height 10
click at [0, 0] on input "checkbox" at bounding box center [0, 0] width 0 height 0
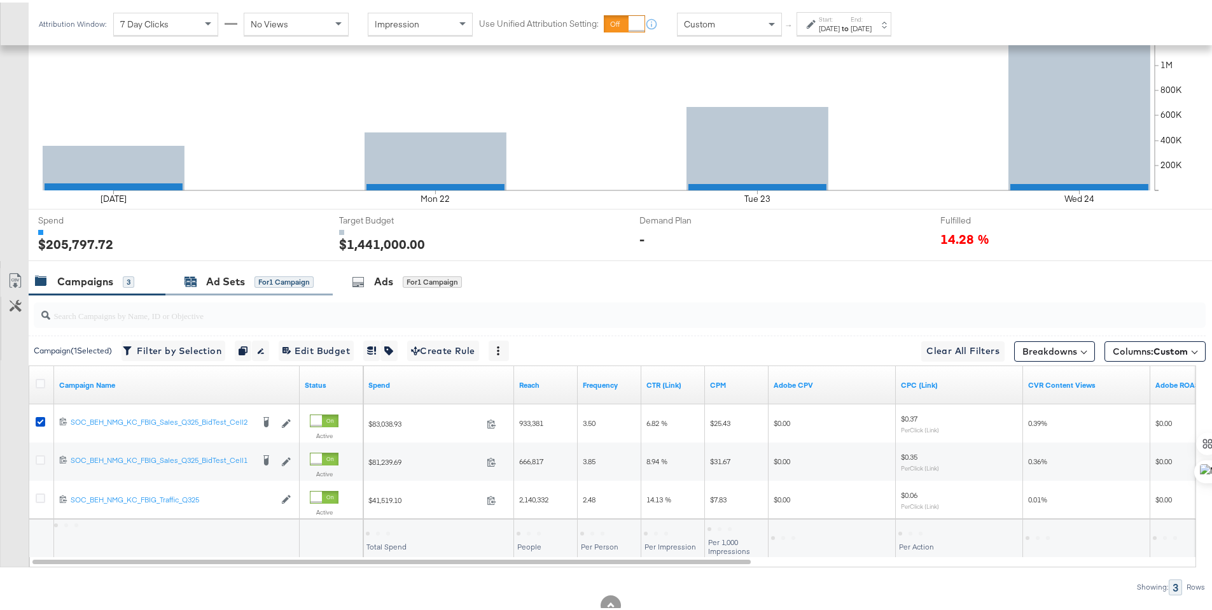
click at [202, 285] on div "Ad Sets for 1 Campaign" at bounding box center [249, 279] width 129 height 15
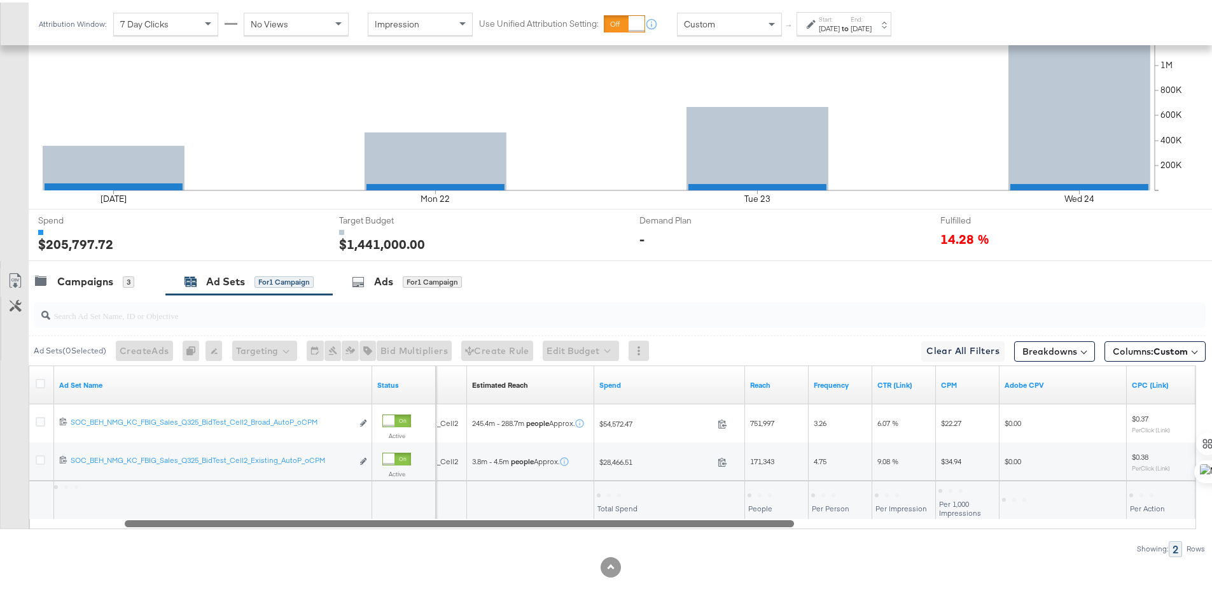
drag, startPoint x: 443, startPoint y: 520, endPoint x: 535, endPoint y: 524, distance: 92.3
click at [535, 524] on div at bounding box center [459, 520] width 669 height 11
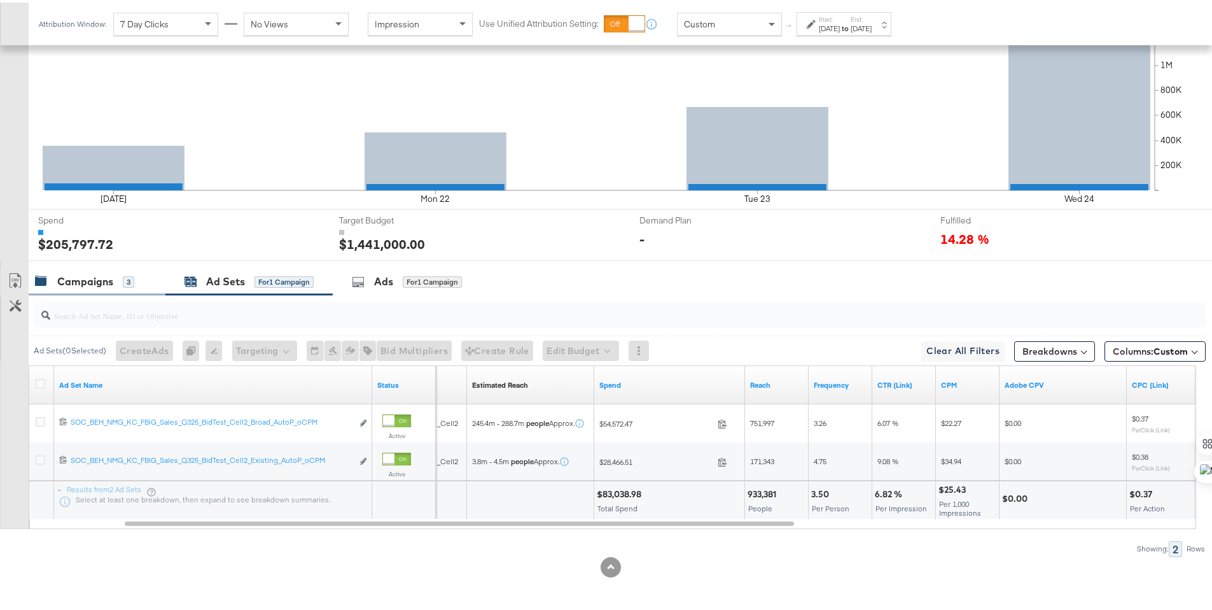
click at [69, 277] on div "Campaigns" at bounding box center [85, 279] width 56 height 15
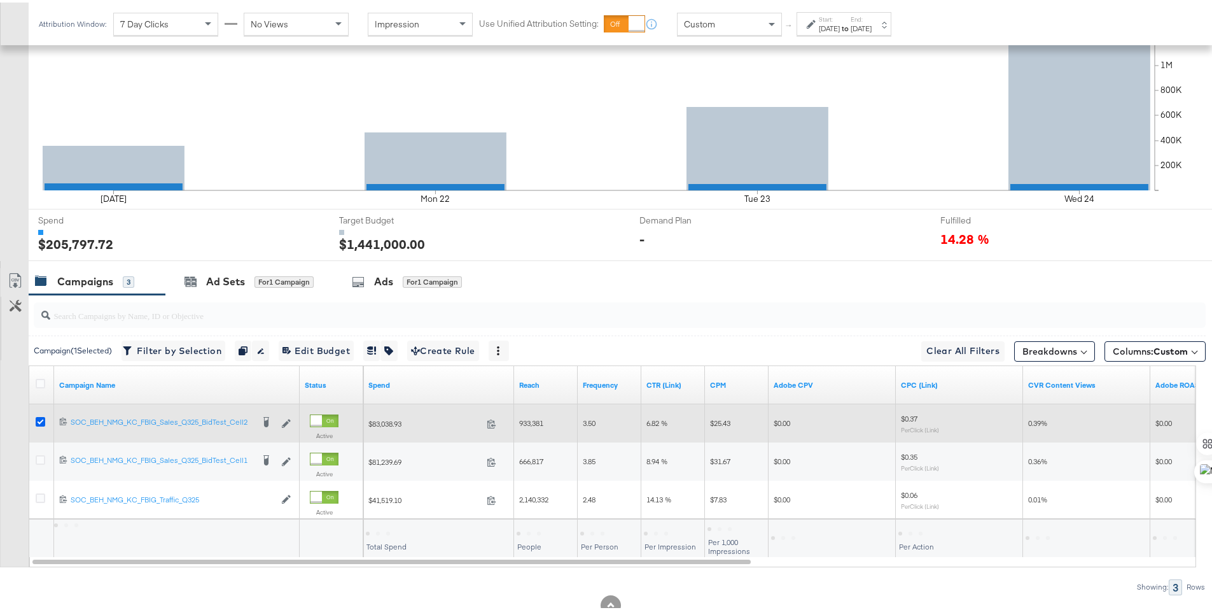
click at [39, 417] on icon at bounding box center [41, 419] width 10 height 10
click at [0, 0] on input "checkbox" at bounding box center [0, 0] width 0 height 0
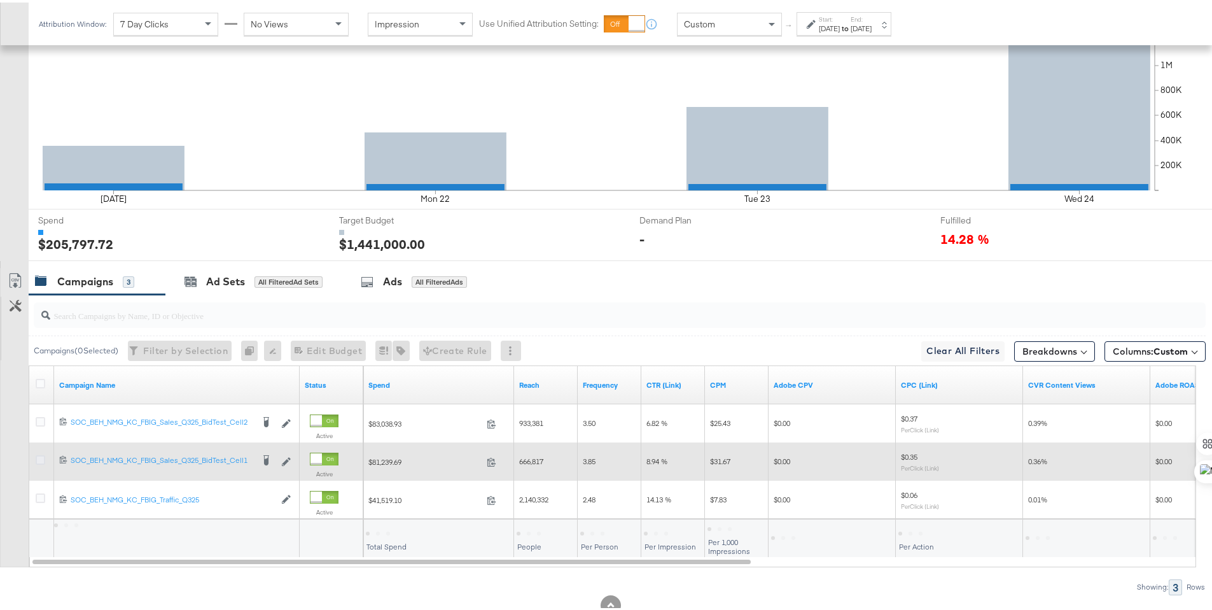
click at [39, 457] on icon at bounding box center [41, 457] width 10 height 10
click at [0, 0] on input "checkbox" at bounding box center [0, 0] width 0 height 0
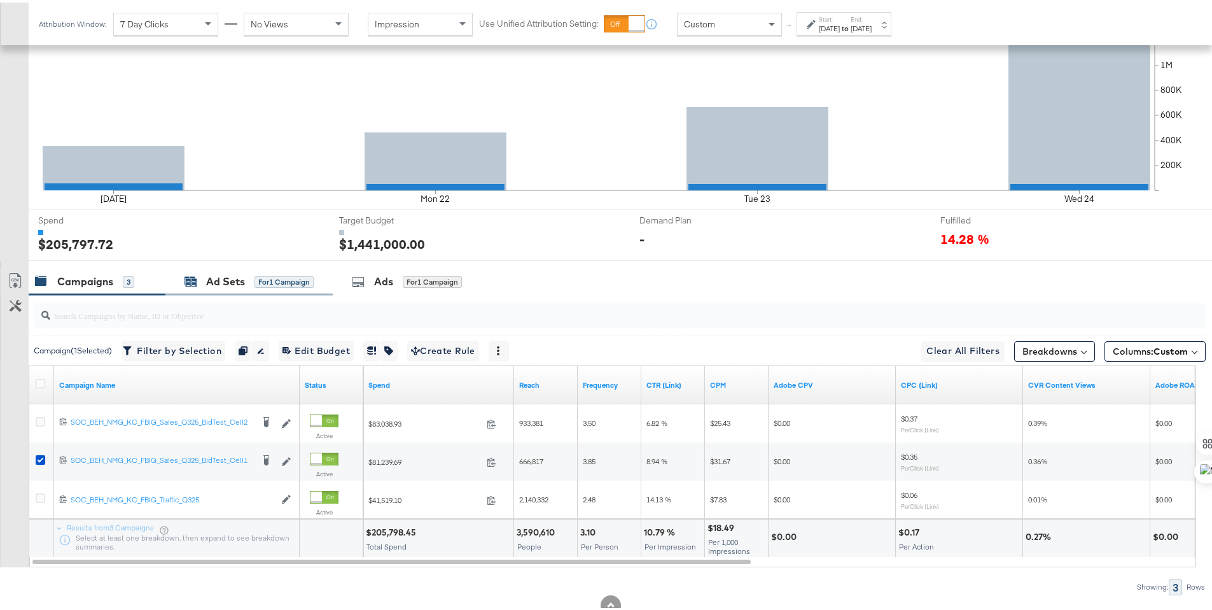
click at [203, 272] on div "Ad Sets for 1 Campaign" at bounding box center [249, 279] width 129 height 15
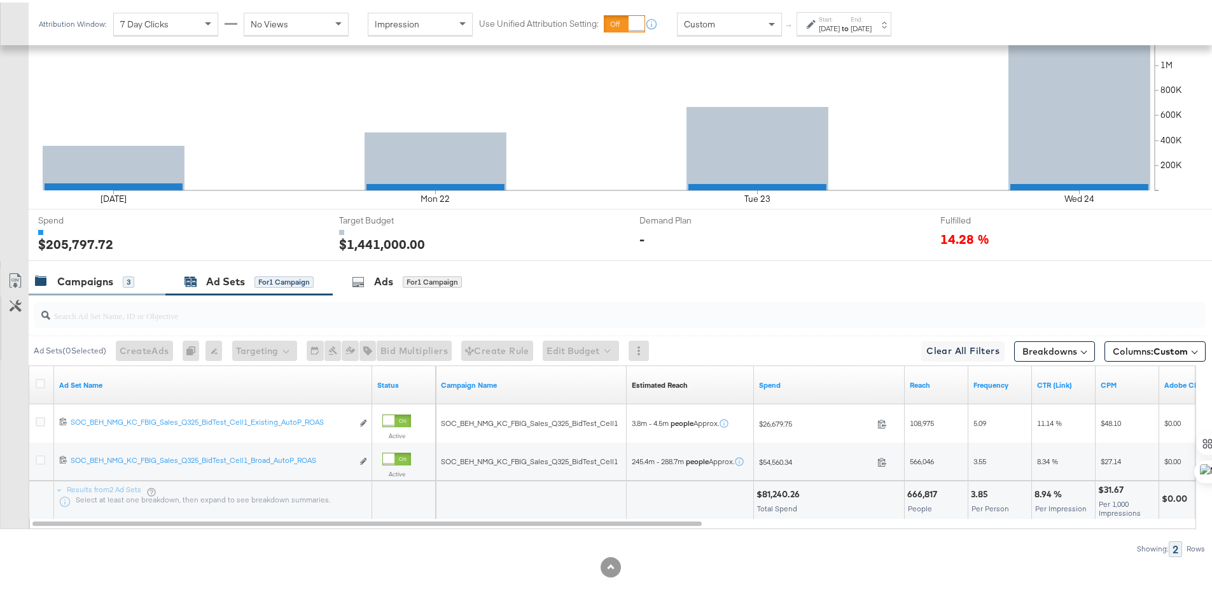
click at [84, 284] on div "Campaigns" at bounding box center [85, 279] width 56 height 15
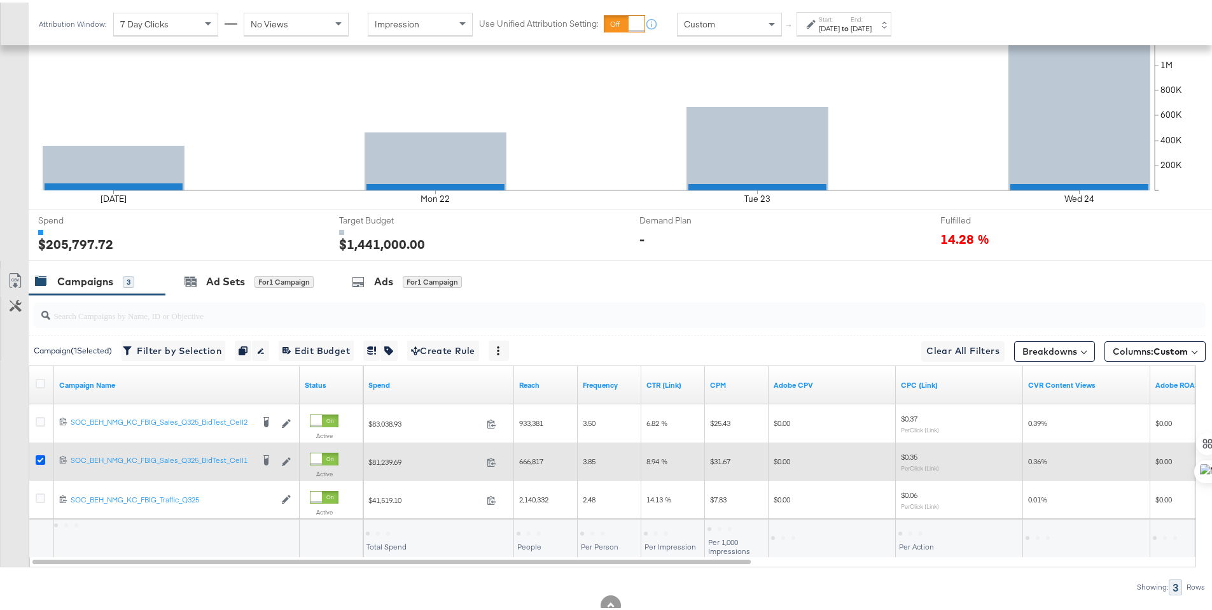
click at [39, 455] on icon at bounding box center [41, 457] width 10 height 10
click at [0, 0] on input "checkbox" at bounding box center [0, 0] width 0 height 0
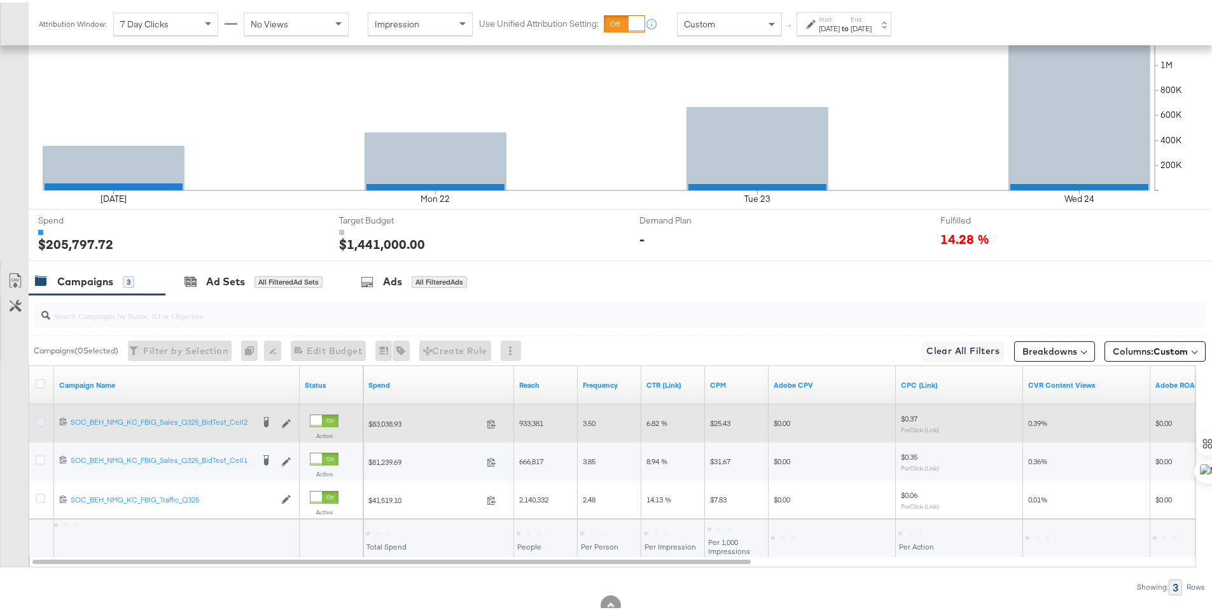
click at [38, 416] on icon at bounding box center [41, 419] width 10 height 10
click at [0, 0] on input "checkbox" at bounding box center [0, 0] width 0 height 0
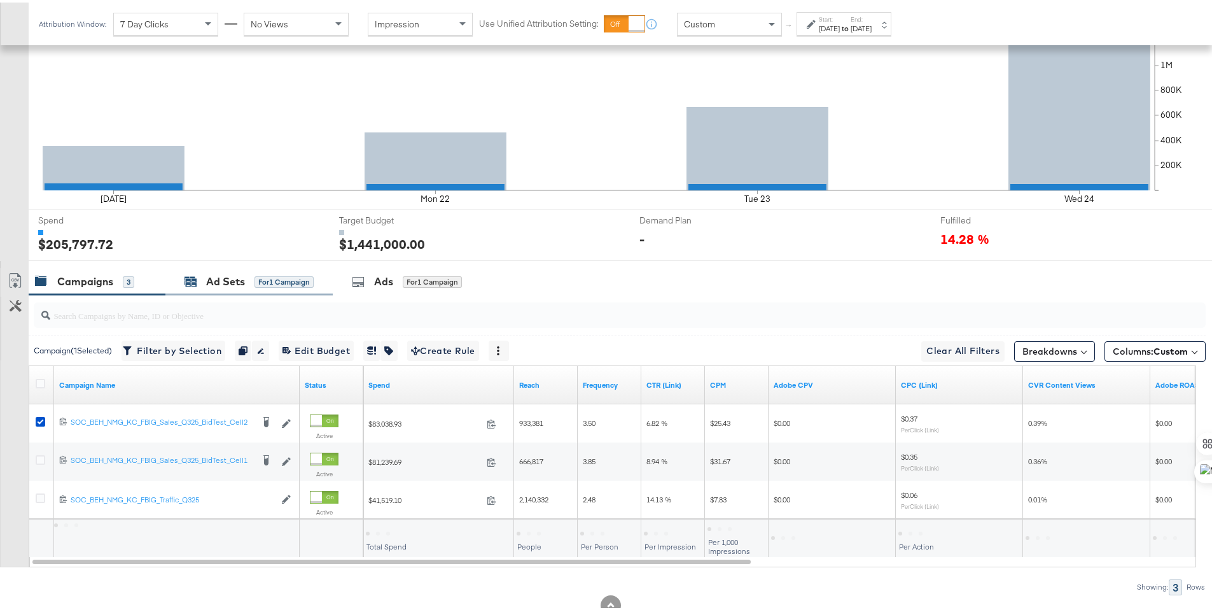
click at [239, 276] on div "Ad Sets" at bounding box center [225, 279] width 39 height 15
